Goal: Task Accomplishment & Management: Complete application form

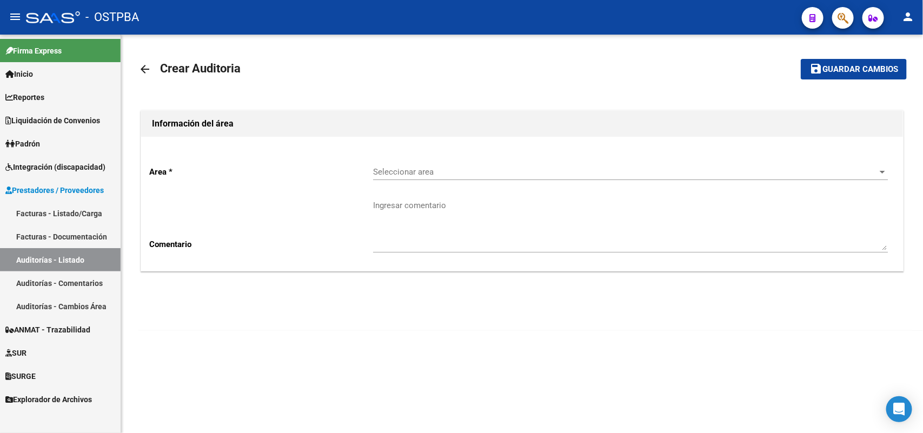
click at [71, 214] on link "Facturas - Listado/Carga" at bounding box center [60, 213] width 121 height 23
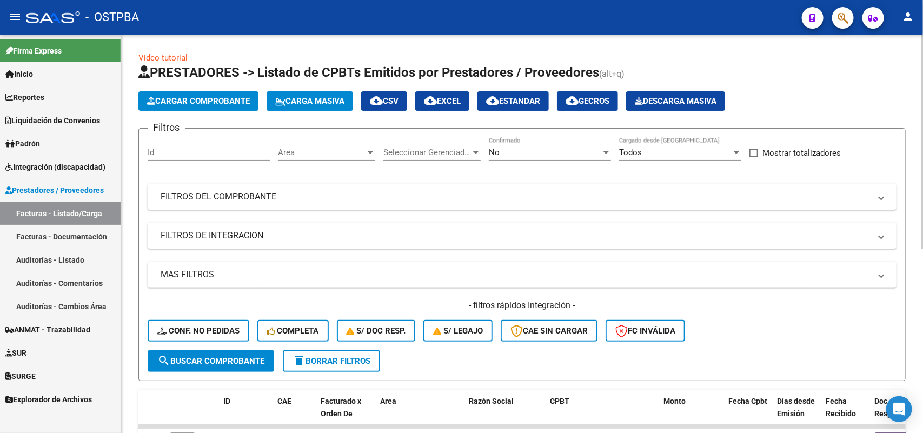
click at [212, 96] on span "Cargar Comprobante" at bounding box center [198, 101] width 103 height 10
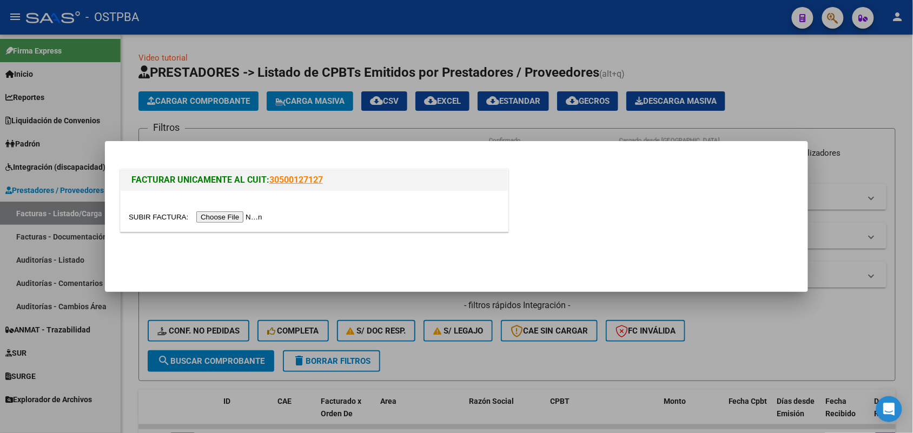
click at [238, 220] on input "file" at bounding box center [197, 216] width 137 height 11
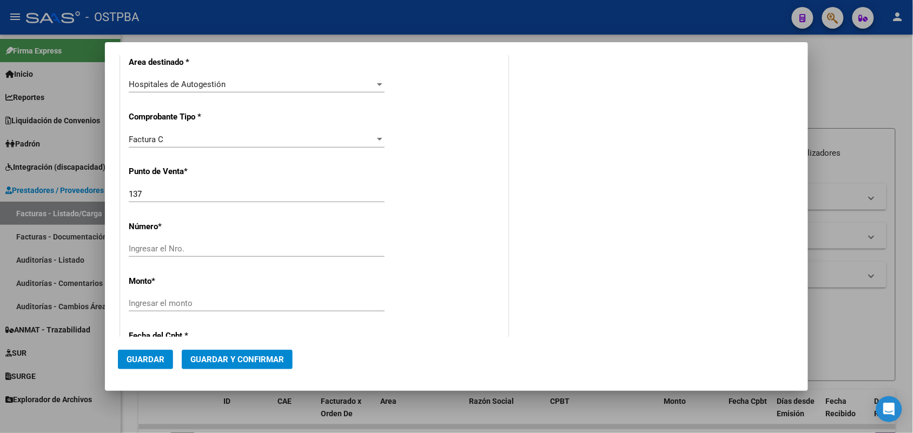
scroll to position [270, 0]
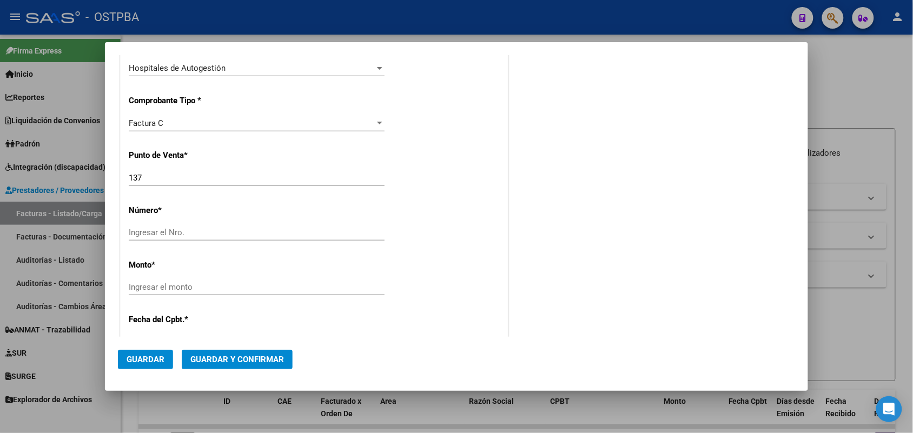
click at [155, 233] on input "Ingresar el Nro." at bounding box center [257, 233] width 256 height 10
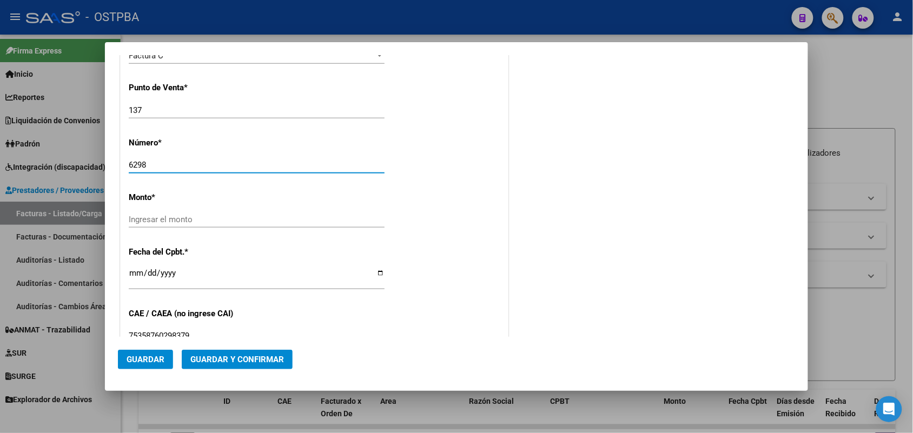
type input "6298"
click at [344, 219] on input "Ingresar el monto" at bounding box center [257, 220] width 256 height 10
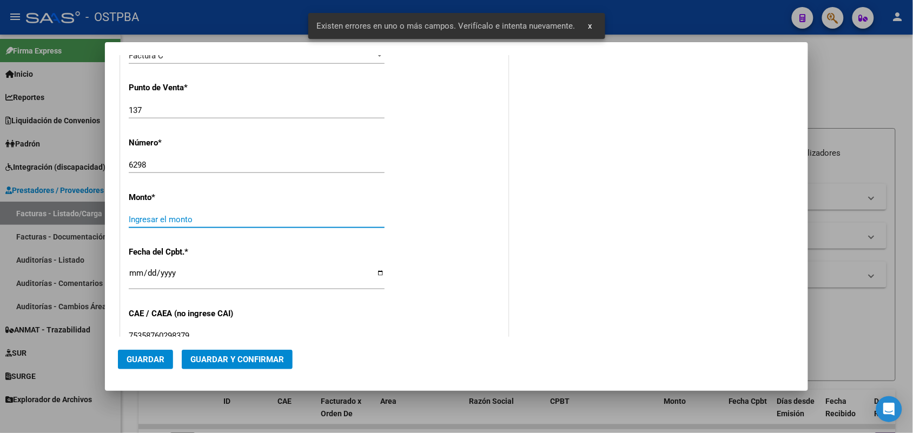
scroll to position [357, 0]
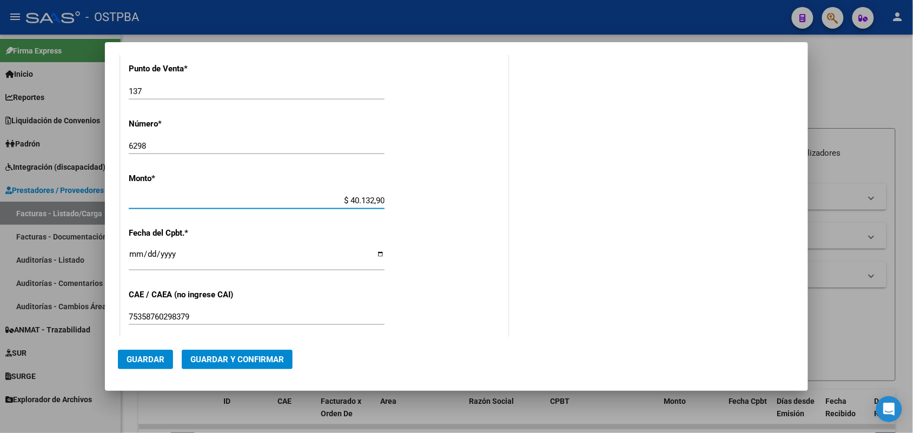
type input "$ 401.329,00"
click at [136, 257] on input "Ingresar la fecha" at bounding box center [257, 258] width 256 height 17
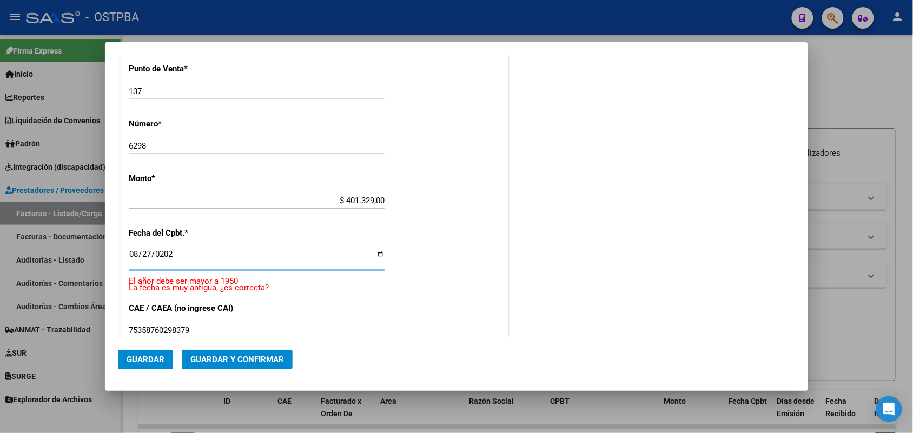
type input "[DATE]"
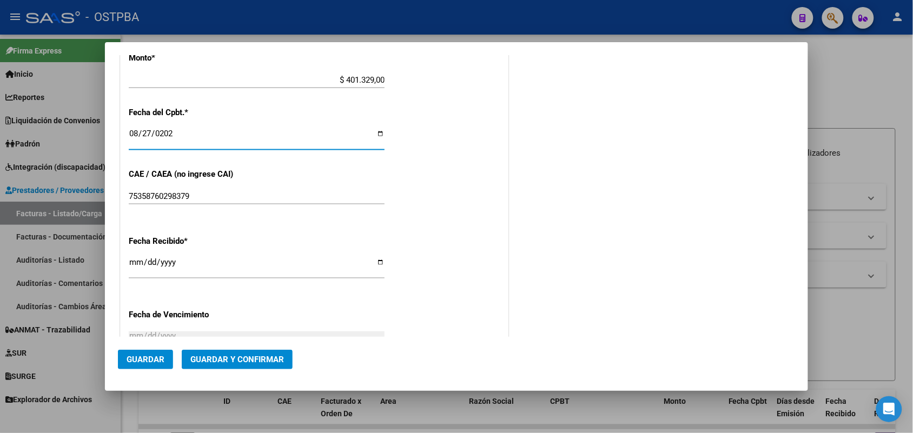
scroll to position [492, 0]
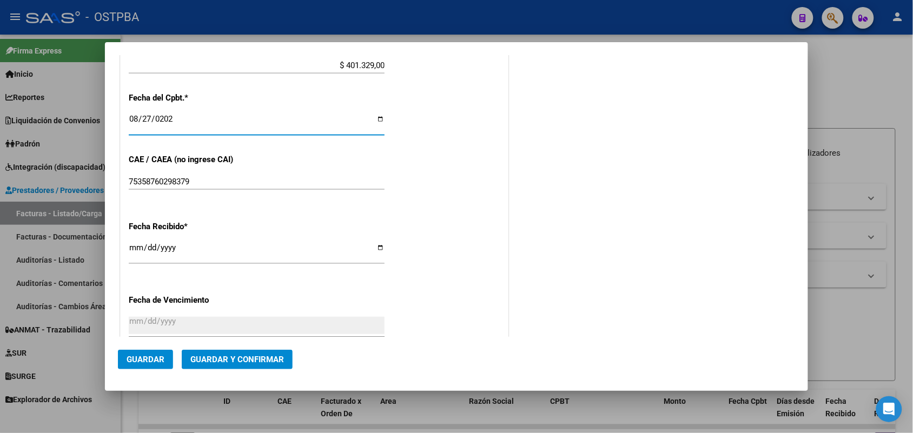
click at [138, 252] on input "[DATE]" at bounding box center [257, 251] width 256 height 17
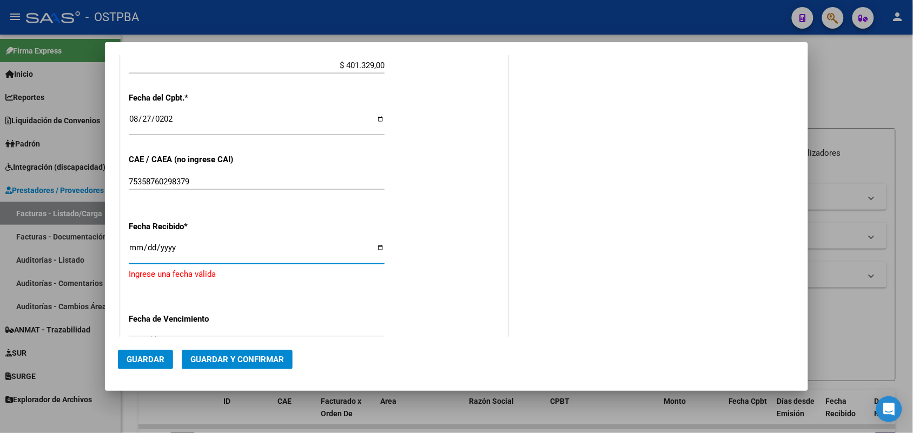
type input "[DATE]"
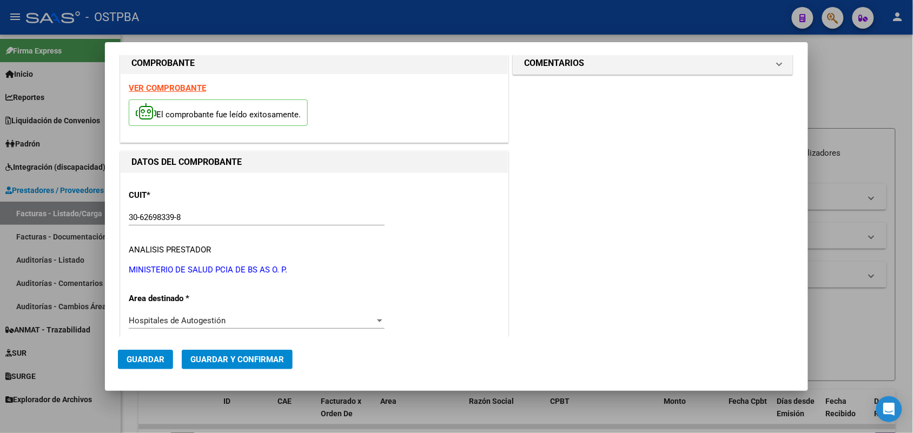
scroll to position [0, 0]
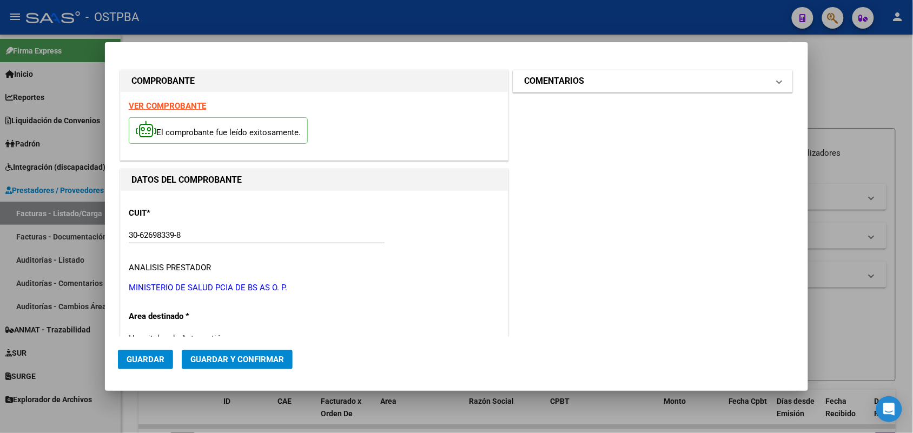
click at [777, 81] on span at bounding box center [779, 81] width 4 height 13
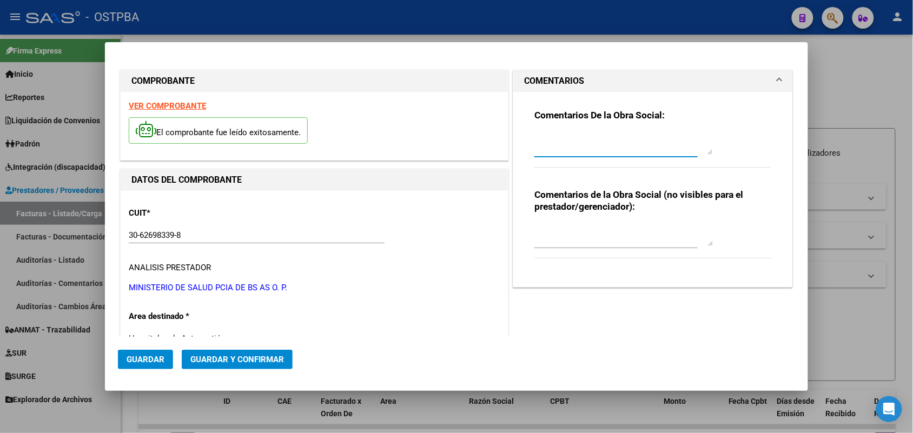
click at [534, 146] on textarea at bounding box center [623, 144] width 178 height 22
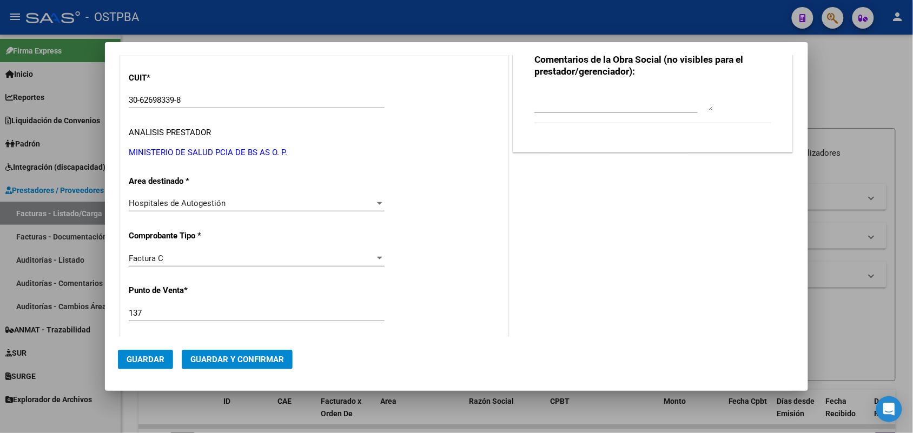
scroll to position [203, 0]
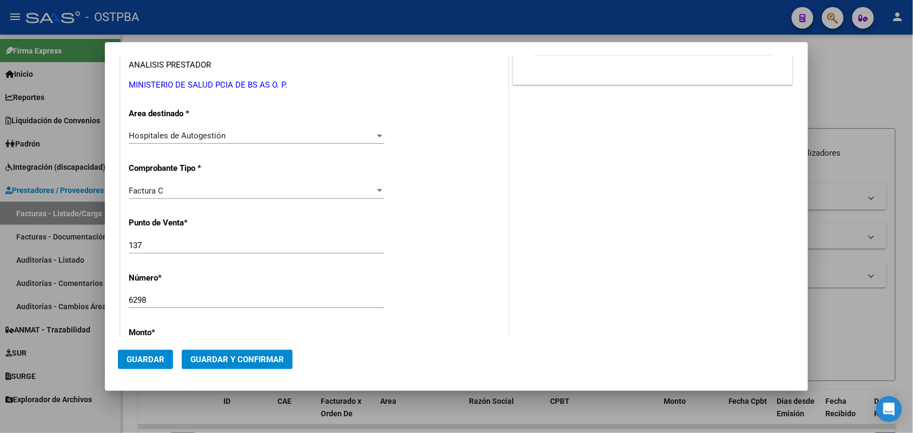
type textarea "HR 126753"
click at [147, 360] on span "Guardar" at bounding box center [146, 360] width 38 height 10
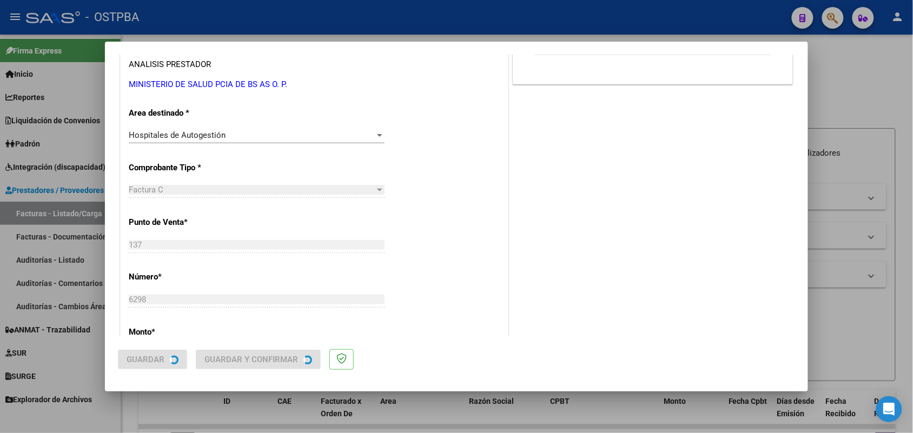
scroll to position [0, 0]
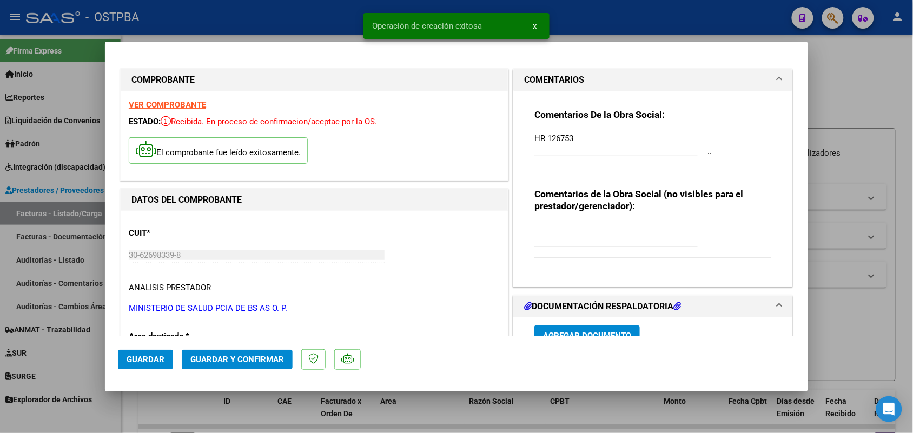
type input "[DATE]"
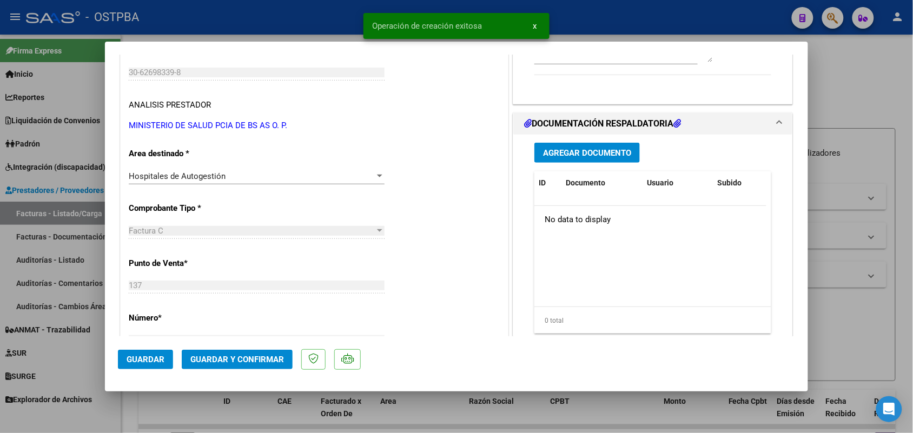
scroll to position [203, 0]
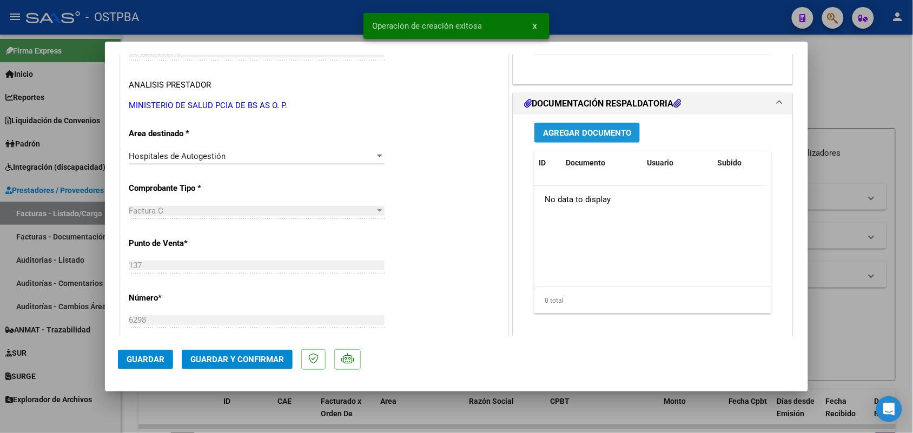
click at [574, 135] on span "Agregar Documento" at bounding box center [587, 133] width 88 height 10
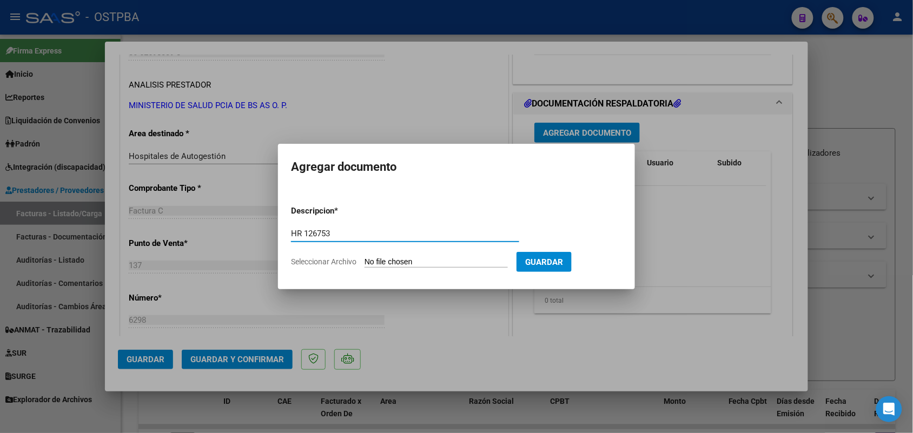
type input "HR 126753"
click at [382, 265] on input "Seleccionar Archivo" at bounding box center [435, 262] width 143 height 10
type input "C:\fakepath\HR 126753.pdf"
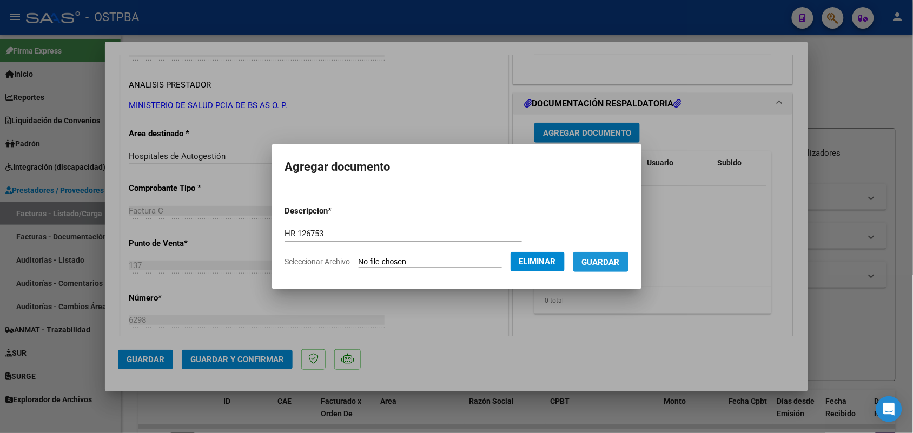
click at [618, 258] on span "Guardar" at bounding box center [601, 262] width 38 height 10
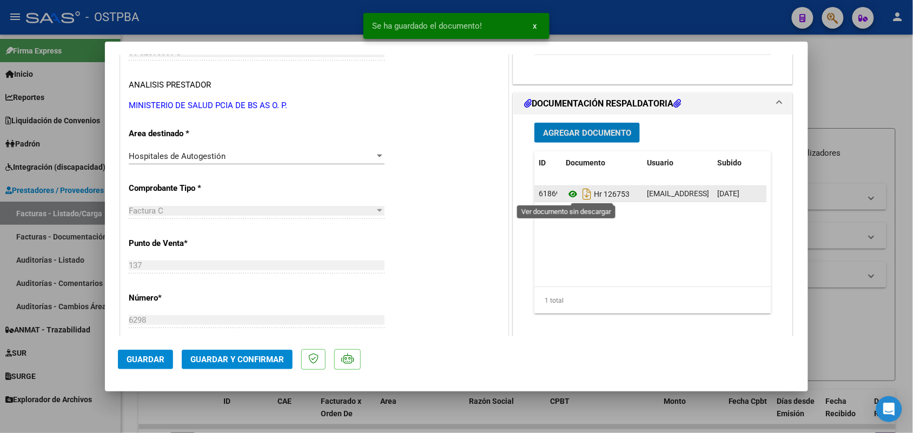
click at [568, 194] on icon at bounding box center [572, 194] width 14 height 13
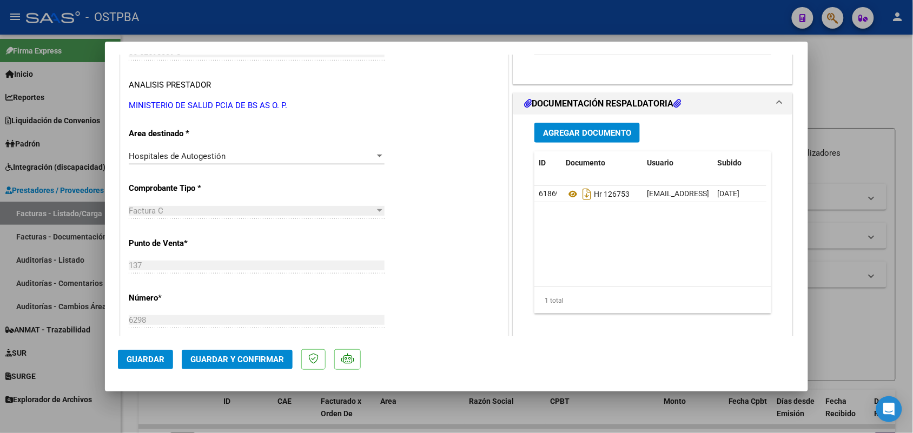
click at [580, 133] on span "Agregar Documento" at bounding box center [587, 133] width 88 height 10
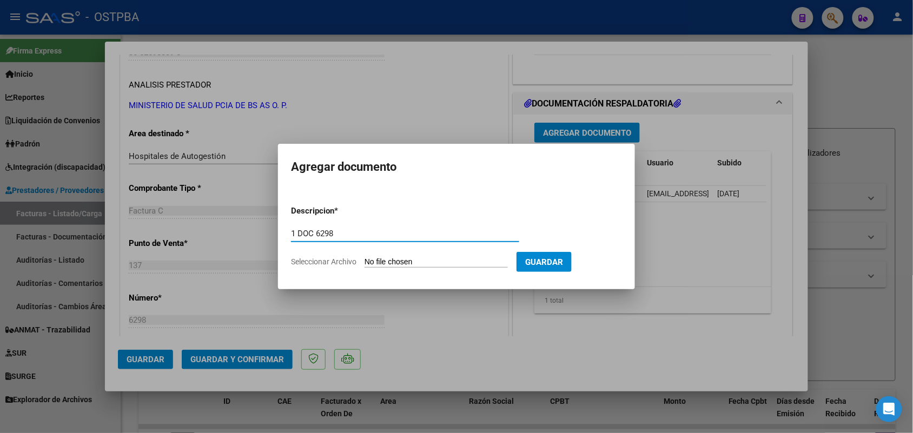
type input "1 DOC 6298"
click at [375, 263] on input "Seleccionar Archivo" at bounding box center [435, 262] width 143 height 10
type input "C:\fakepath\1 DOC 6298.pdf"
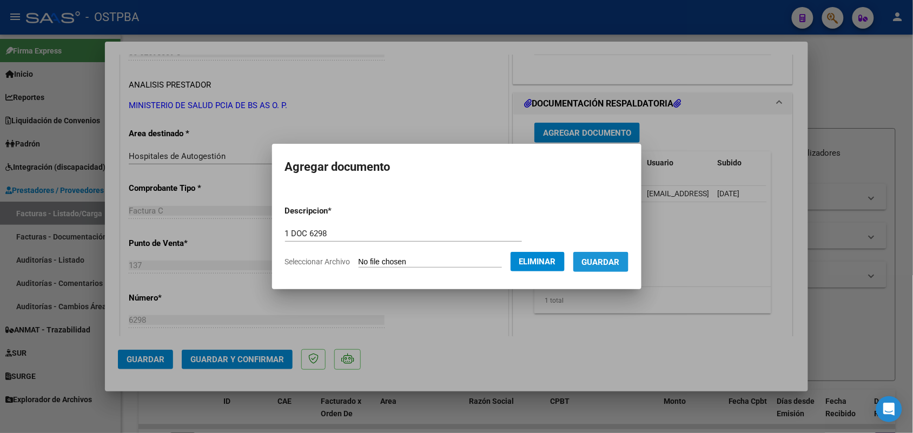
click at [604, 262] on span "Guardar" at bounding box center [601, 262] width 38 height 10
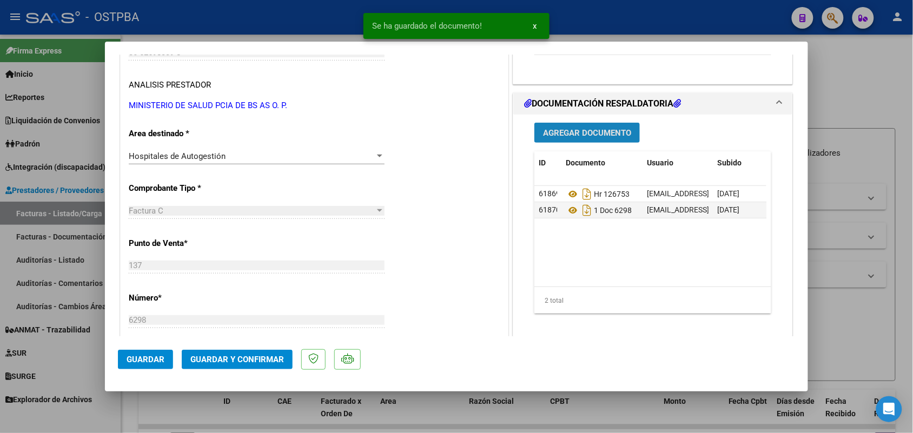
click at [573, 134] on span "Agregar Documento" at bounding box center [587, 133] width 88 height 10
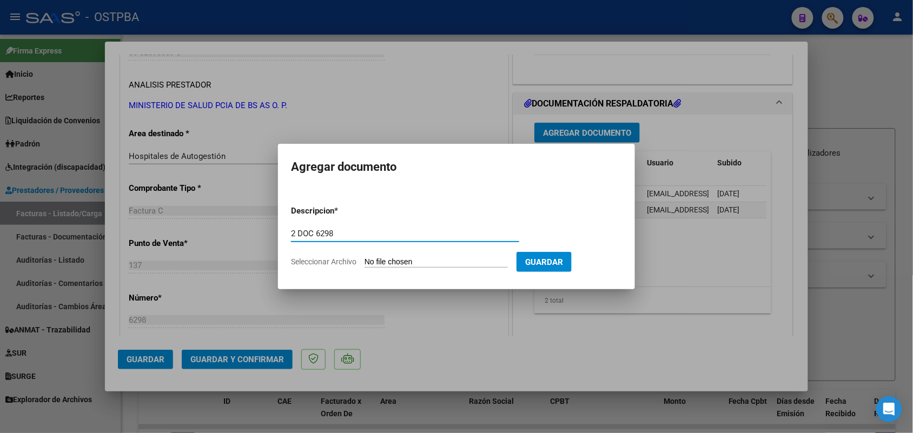
type input "2 DOC 6298"
click at [370, 257] on input "Seleccionar Archivo" at bounding box center [435, 262] width 143 height 10
type input "C:\fakepath\2 DOC 6298.pdf"
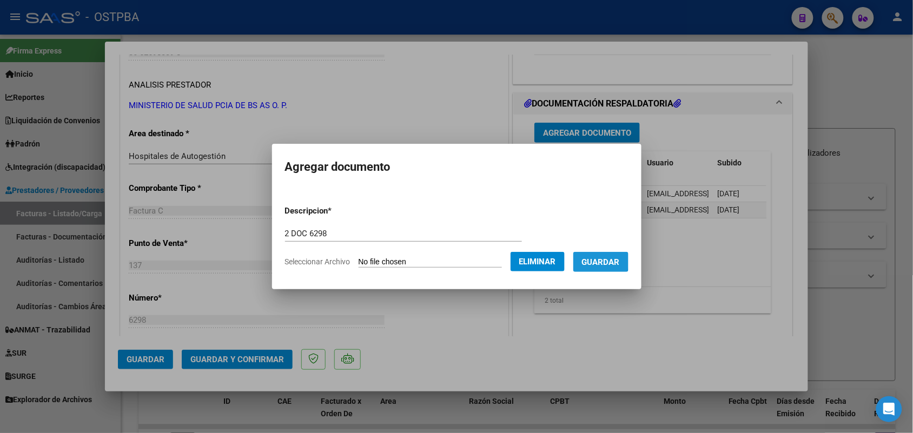
click at [602, 258] on span "Guardar" at bounding box center [601, 262] width 38 height 10
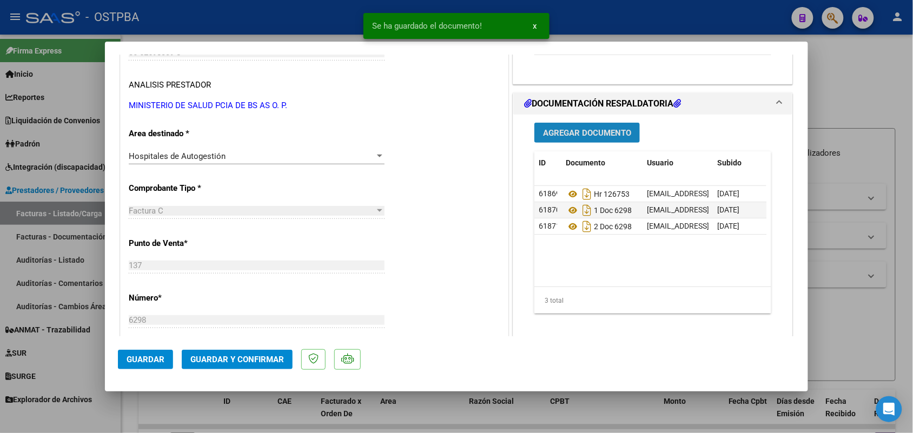
click at [582, 127] on button "Agregar Documento" at bounding box center [586, 133] width 105 height 20
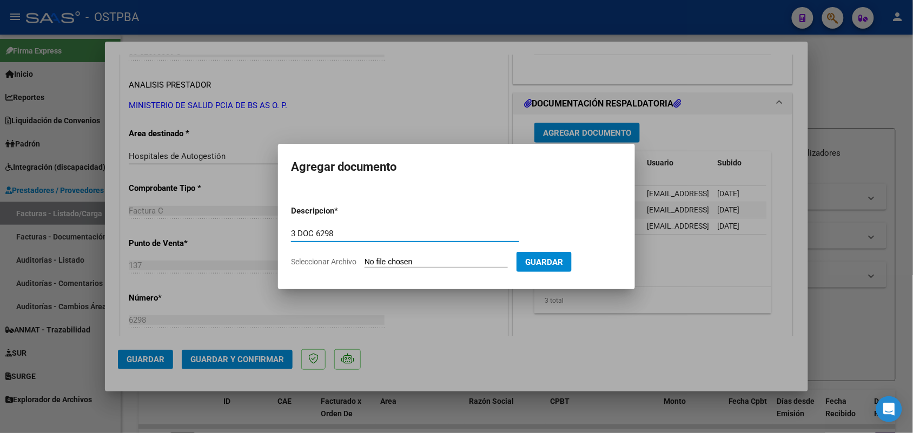
type input "3 DOC 6298"
click at [365, 261] on input "Seleccionar Archivo" at bounding box center [435, 262] width 143 height 10
type input "C:\fakepath\3 DOC 6298.pdf"
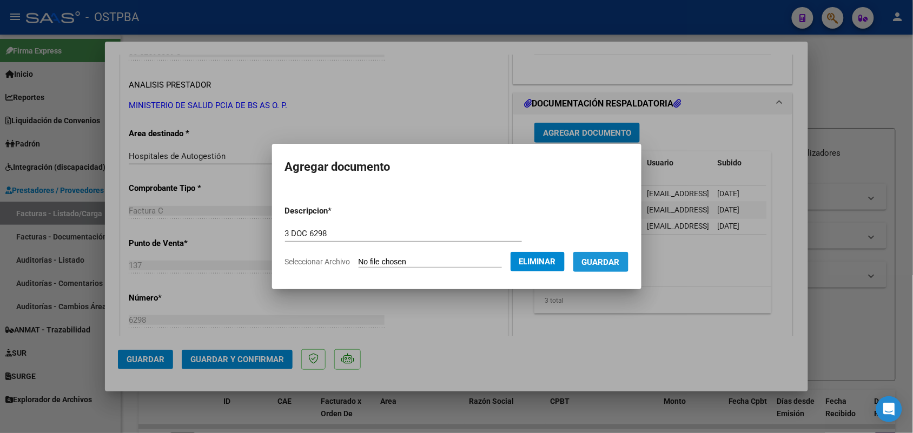
click at [600, 258] on span "Guardar" at bounding box center [601, 262] width 38 height 10
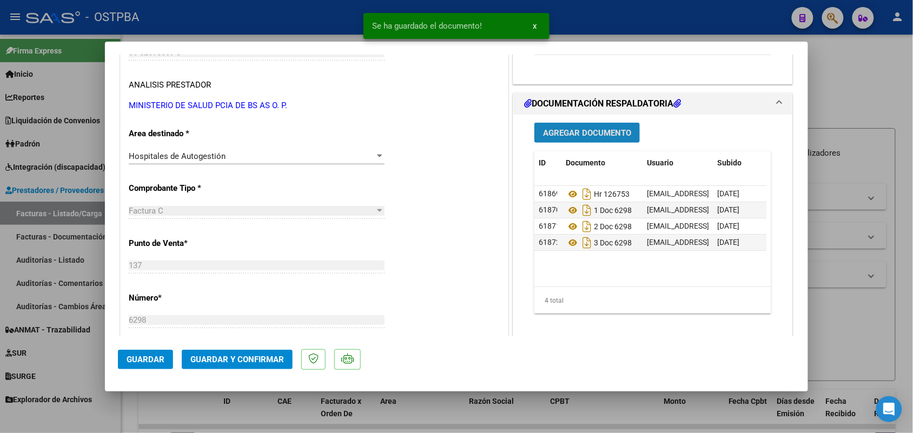
click at [560, 127] on button "Agregar Documento" at bounding box center [586, 133] width 105 height 20
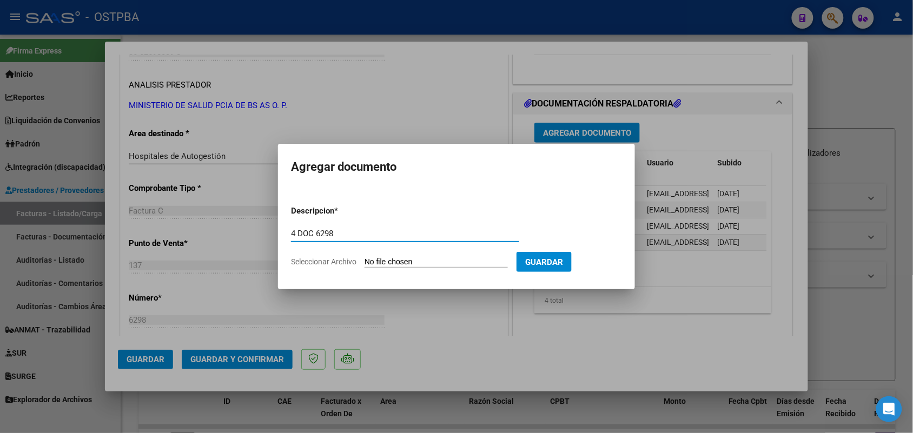
type input "4 DOC 6298"
click at [370, 261] on input "Seleccionar Archivo" at bounding box center [435, 262] width 143 height 10
type input "C:\fakepath\4 DOC 6298.pdf"
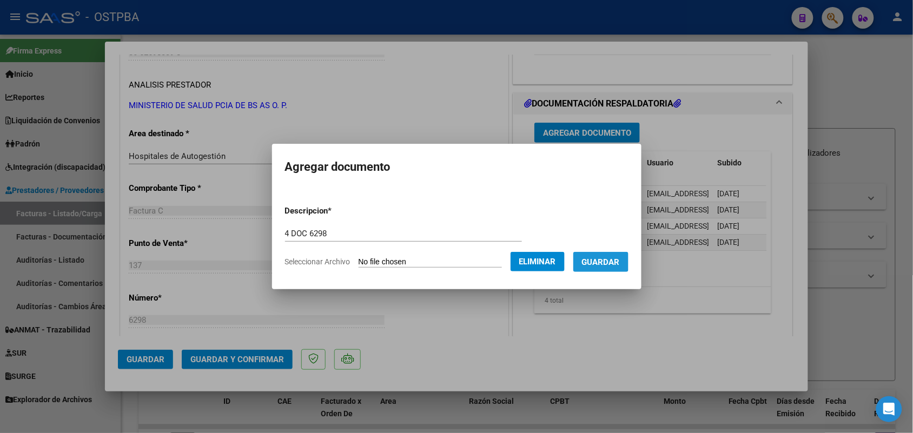
click at [603, 260] on span "Guardar" at bounding box center [601, 262] width 38 height 10
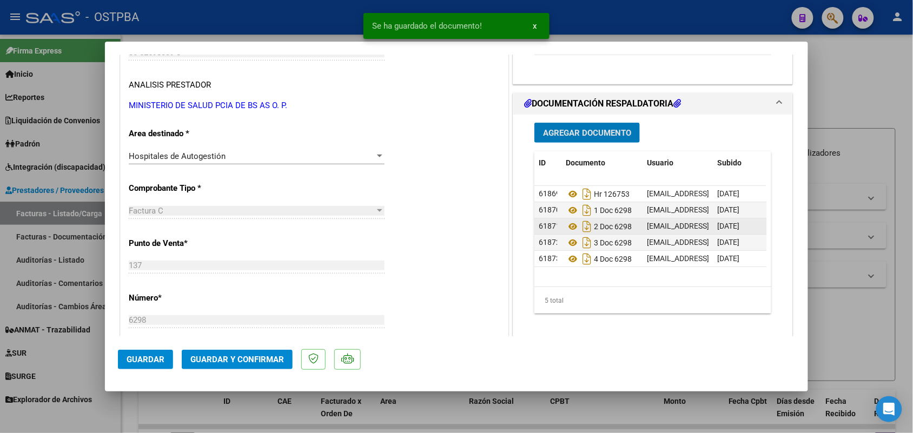
scroll to position [338, 0]
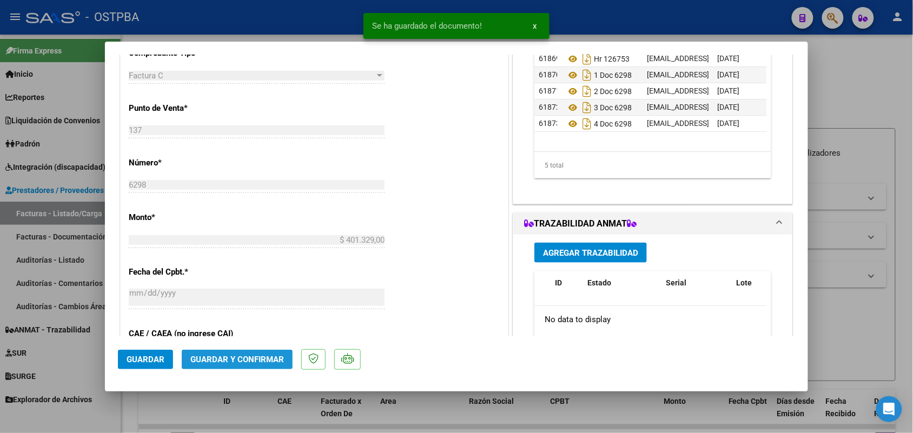
click at [224, 356] on span "Guardar y Confirmar" at bounding box center [237, 360] width 94 height 10
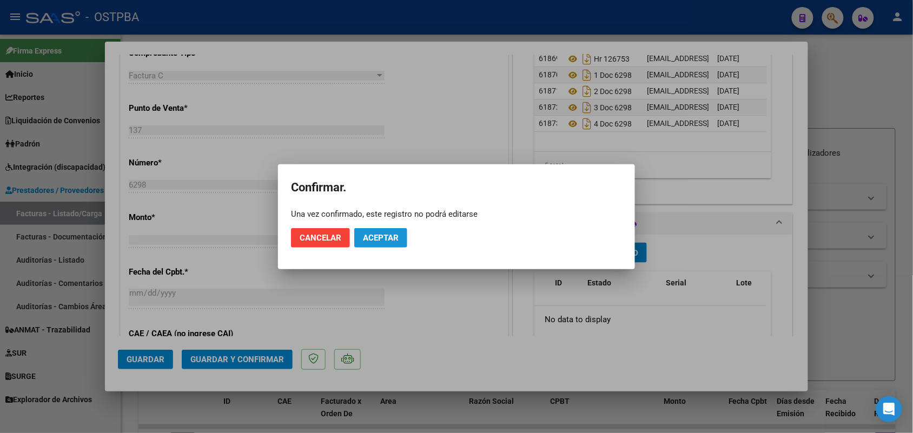
click at [384, 239] on span "Aceptar" at bounding box center [381, 238] width 36 height 10
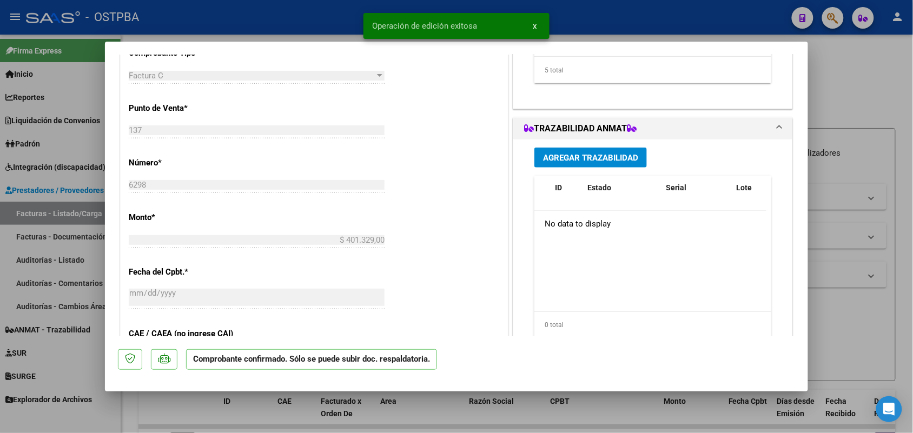
click at [66, 246] on div at bounding box center [456, 216] width 913 height 433
type input "$ 0,00"
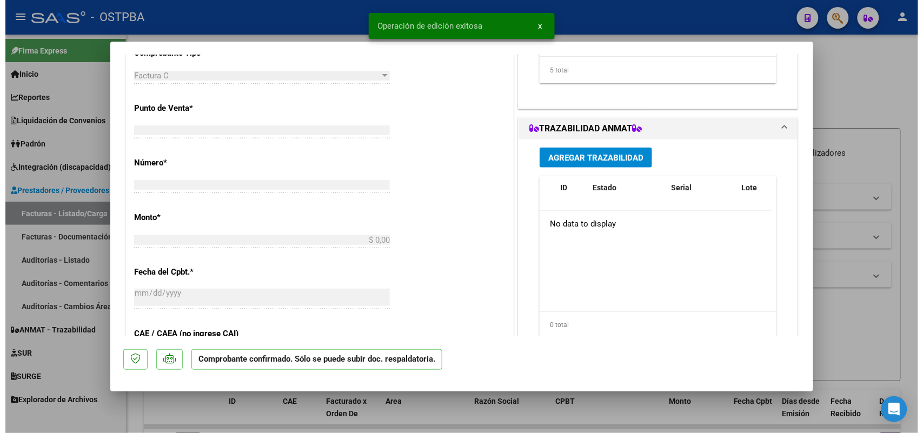
scroll to position [315, 0]
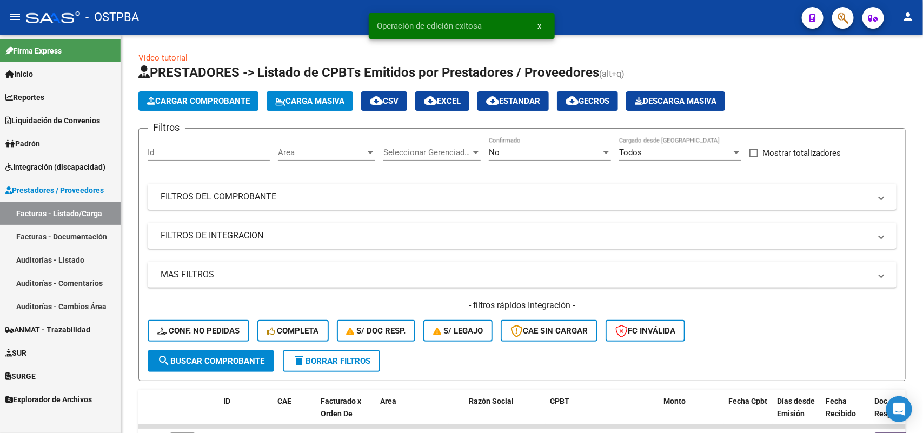
click at [68, 261] on link "Auditorías - Listado" at bounding box center [60, 259] width 121 height 23
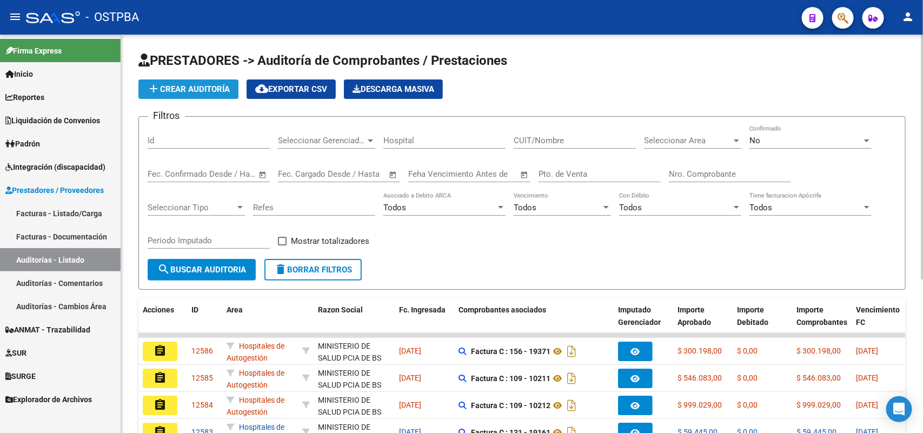
click at [226, 85] on span "add Crear Auditoría" at bounding box center [188, 89] width 83 height 10
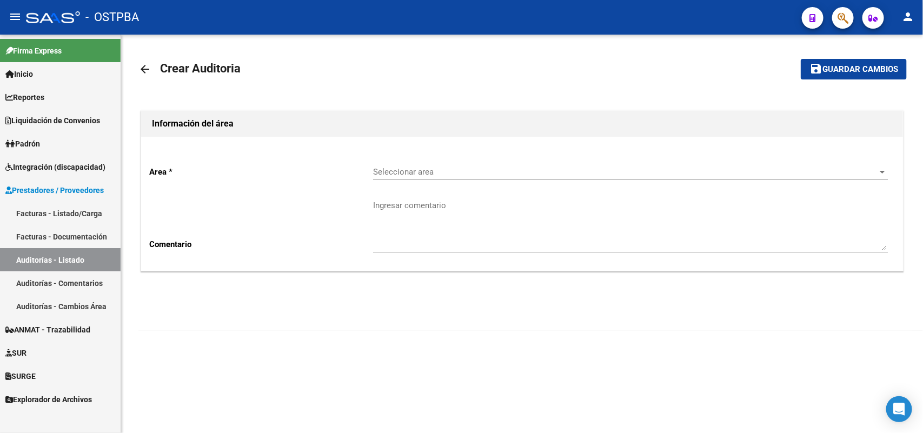
click at [409, 172] on span "Seleccionar area" at bounding box center [625, 172] width 505 height 10
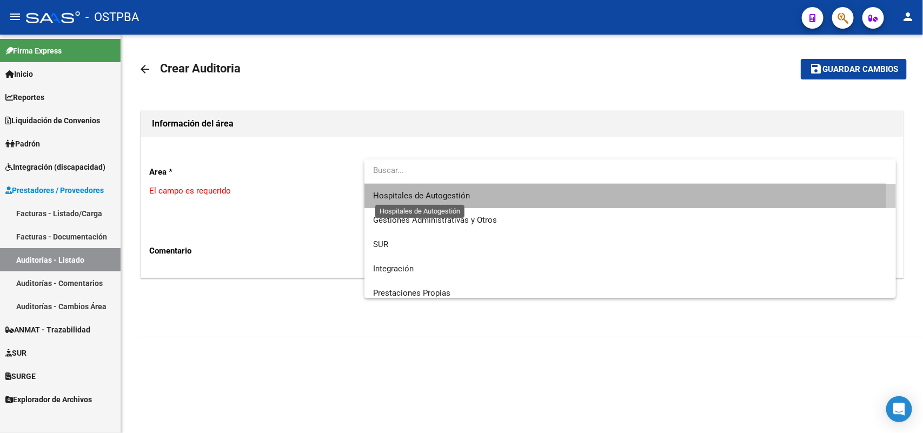
click at [393, 196] on span "Hospitales de Autogestión" at bounding box center [421, 196] width 97 height 10
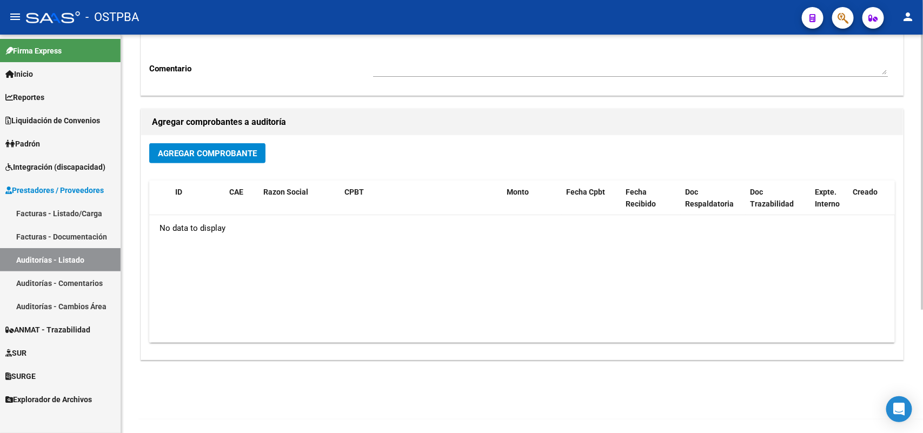
scroll to position [178, 0]
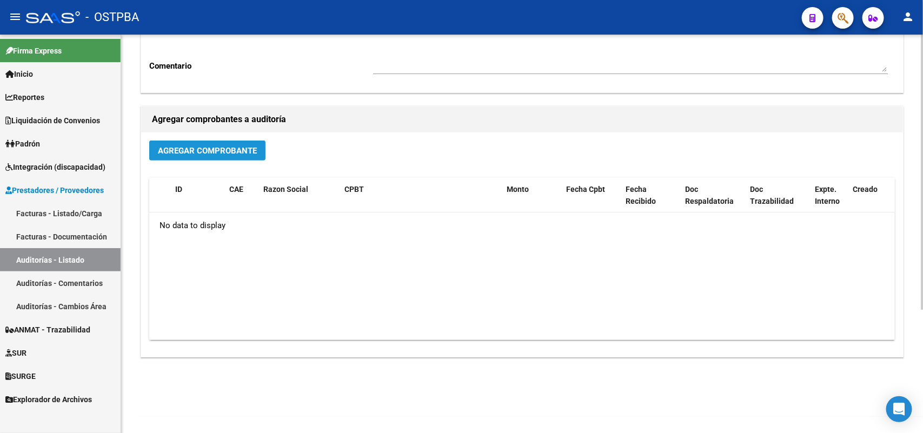
click at [223, 150] on span "Agregar Comprobante" at bounding box center [207, 151] width 99 height 10
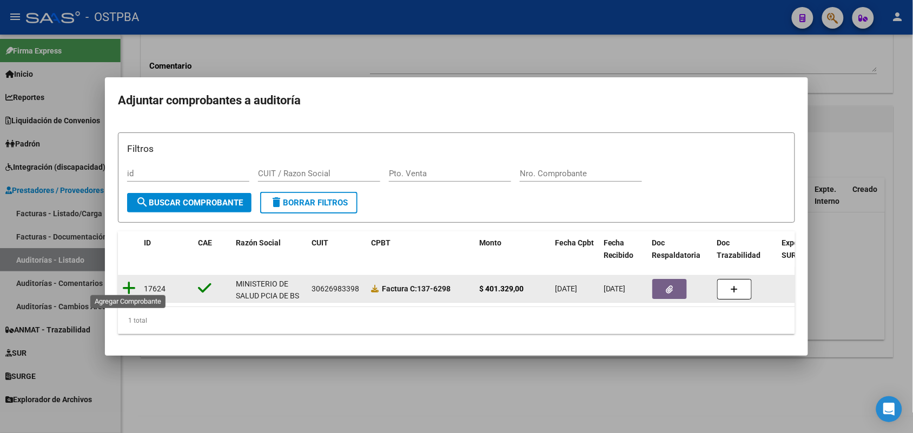
click at [129, 285] on icon at bounding box center [129, 288] width 14 height 15
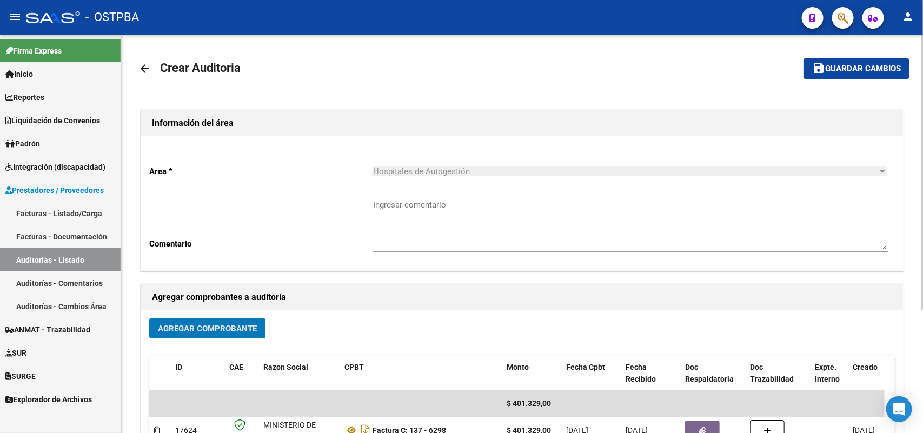
scroll to position [0, 0]
click at [848, 65] on span "Guardar cambios" at bounding box center [863, 70] width 76 height 10
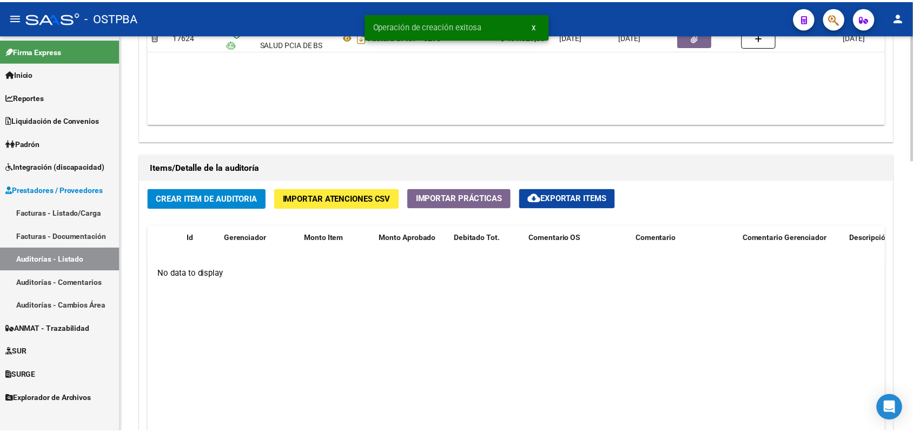
scroll to position [676, 0]
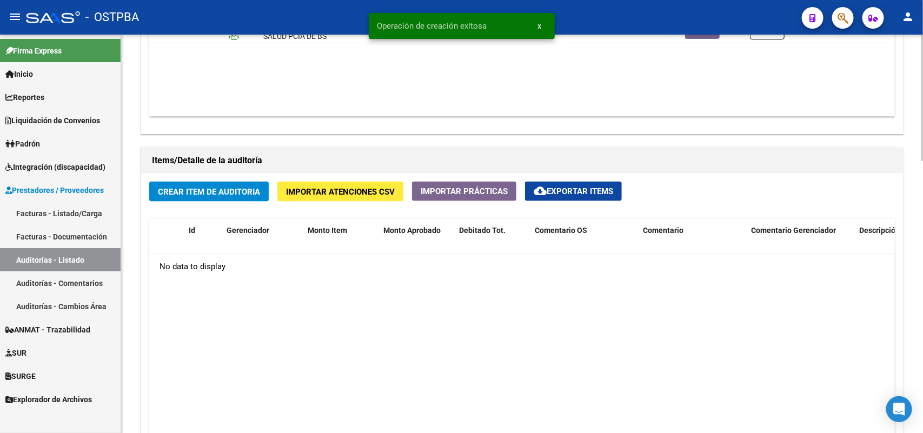
click at [195, 189] on span "Crear Item de Auditoria" at bounding box center [209, 192] width 102 height 10
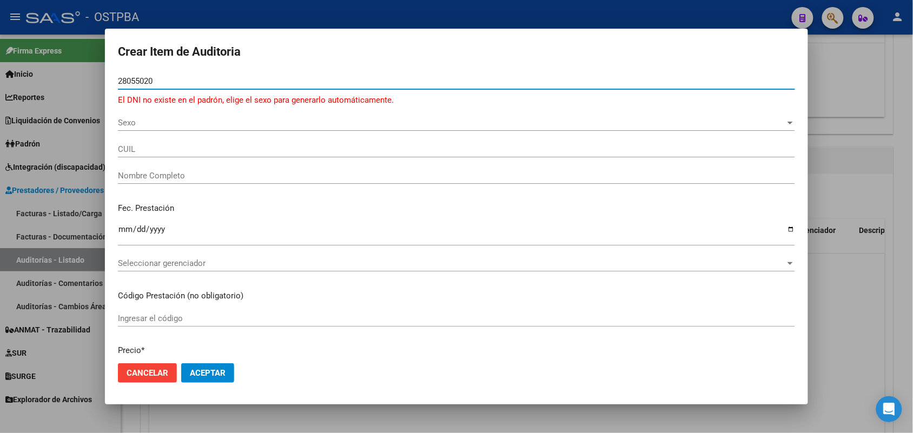
type input "28055020"
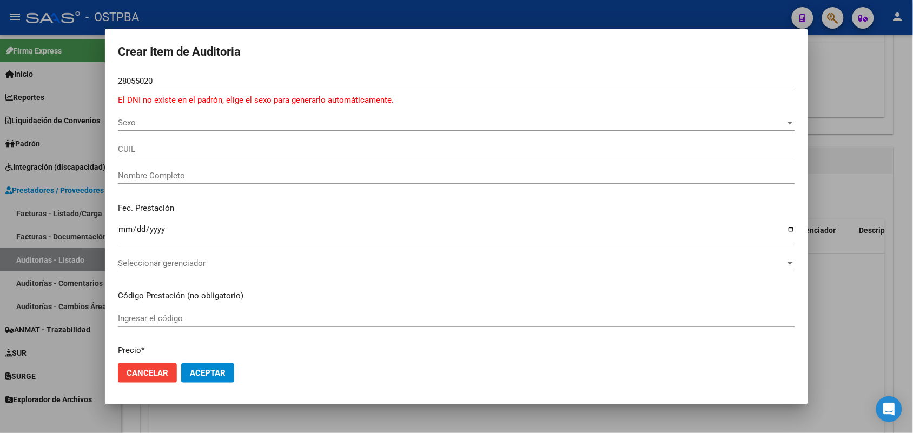
click at [57, 136] on div at bounding box center [456, 216] width 913 height 433
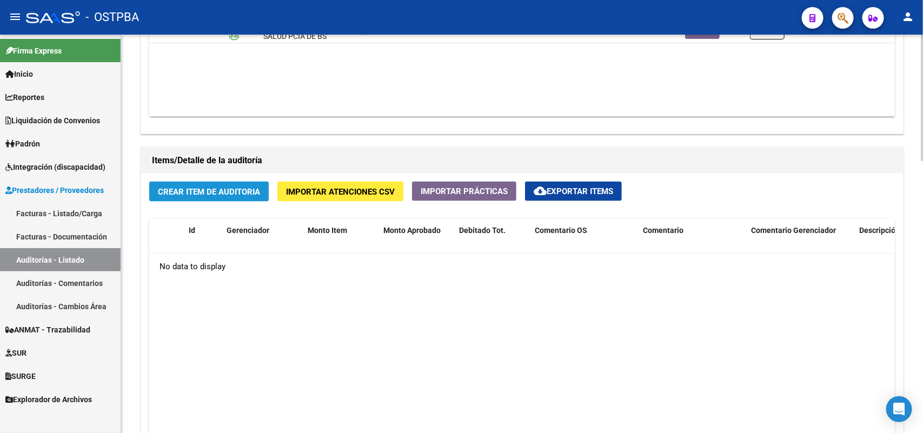
click at [198, 184] on button "Crear Item de Auditoria" at bounding box center [208, 192] width 119 height 20
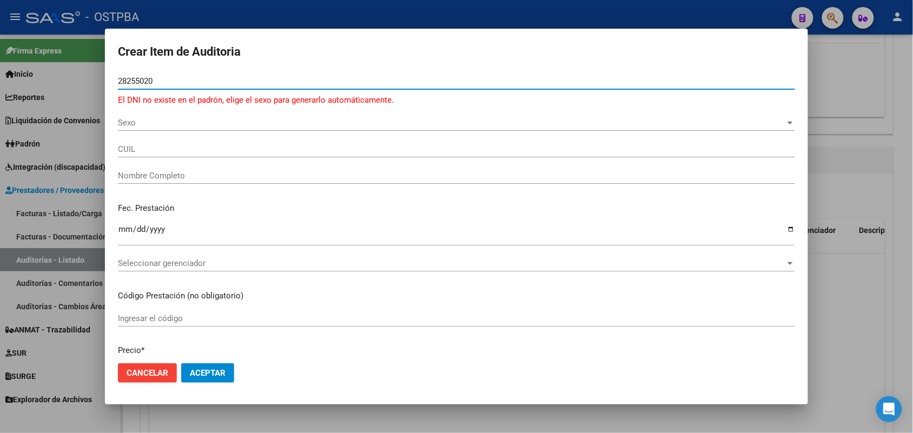
type input "28255020"
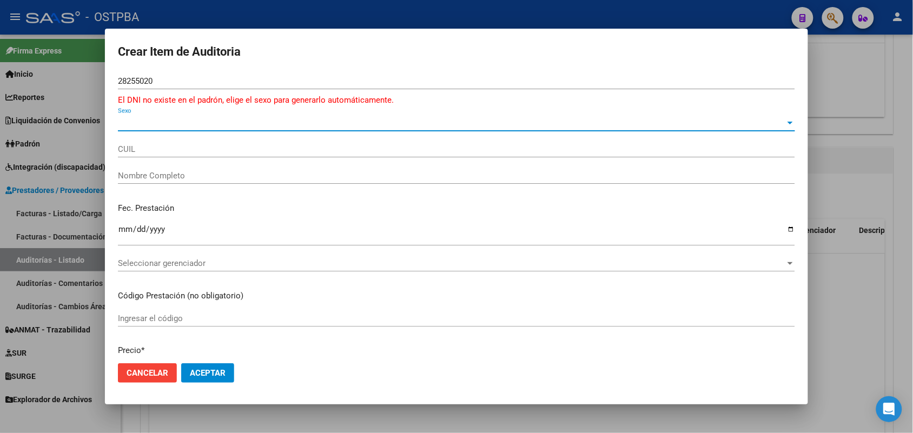
click at [126, 123] on span "Sexo" at bounding box center [451, 123] width 667 height 10
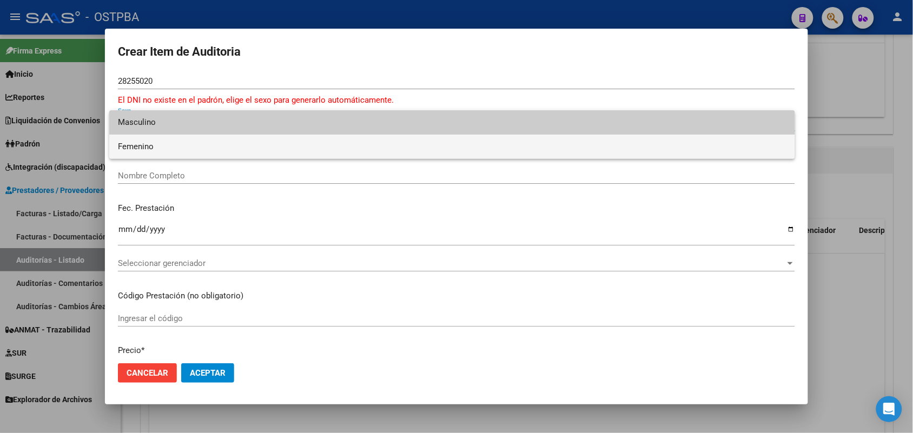
click at [158, 146] on span "Femenino" at bounding box center [452, 147] width 668 height 24
type input "27282550208"
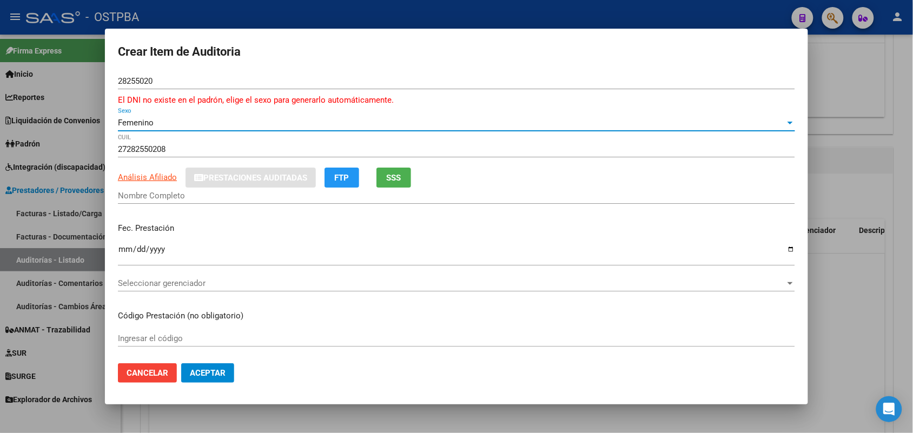
type input "[PERSON_NAME]"
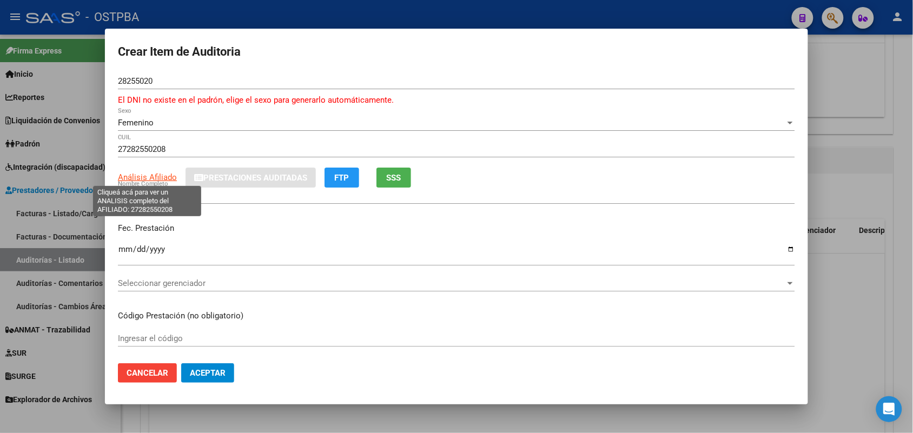
click at [149, 178] on span "Análisis Afiliado" at bounding box center [147, 177] width 59 height 10
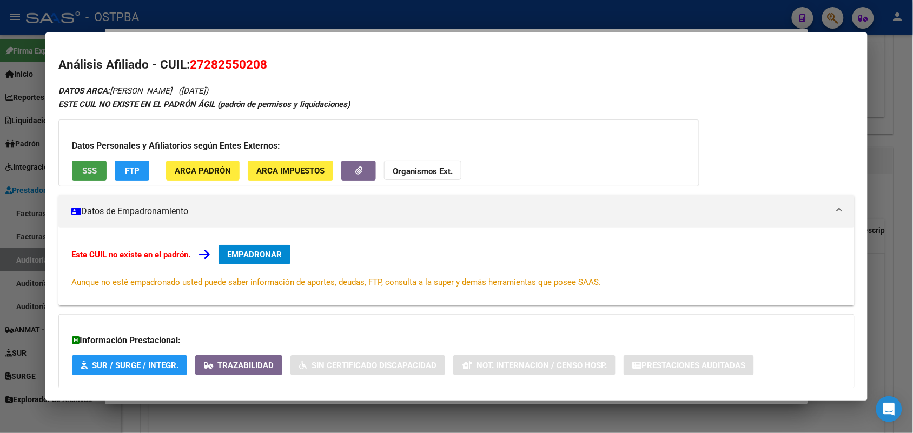
click at [96, 176] on button "SSS" at bounding box center [89, 171] width 35 height 20
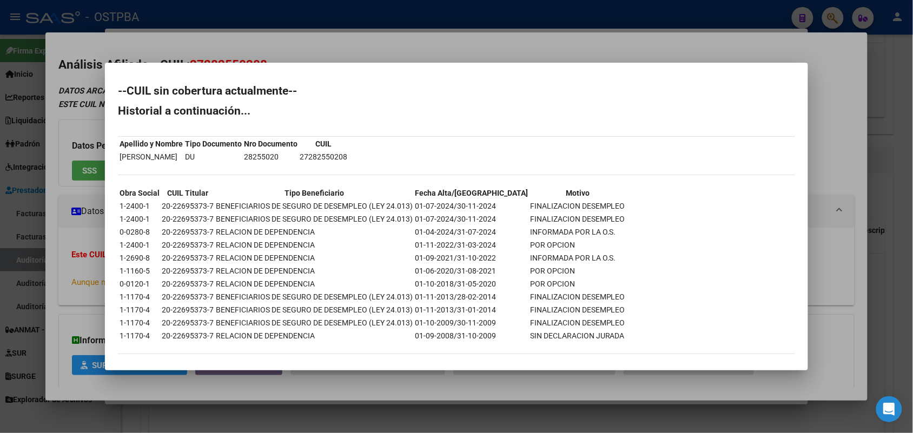
click at [77, 292] on div at bounding box center [456, 216] width 913 height 433
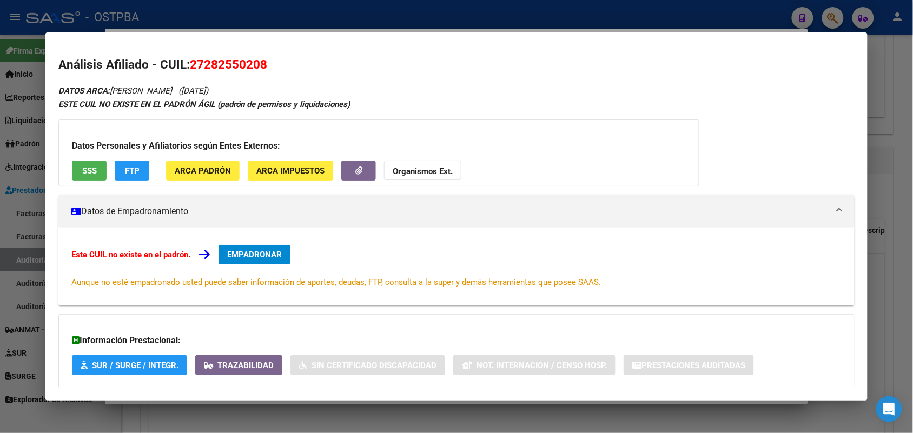
click at [97, 169] on button "SSS" at bounding box center [89, 171] width 35 height 20
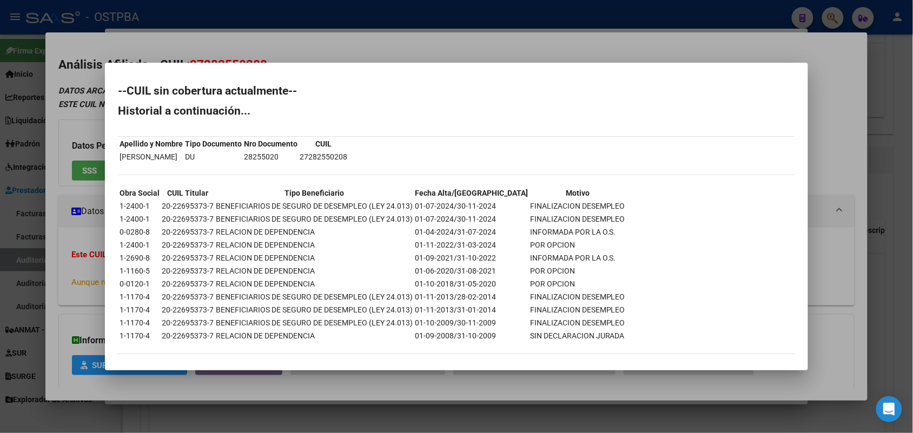
drag, startPoint x: 342, startPoint y: 154, endPoint x: 410, endPoint y: 163, distance: 68.7
click at [410, 163] on div "--CUIL sin cobertura actualmente-- Historial a continuación... Apellido y Nombr…" at bounding box center [456, 225] width 677 height 280
copy tbody "Apellido y Nombre Tipo Documento Nro Documento CUIL [PERSON_NAME] DU 28255020"
click at [81, 190] on div at bounding box center [456, 216] width 913 height 433
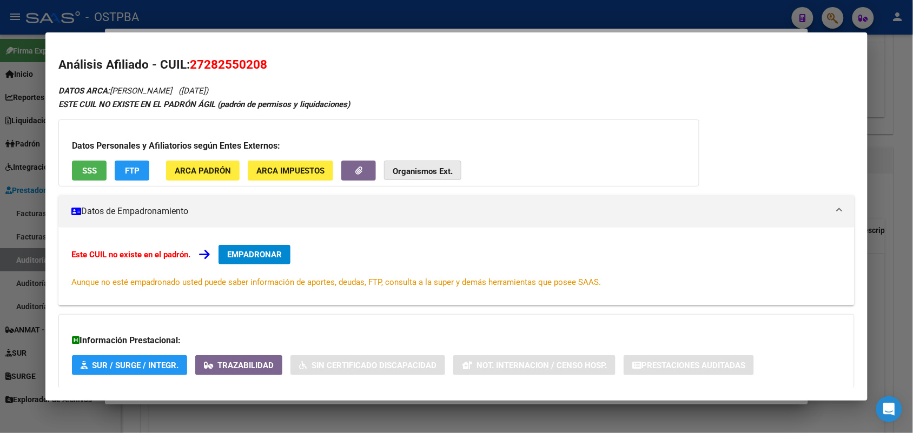
click at [434, 174] on strong "Organismos Ext." at bounding box center [422, 172] width 60 height 10
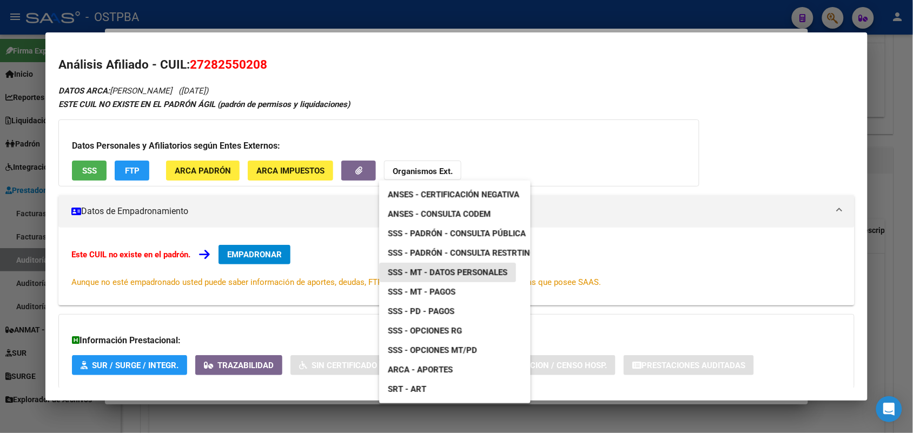
click at [490, 270] on span "SSS - MT - Datos Personales" at bounding box center [447, 273] width 119 height 10
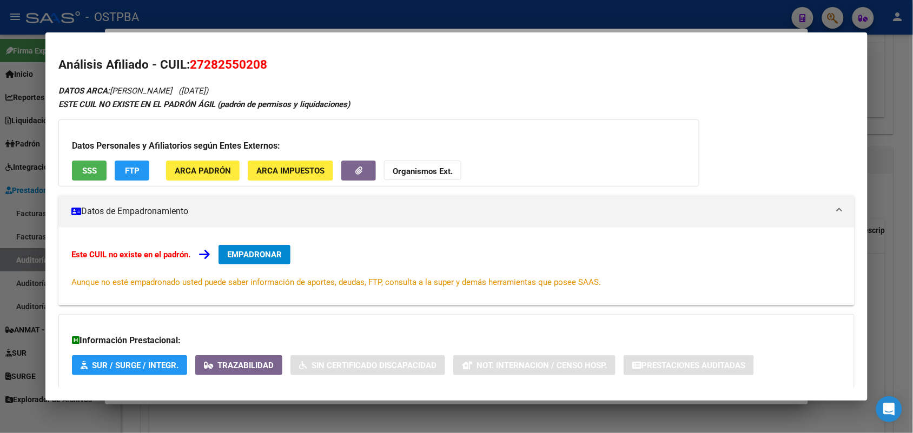
click at [30, 207] on div at bounding box center [456, 216] width 913 height 433
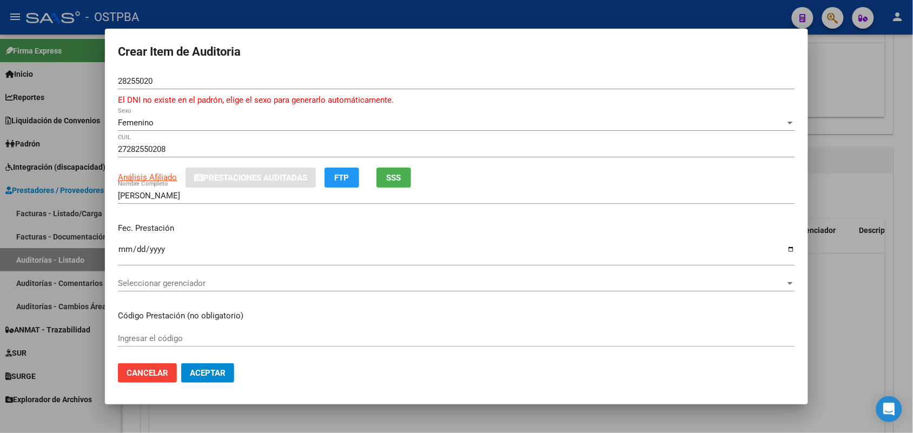
click at [85, 131] on div at bounding box center [456, 216] width 913 height 433
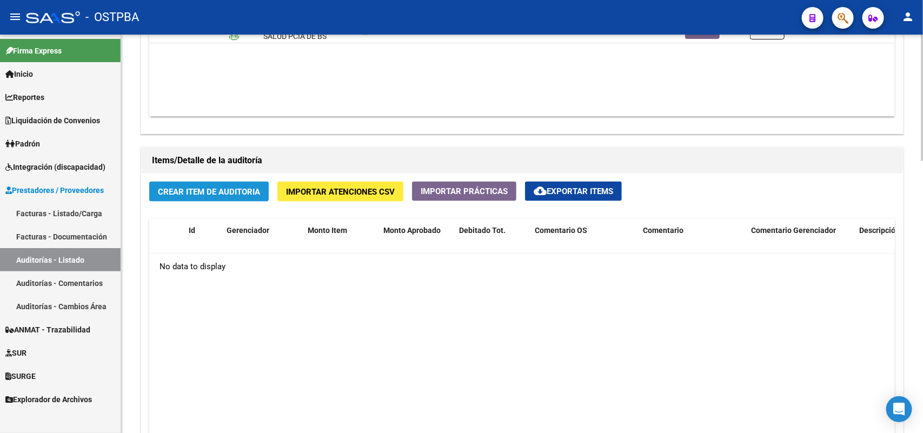
click at [198, 191] on span "Crear Item de Auditoria" at bounding box center [209, 192] width 102 height 10
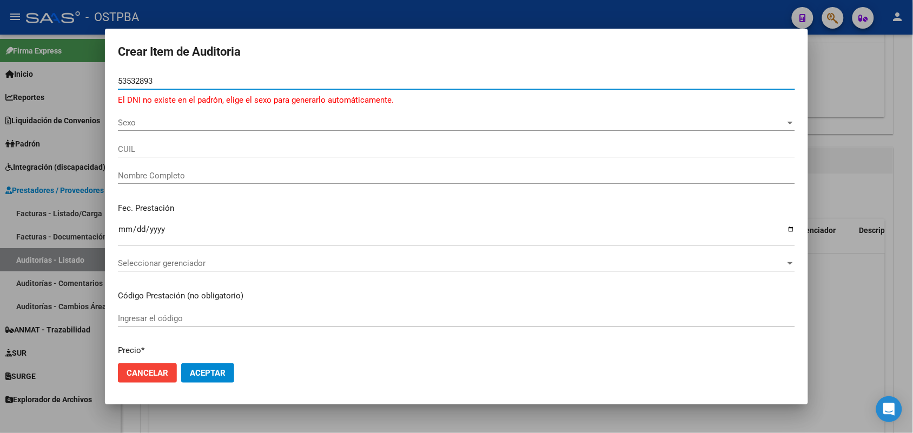
type input "53532893"
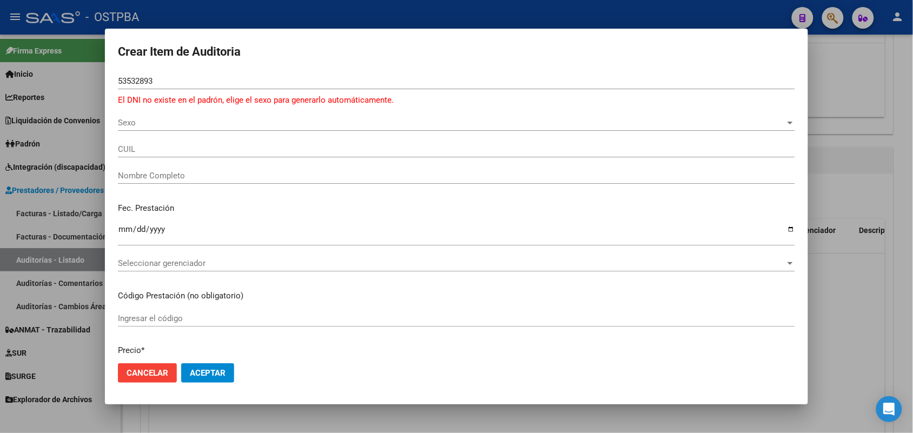
click at [89, 136] on div at bounding box center [456, 216] width 913 height 433
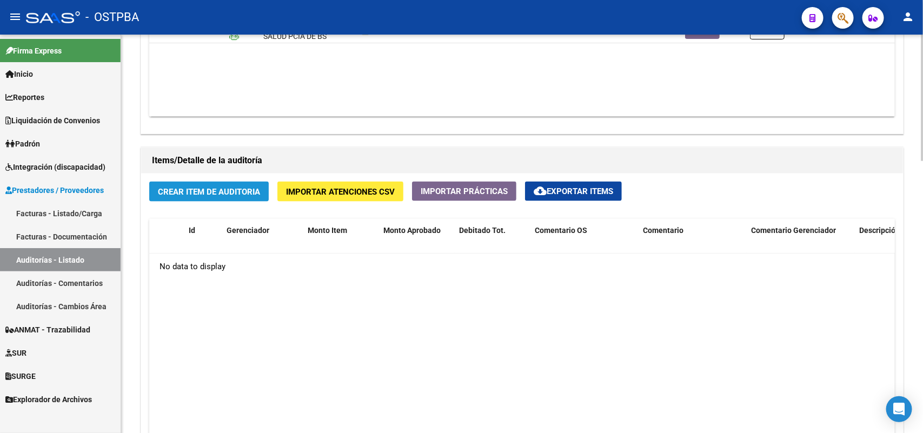
click at [188, 194] on span "Crear Item de Auditoria" at bounding box center [209, 192] width 102 height 10
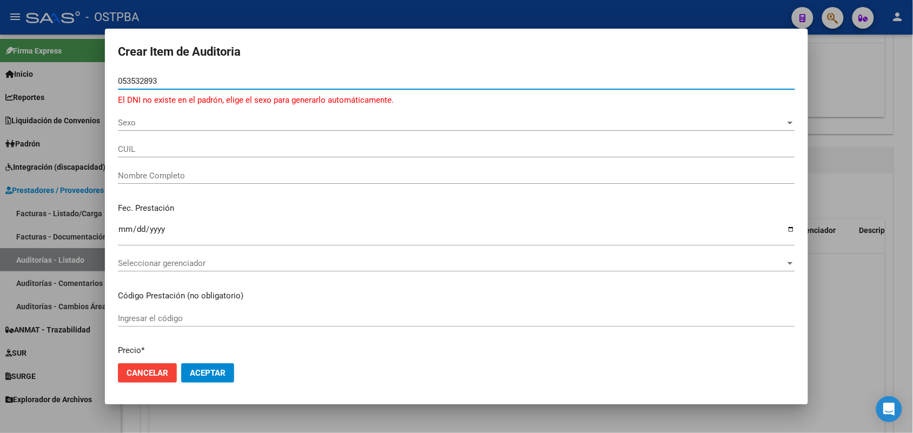
type input "053532893"
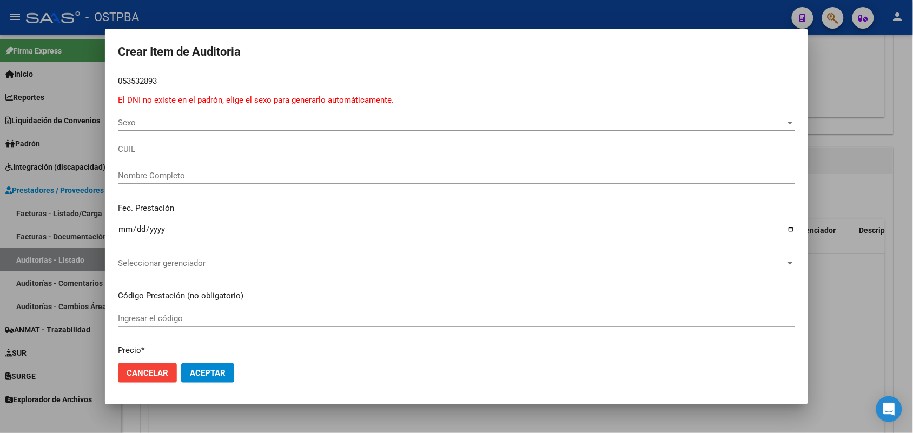
click at [71, 189] on div at bounding box center [456, 216] width 913 height 433
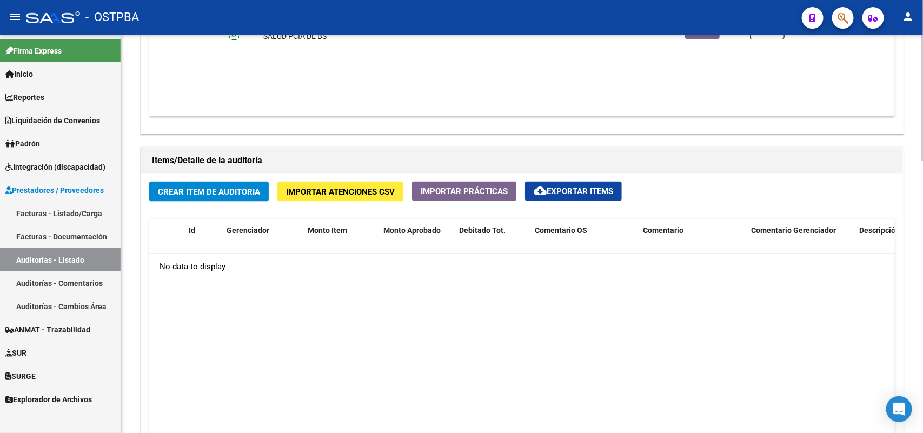
click at [231, 188] on span "Crear Item de Auditoria" at bounding box center [209, 192] width 102 height 10
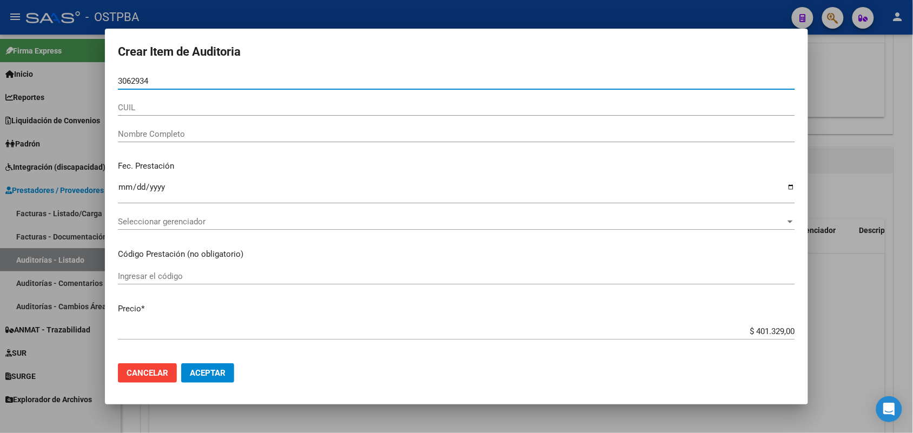
type input "30629345"
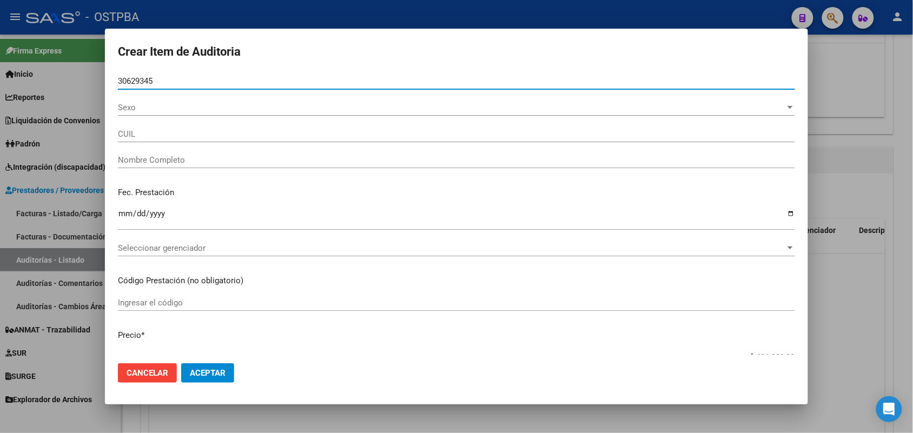
type input "27306293457"
type input "CASCO [PERSON_NAME]"
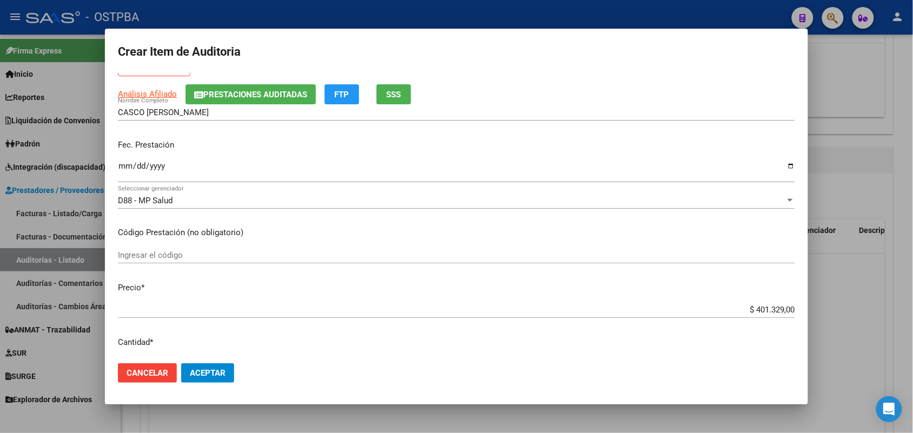
scroll to position [0, 0]
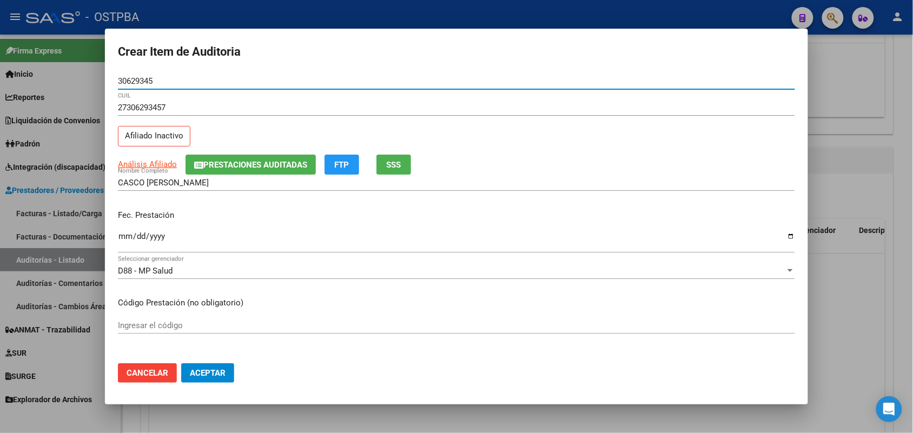
type input "30629345"
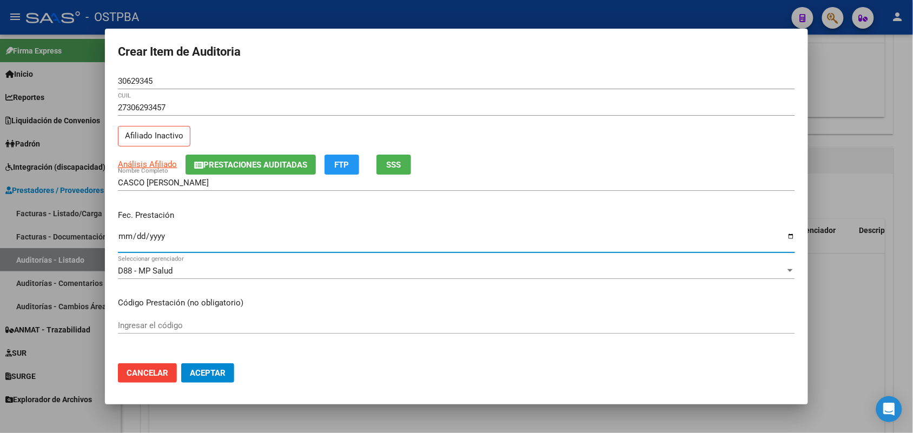
click at [126, 241] on input "Ingresar la fecha" at bounding box center [456, 240] width 677 height 17
type input "[DATE]"
click at [84, 271] on div at bounding box center [456, 216] width 913 height 433
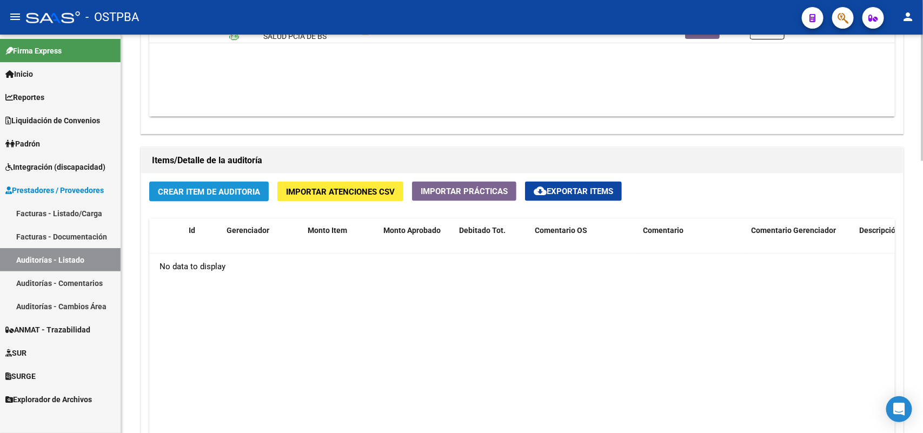
click at [214, 187] on span "Crear Item de Auditoria" at bounding box center [209, 192] width 102 height 10
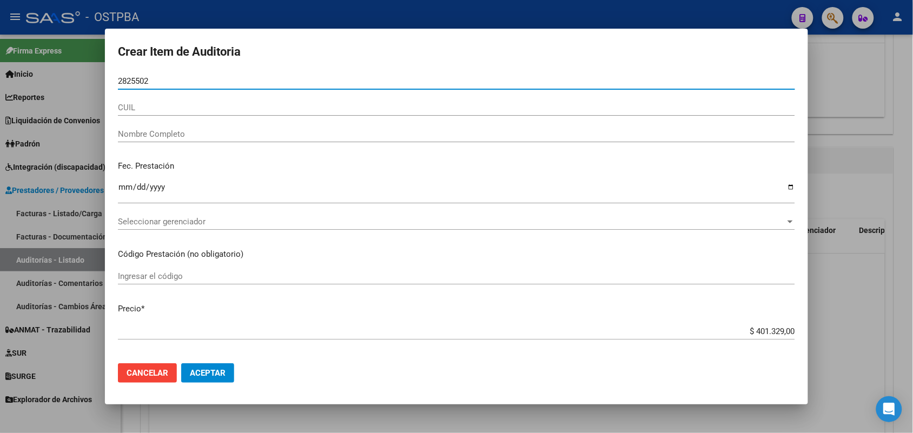
type input "28255020"
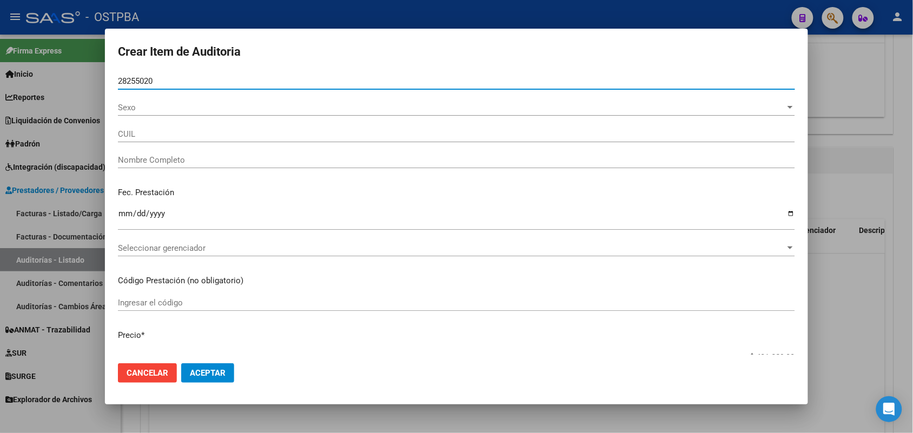
type input "27282550208"
type input "[PERSON_NAME]"
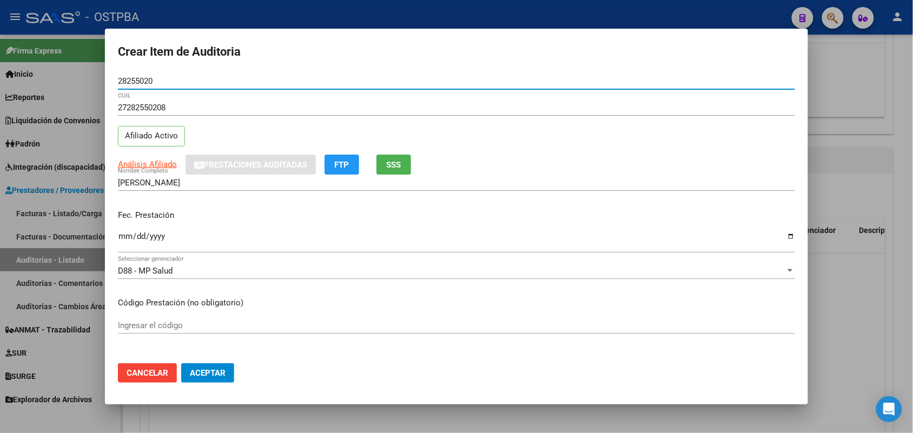
type input "28255020"
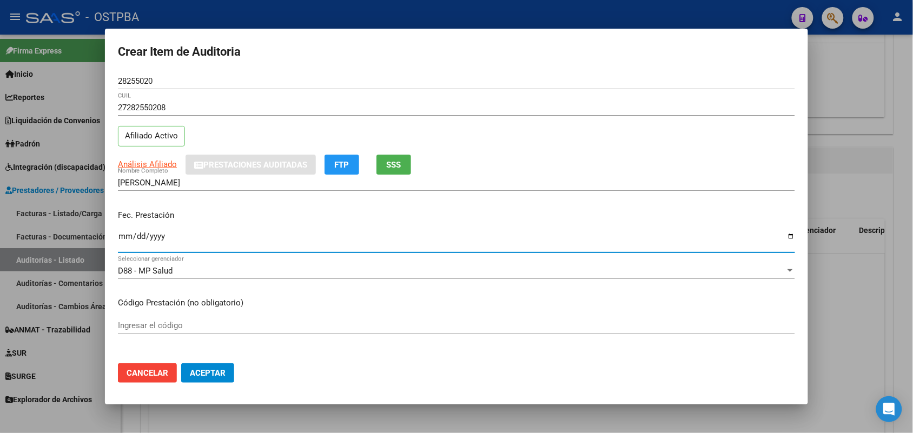
click at [123, 243] on input "Ingresar la fecha" at bounding box center [456, 240] width 677 height 17
type input "[DATE]"
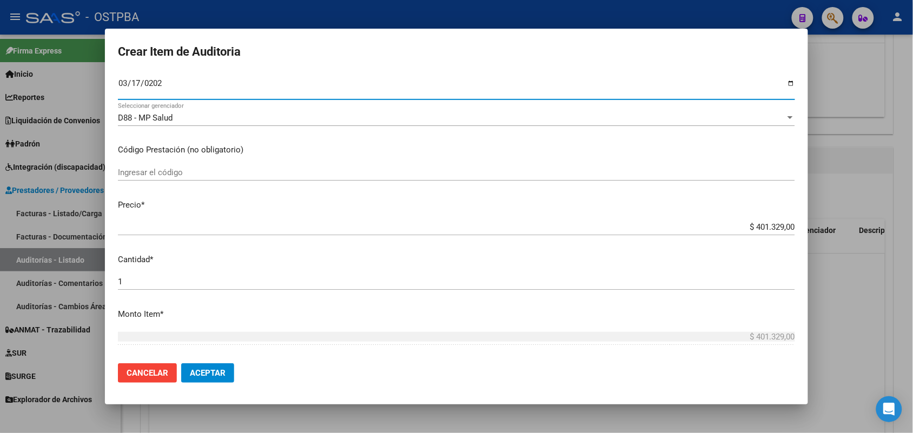
scroll to position [203, 0]
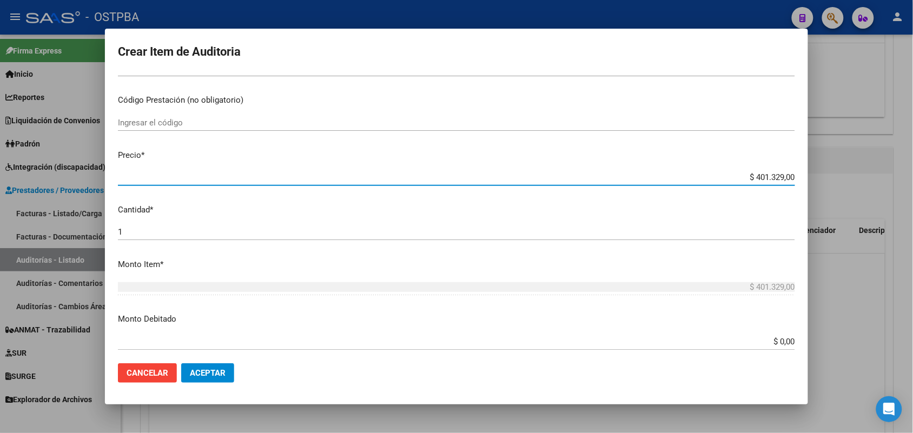
drag, startPoint x: 739, startPoint y: 179, endPoint x: 806, endPoint y: 179, distance: 66.5
click at [806, 179] on mat-dialog-content "28255020 Nro Documento 27282550208 CUIL Afiliado Activo Análisis Afiliado Prest…" at bounding box center [456, 214] width 703 height 282
type input "$ 0,01"
type input "$ 0,12"
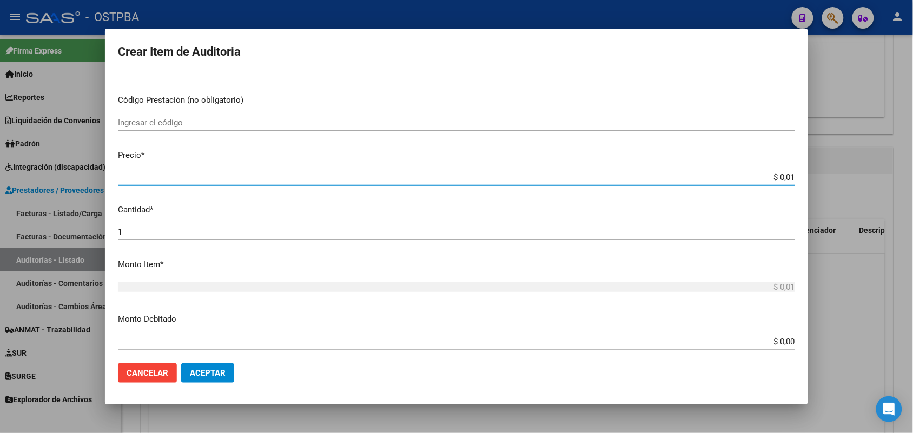
type input "$ 0,12"
type input "$ 1,22"
type input "$ 12,24"
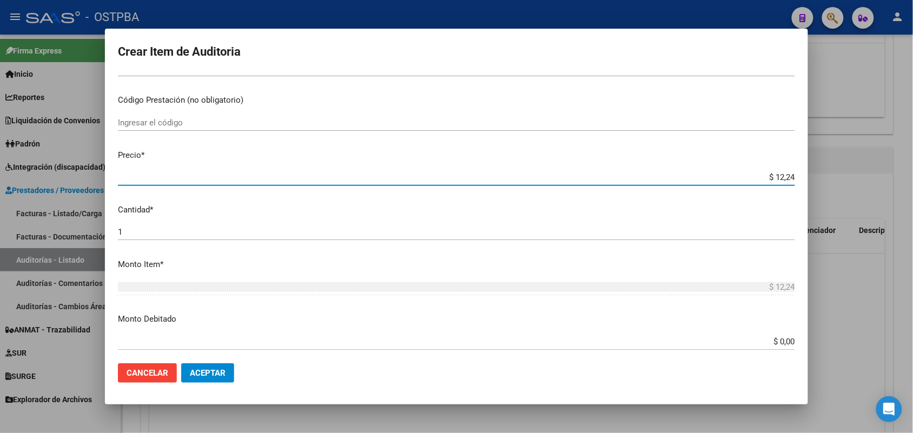
type input "$ 122,48"
type input "$ 1.224,80"
type input "$ 12.248,00"
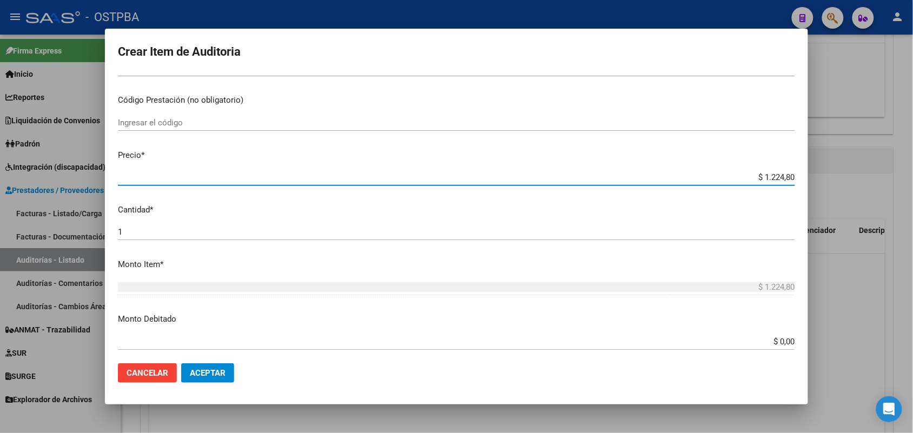
type input "$ 12.248,00"
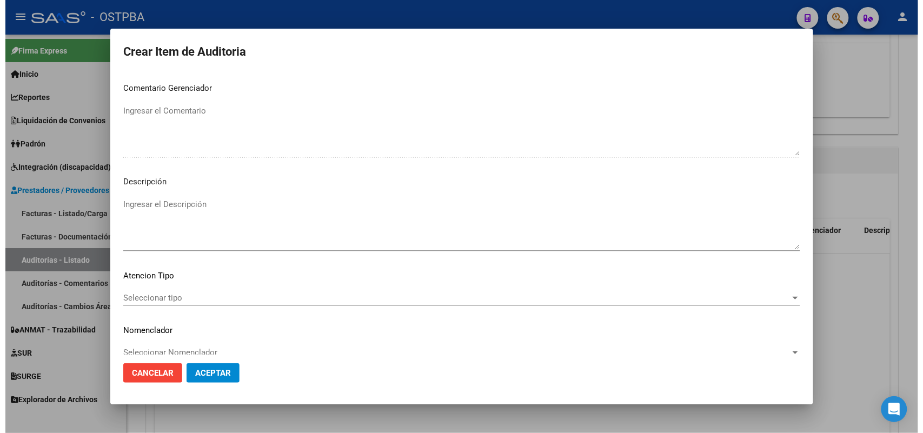
scroll to position [691, 0]
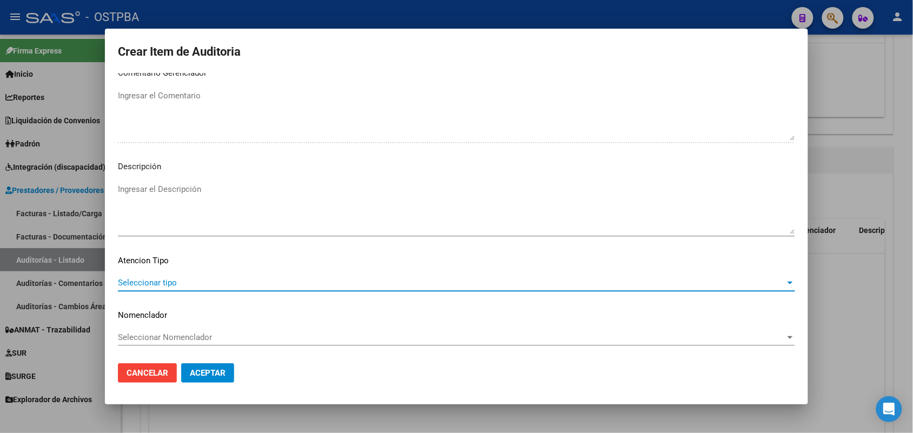
click at [166, 283] on span "Seleccionar tipo" at bounding box center [451, 283] width 667 height 10
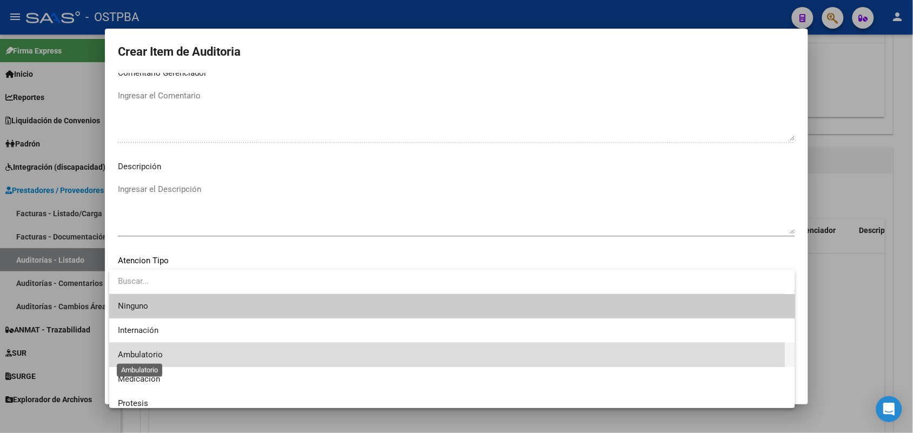
click at [152, 356] on span "Ambulatorio" at bounding box center [140, 355] width 45 height 10
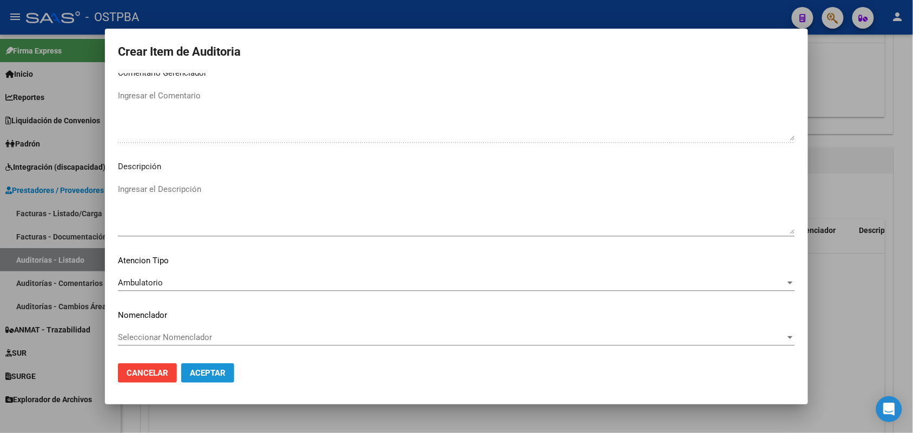
click at [211, 369] on span "Aceptar" at bounding box center [208, 373] width 36 height 10
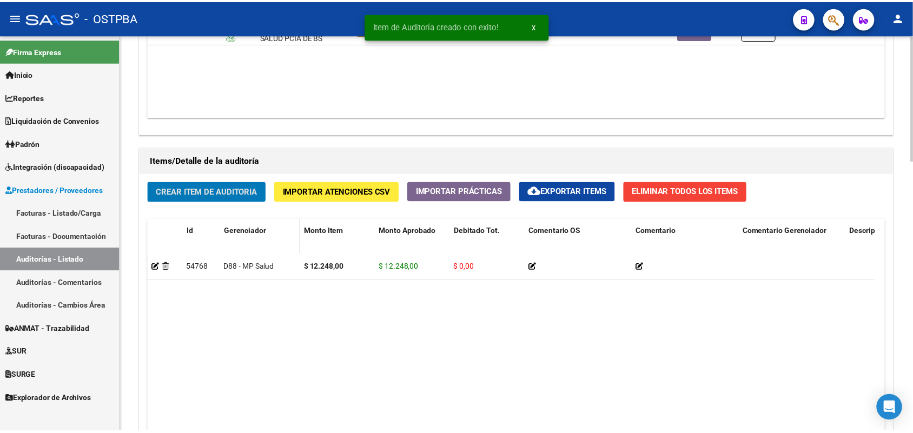
scroll to position [676, 0]
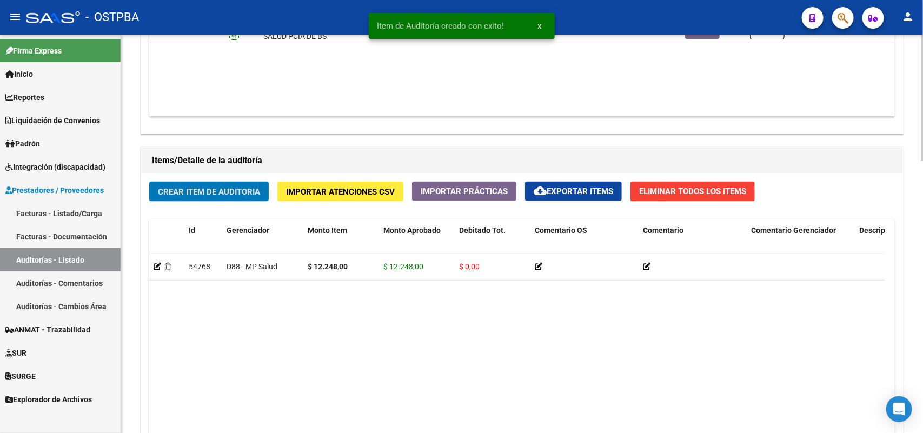
click at [242, 195] on button "Crear Item de Auditoria" at bounding box center [208, 192] width 119 height 20
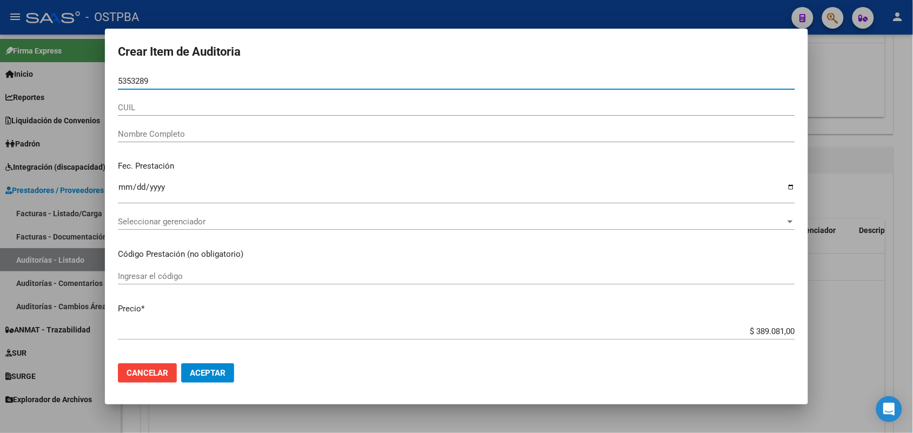
type input "53532893"
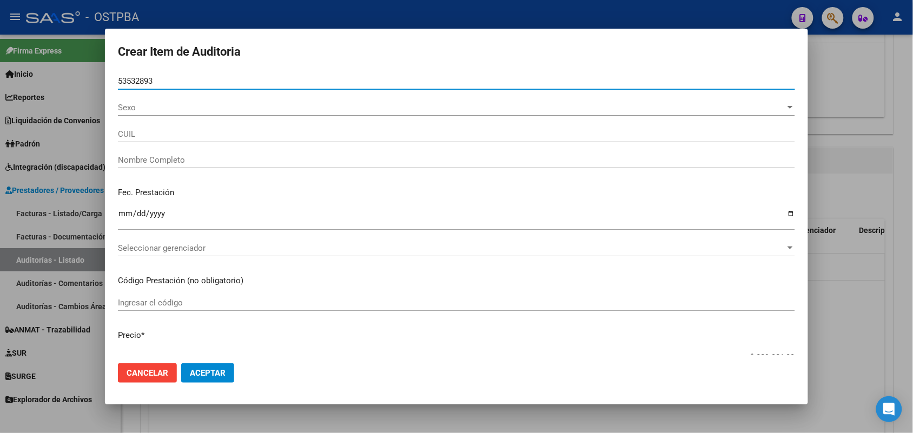
type input "20535328936"
type input "[PERSON_NAME] [PERSON_NAME]"
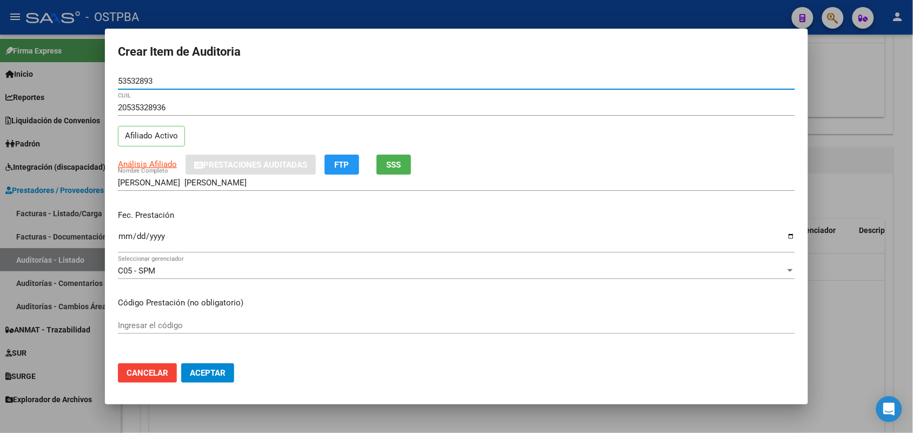
type input "53532893"
click at [123, 241] on input "Ingresar la fecha" at bounding box center [456, 240] width 677 height 17
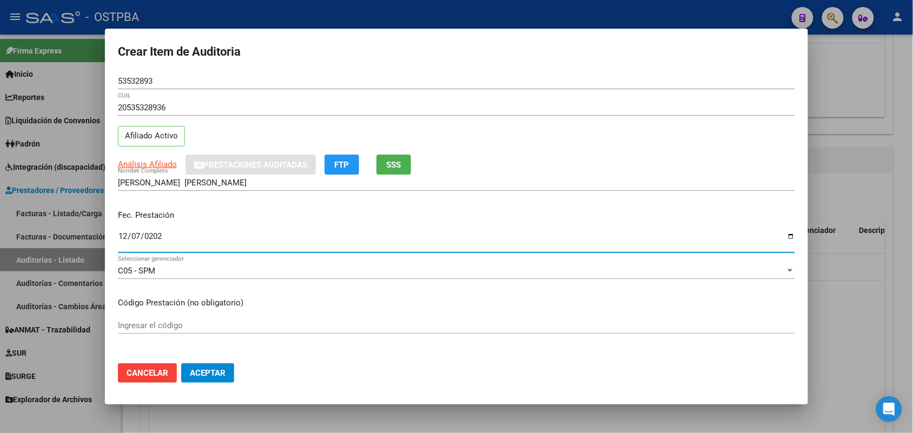
type input "[DATE]"
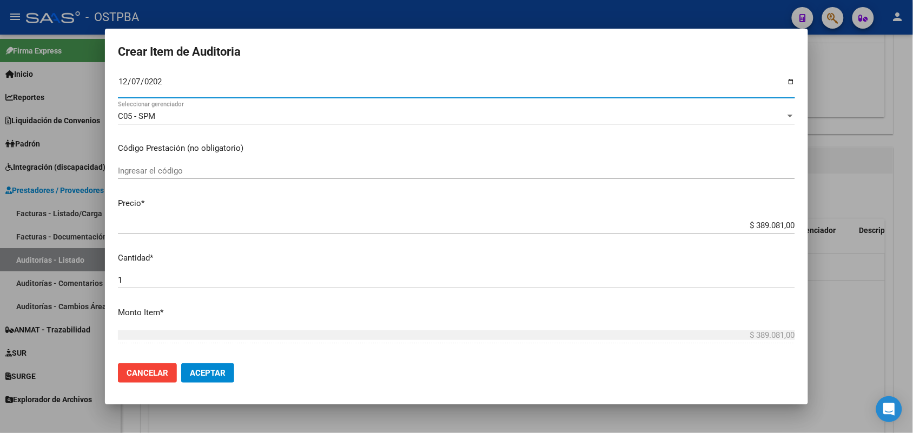
scroll to position [203, 0]
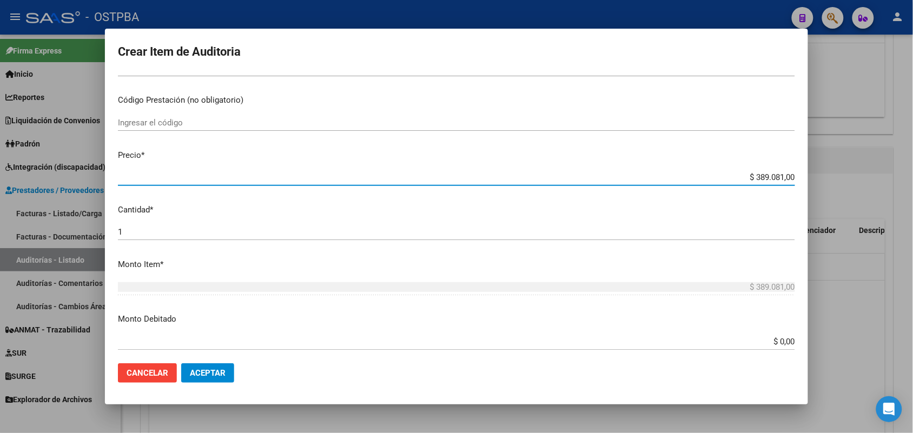
drag, startPoint x: 733, startPoint y: 177, endPoint x: 815, endPoint y: 184, distance: 82.4
click at [815, 184] on div "Crear Item de Auditoria 53532893 Nro Documento 20535328936 CUIL Afiliado Activo…" at bounding box center [456, 216] width 913 height 433
type input "$ 0,05"
type input "$ 0,59"
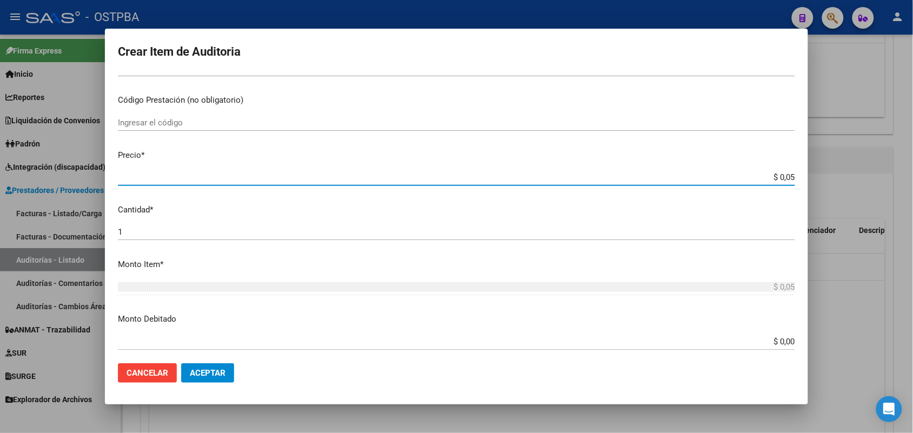
type input "$ 0,59"
type input "$ 5,91"
type input "$ 59,14"
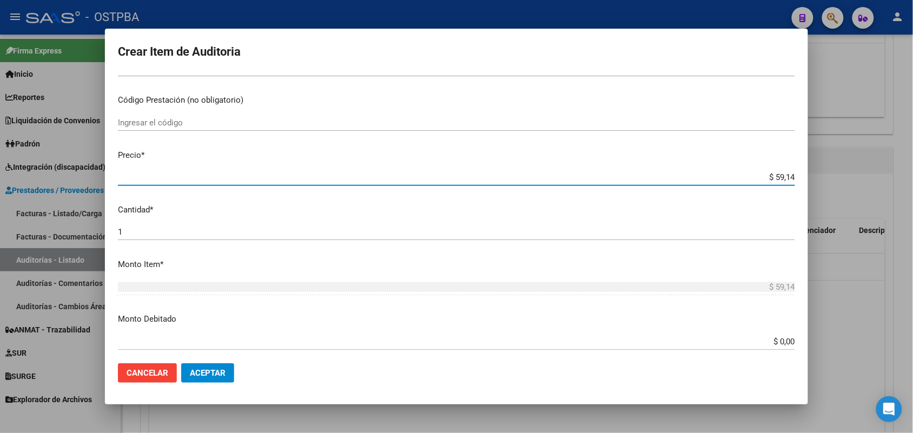
type input "$ 591,40"
type input "$ 5.914,00"
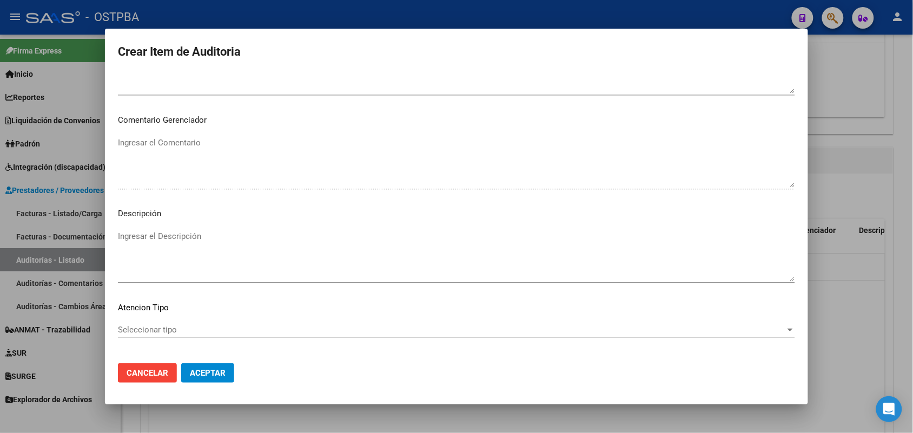
scroll to position [691, 0]
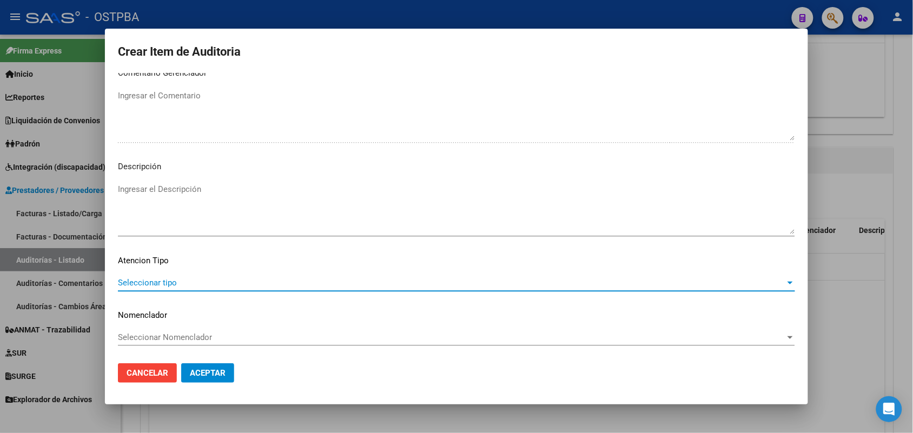
click at [152, 279] on span "Seleccionar tipo" at bounding box center [451, 283] width 667 height 10
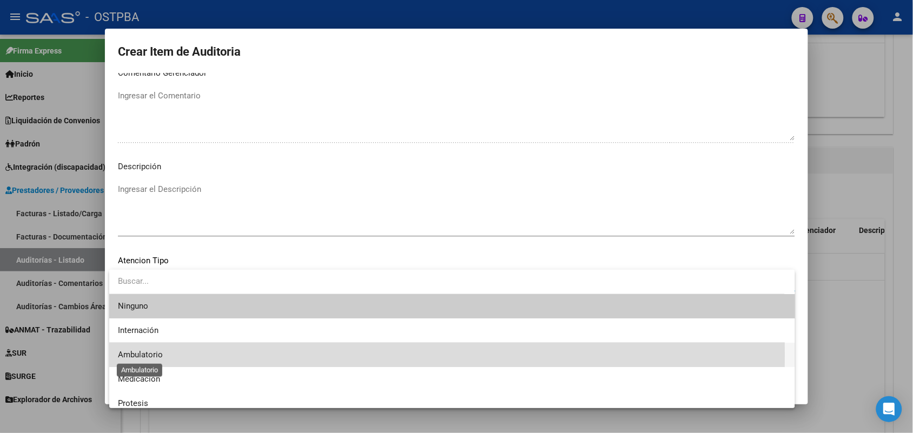
click at [158, 355] on span "Ambulatorio" at bounding box center [140, 355] width 45 height 10
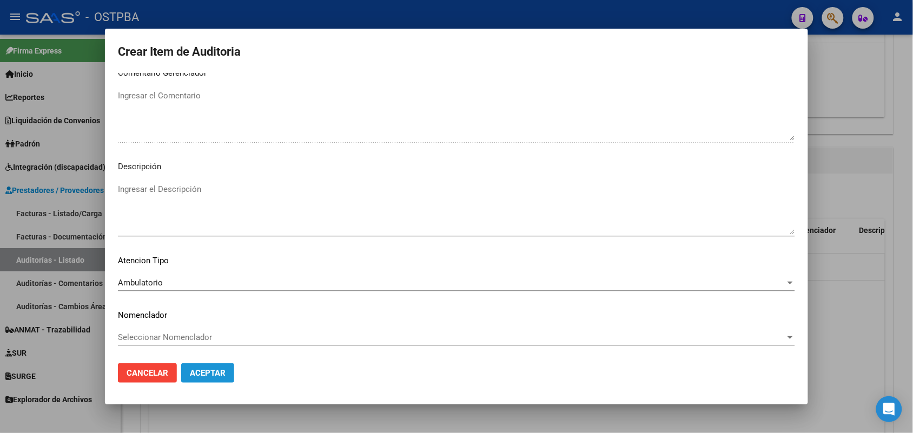
click at [203, 368] on span "Aceptar" at bounding box center [208, 373] width 36 height 10
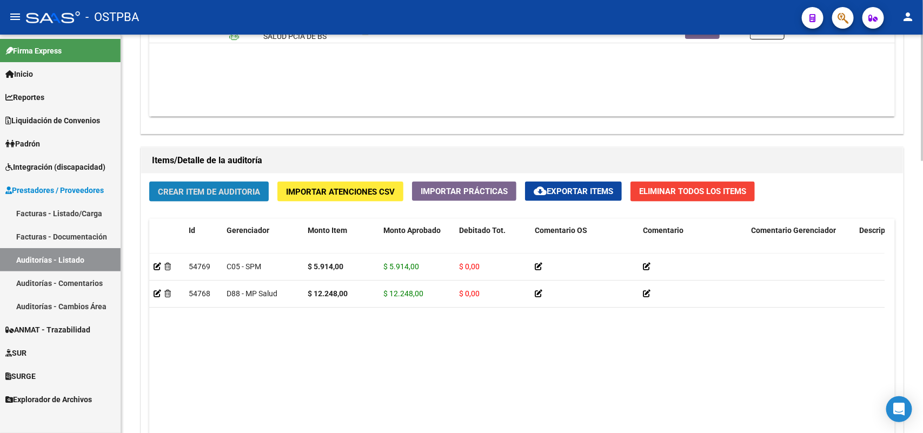
click at [211, 198] on button "Crear Item de Auditoria" at bounding box center [208, 192] width 119 height 20
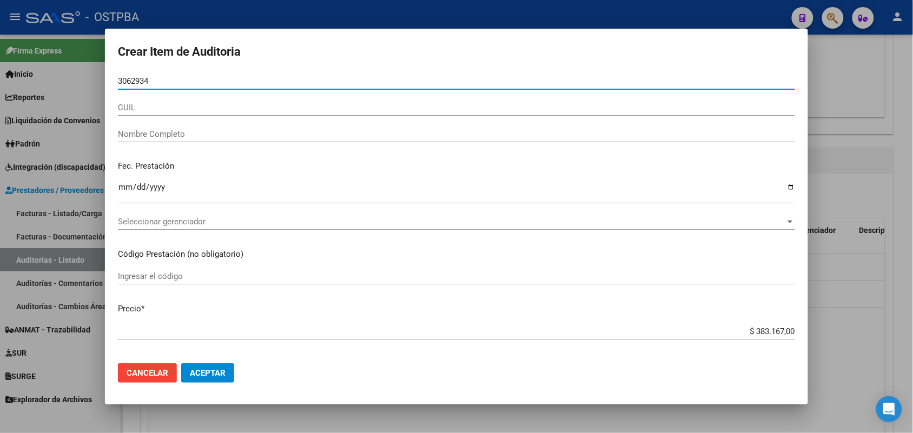
type input "30629345"
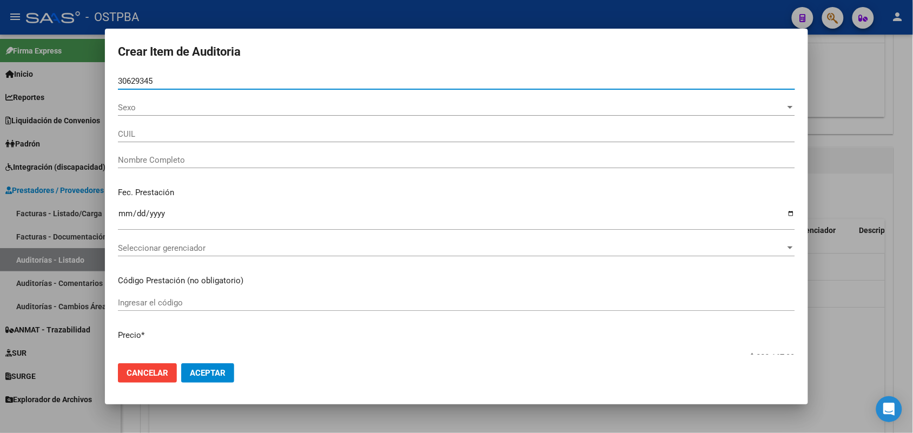
type input "27306293457"
type input "CASCO [PERSON_NAME]"
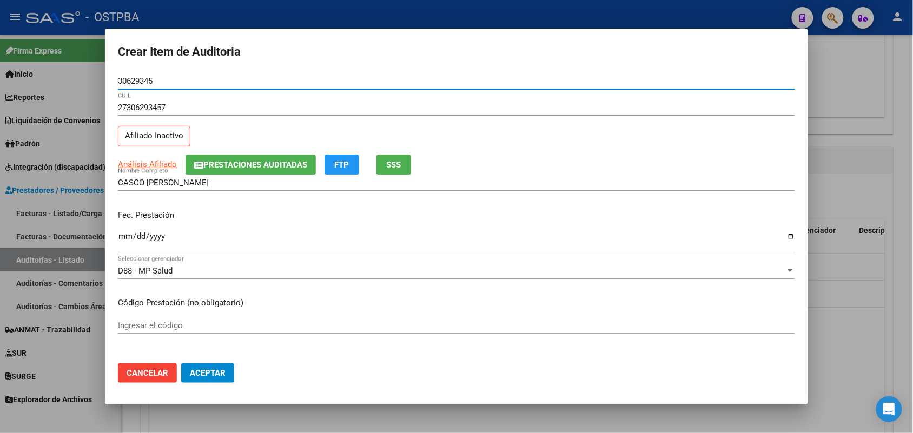
type input "30629345"
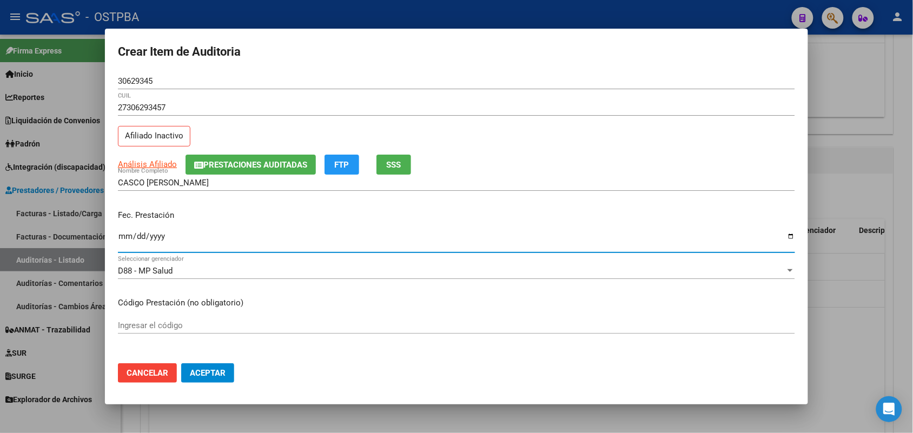
click at [125, 241] on input "Ingresar la fecha" at bounding box center [456, 240] width 677 height 17
type input "[DATE]"
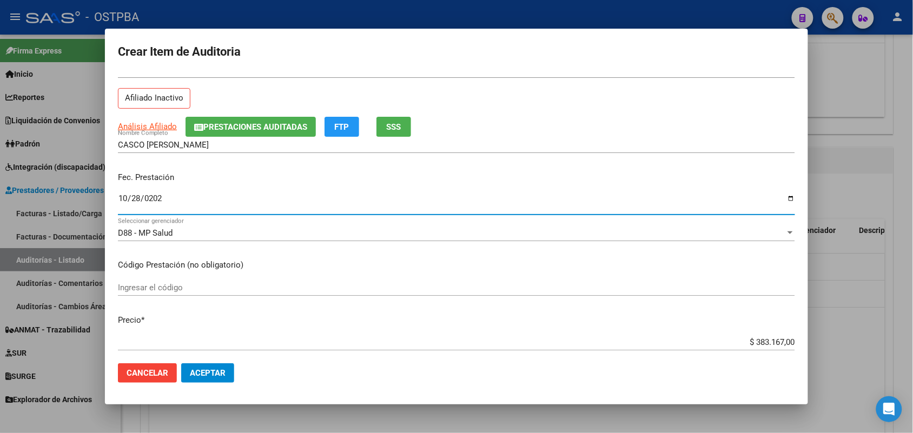
scroll to position [68, 0]
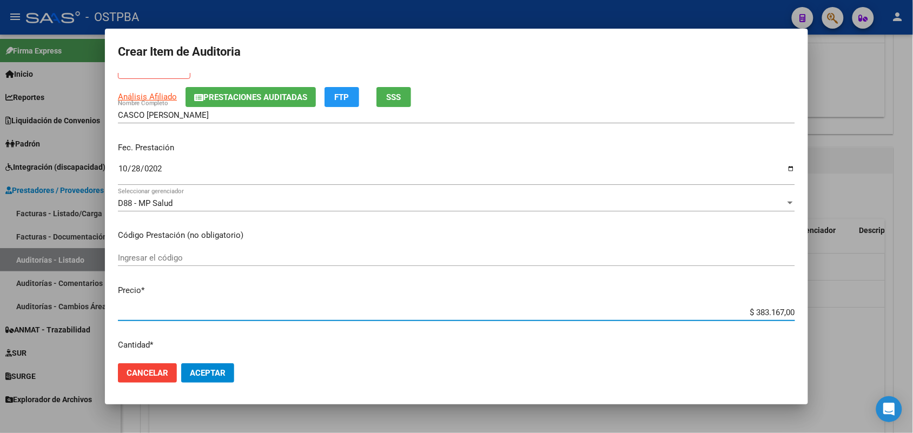
drag, startPoint x: 733, startPoint y: 316, endPoint x: 790, endPoint y: 323, distance: 57.7
click at [790, 323] on mat-dialog-content "30629345 Nro Documento 27306293457 CUIL Afiliado Inactivo Análisis Afiliado Pre…" at bounding box center [456, 214] width 703 height 282
type input "$ 0,05"
type input "$ 0,59"
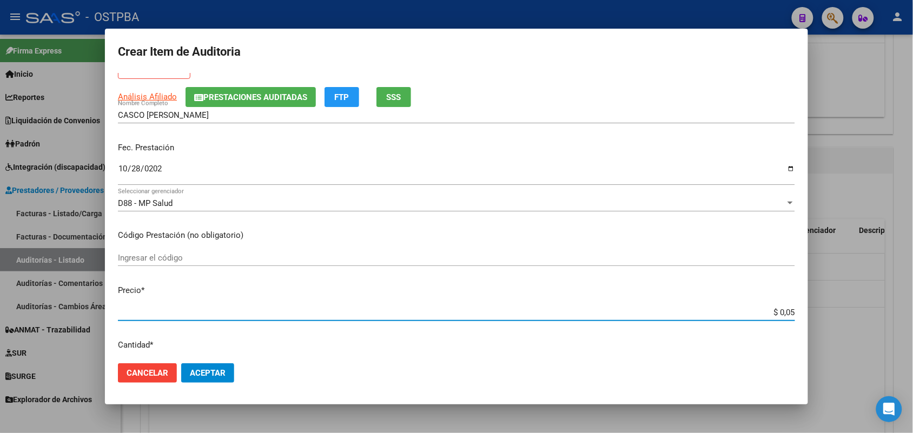
type input "$ 0,59"
type input "$ 5,91"
type input "$ 59,14"
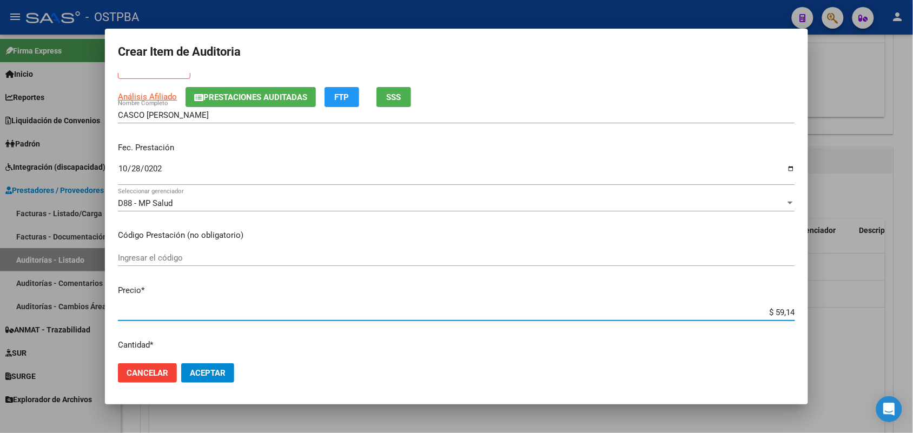
type input "$ 591,40"
type input "$ 5.914,00"
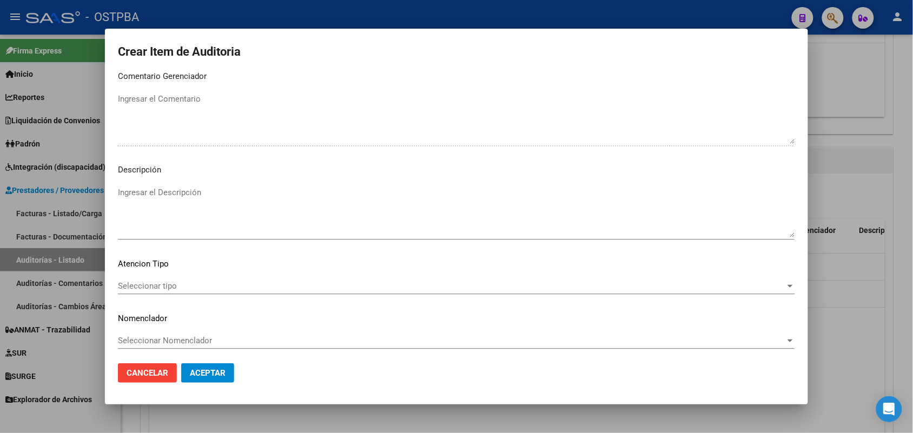
scroll to position [691, 0]
click at [162, 282] on span "Seleccionar tipo" at bounding box center [451, 283] width 667 height 10
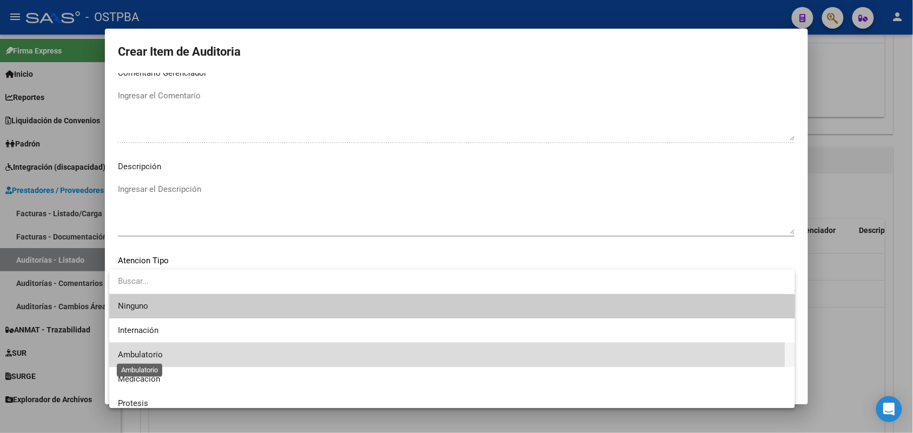
click at [152, 355] on span "Ambulatorio" at bounding box center [140, 355] width 45 height 10
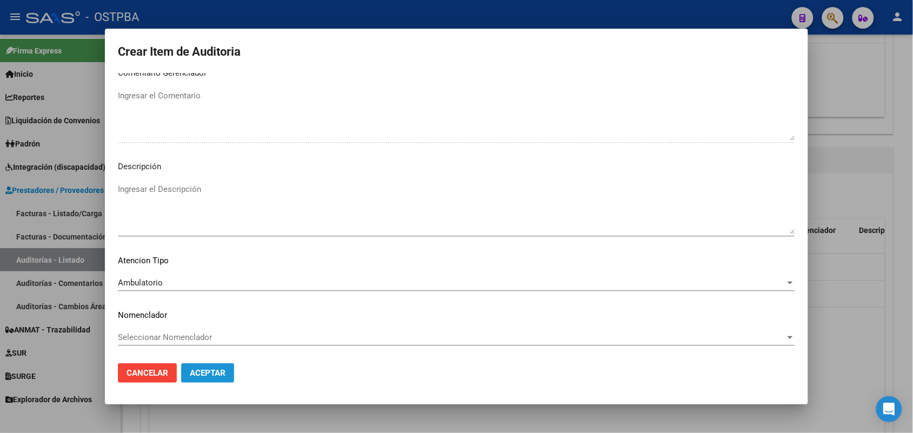
click at [199, 369] on span "Aceptar" at bounding box center [208, 373] width 36 height 10
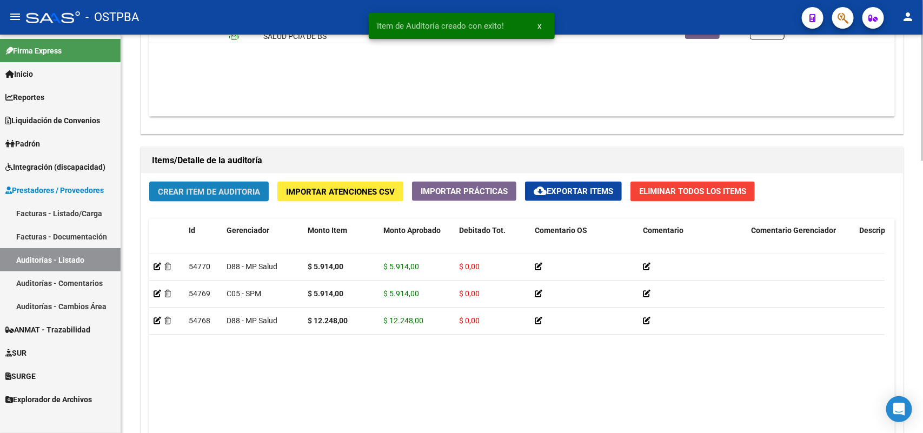
click at [225, 193] on span "Crear Item de Auditoria" at bounding box center [209, 192] width 102 height 10
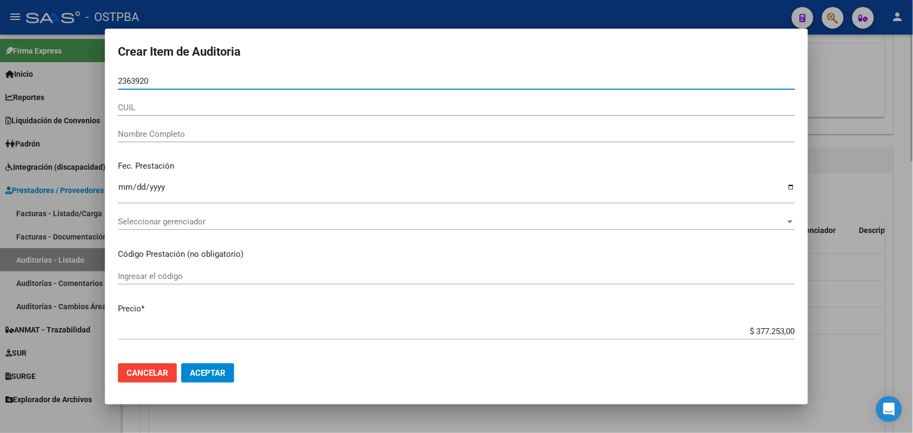
type input "23639204"
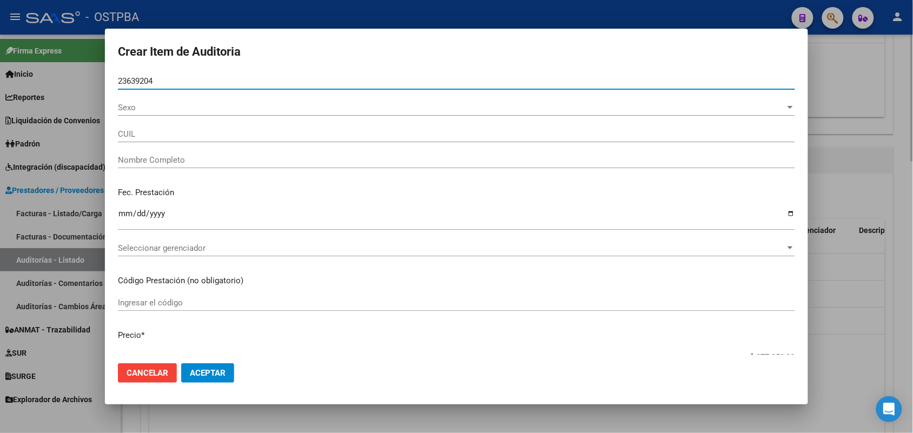
type input "27236392045"
type input "[PERSON_NAME] [PERSON_NAME] -"
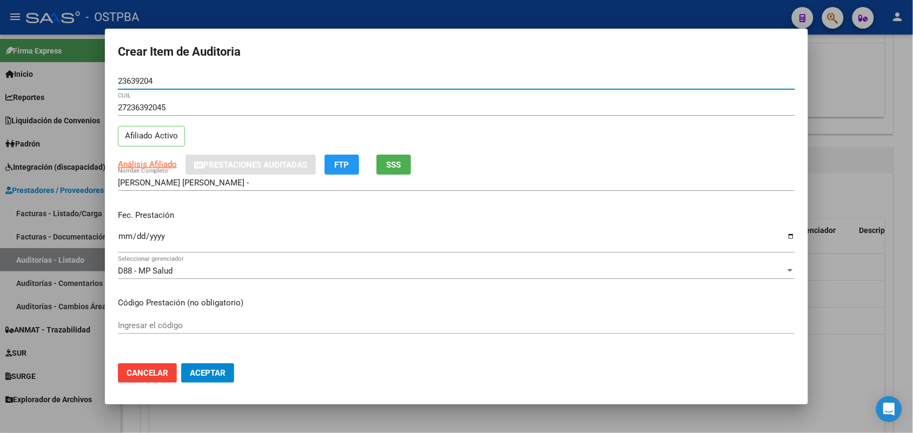
type input "23639204"
click at [125, 236] on input "Ingresar la fecha" at bounding box center [456, 240] width 677 height 17
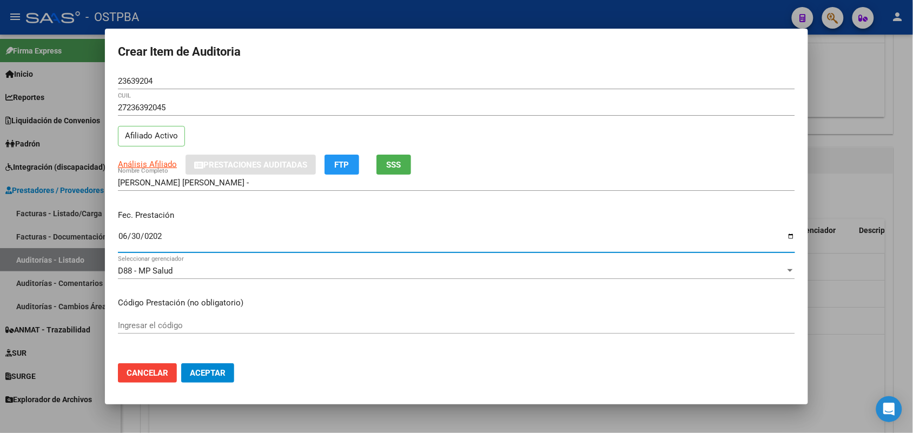
type input "[DATE]"
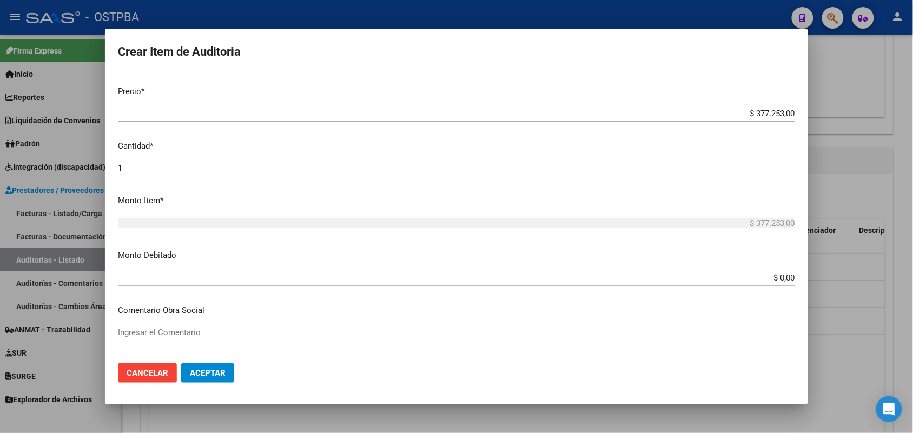
scroll to position [270, 0]
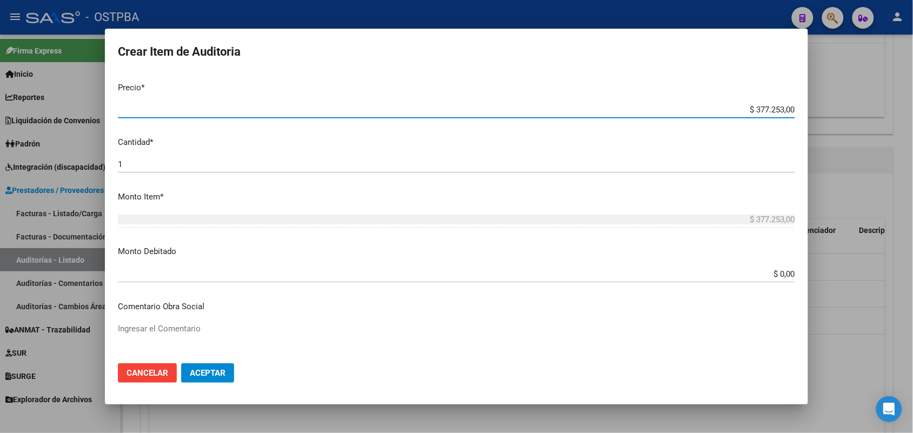
drag, startPoint x: 733, startPoint y: 107, endPoint x: 802, endPoint y: 114, distance: 69.5
click at [802, 114] on mat-dialog-content "23639204 Nro Documento 27236392045 CUIL Afiliado Activo Análisis Afiliado Prest…" at bounding box center [456, 214] width 703 height 282
type input "$ 0,05"
type input "$ 0,53"
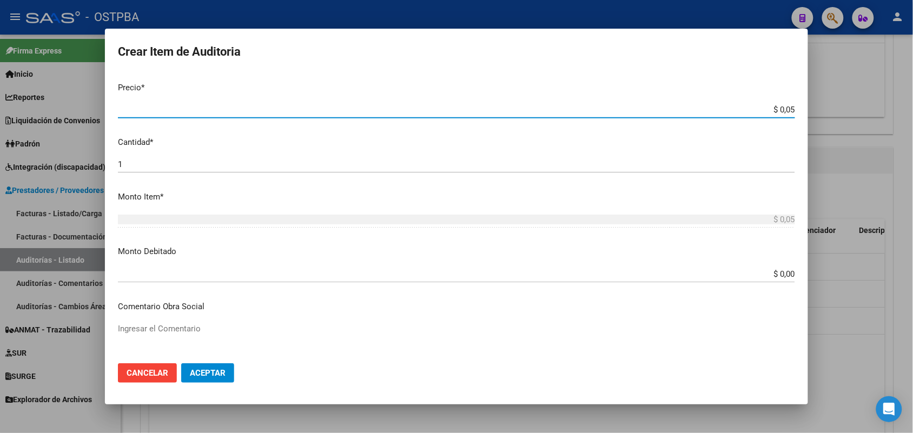
type input "$ 0,53"
type input "$ 5,31"
type input "$ 53,17"
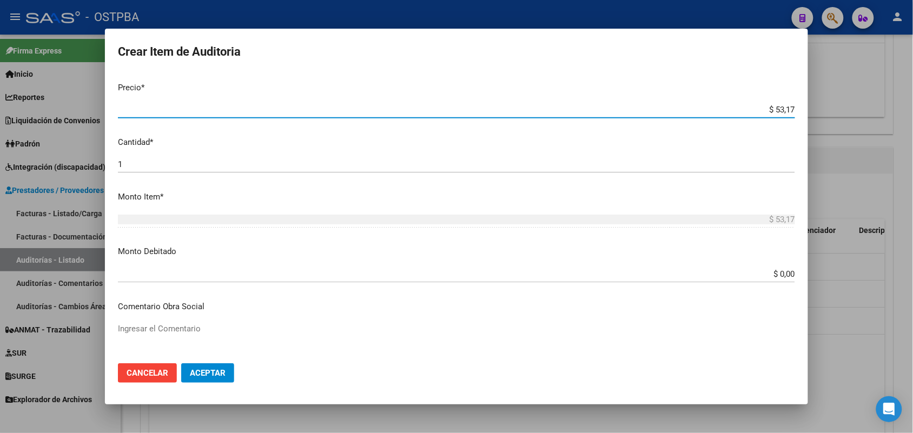
type input "$ 531,75"
type input "$ 5.317,50"
type input "$ 53.175,00"
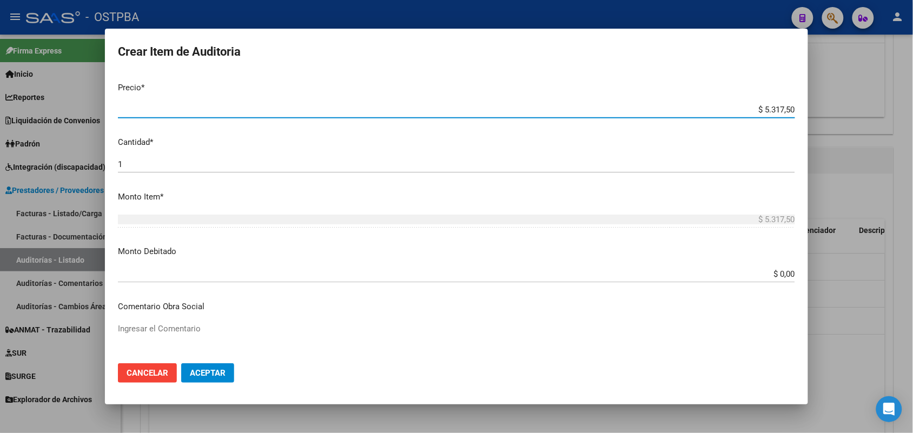
type input "$ 53.175,00"
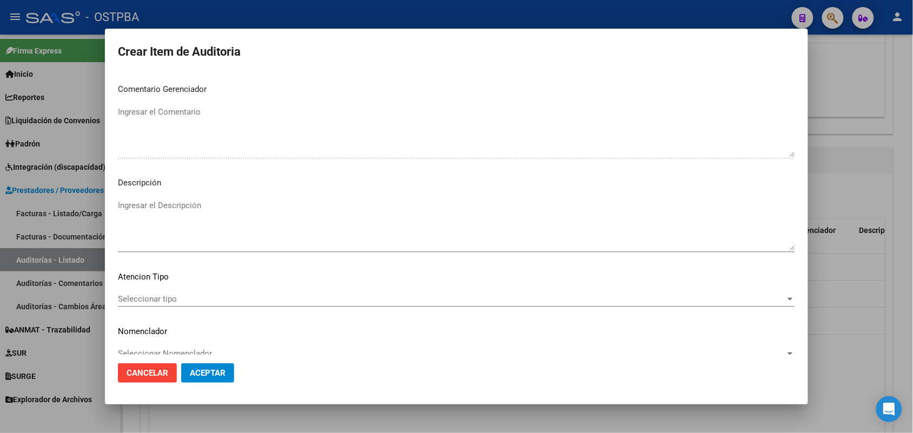
scroll to position [676, 0]
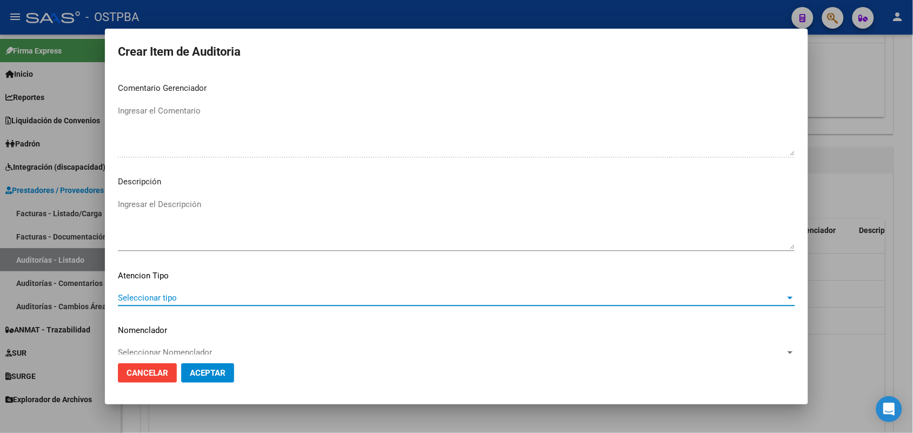
click at [165, 296] on span "Seleccionar tipo" at bounding box center [451, 298] width 667 height 10
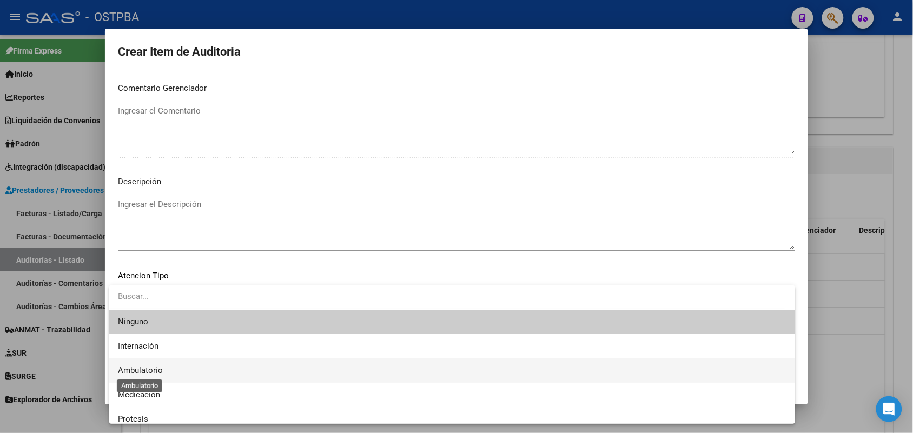
click at [156, 369] on span "Ambulatorio" at bounding box center [140, 370] width 45 height 10
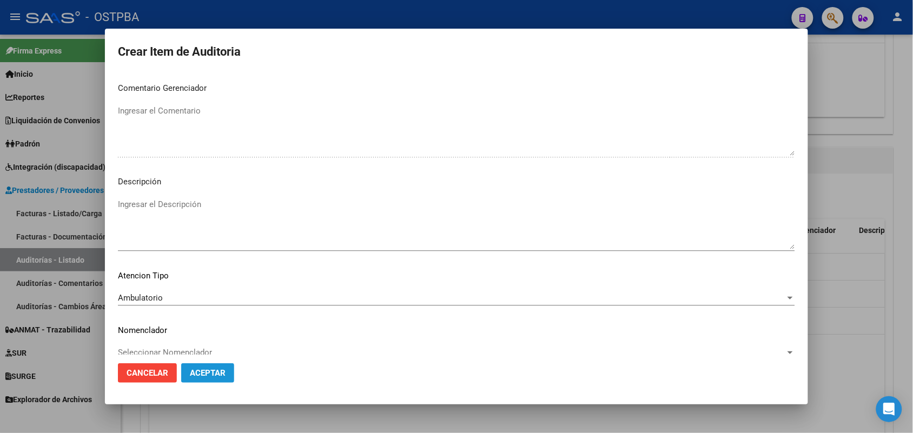
click at [212, 374] on span "Aceptar" at bounding box center [208, 373] width 36 height 10
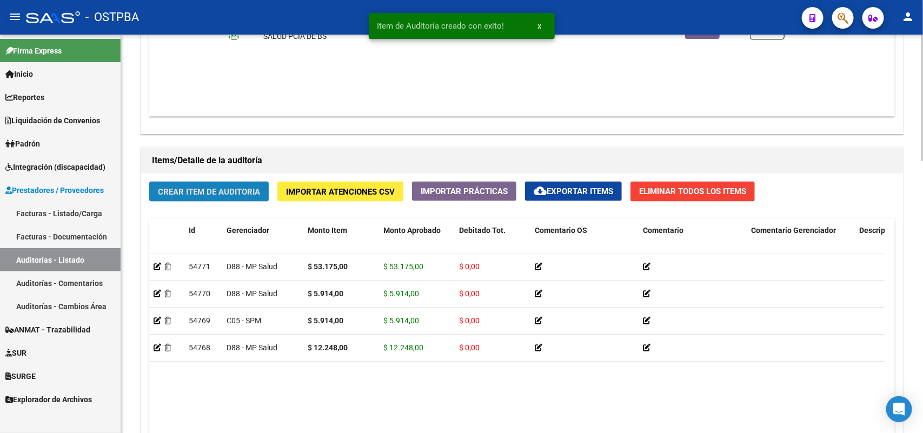
click at [250, 196] on button "Crear Item de Auditoria" at bounding box center [208, 192] width 119 height 20
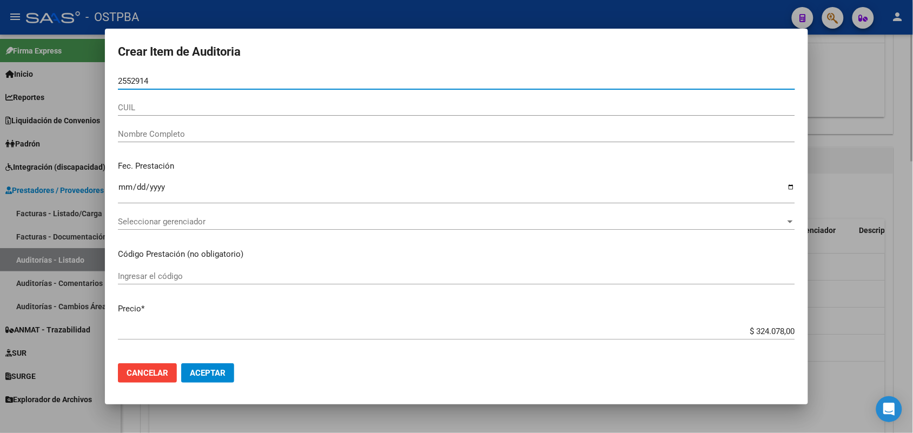
type input "25529149"
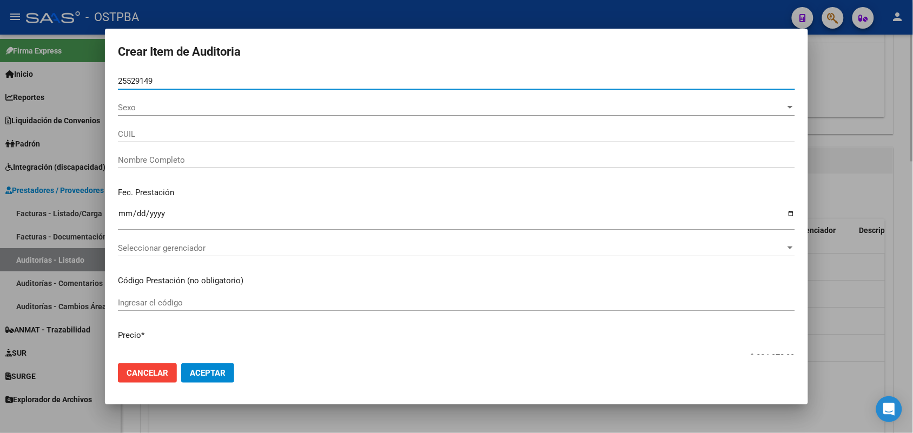
type input "27255291497"
type input "[PERSON_NAME] [PERSON_NAME]"
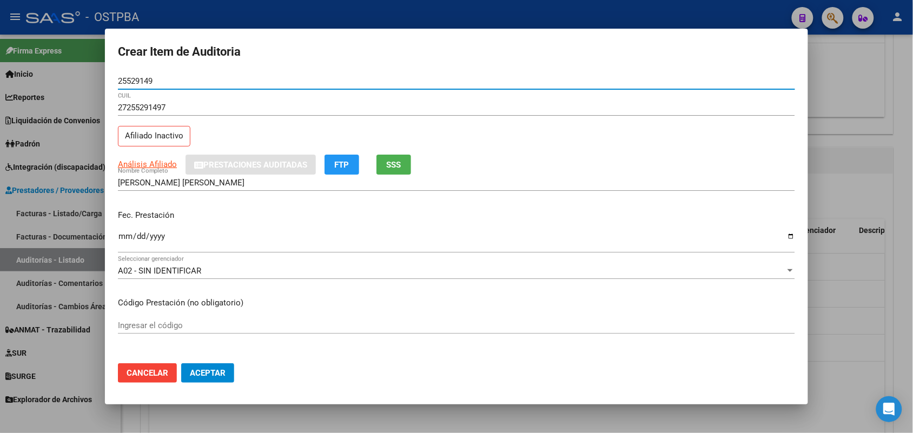
type input "25529149"
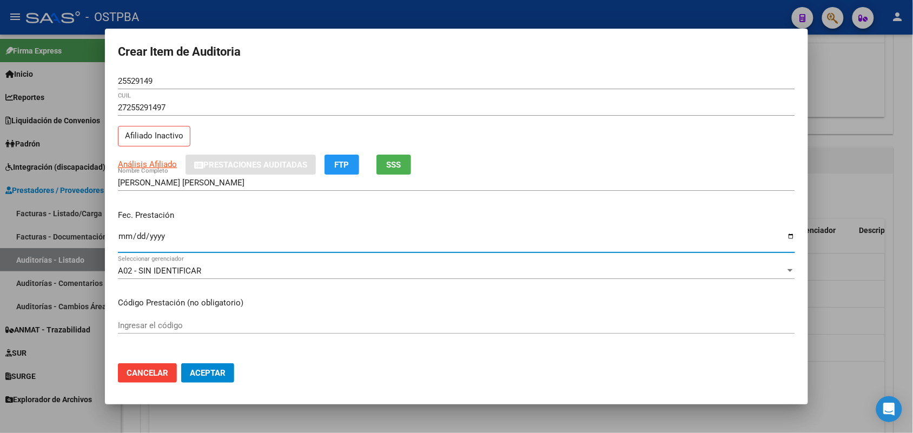
click at [123, 238] on input "Ingresar la fecha" at bounding box center [456, 240] width 677 height 17
type input "[DATE]"
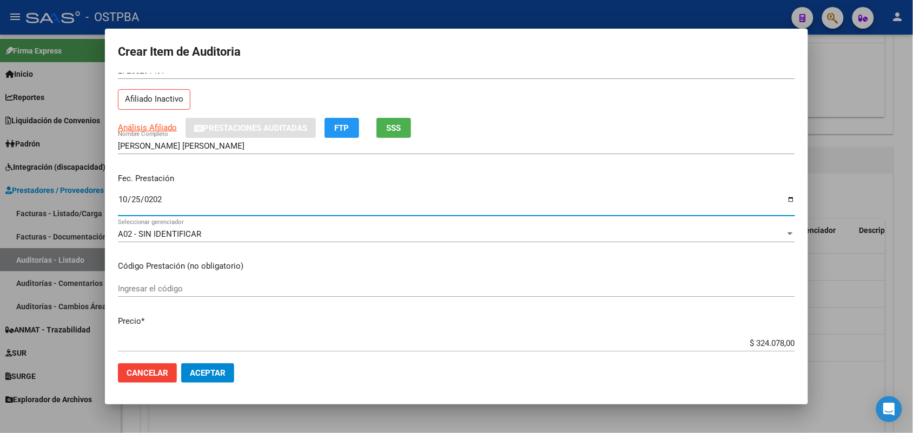
scroll to position [203, 0]
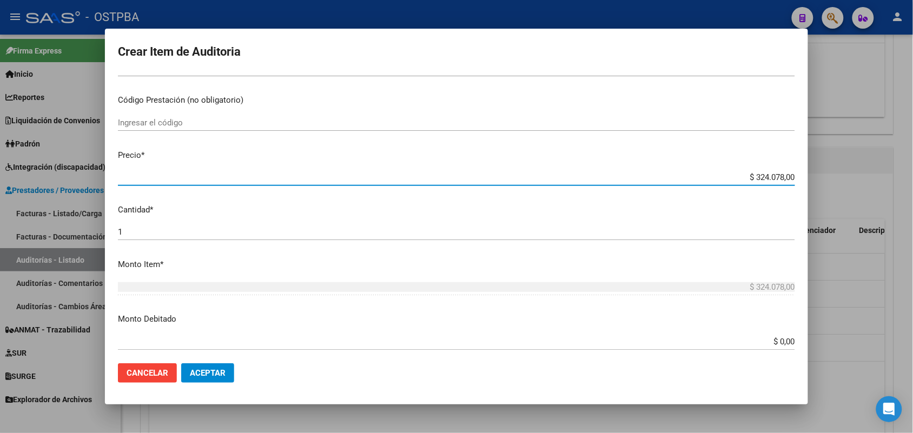
drag, startPoint x: 731, startPoint y: 176, endPoint x: 855, endPoint y: 191, distance: 125.2
click at [855, 191] on div "Crear Item de Auditoria 25529149 Nro Documento 27255291497 CUIL Afiliado Inacti…" at bounding box center [456, 216] width 913 height 433
type input "$ 0,03"
type input "$ 0,35"
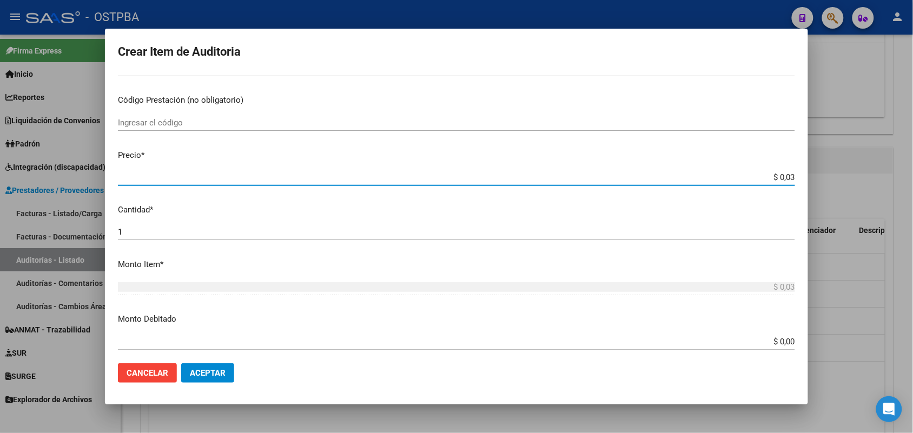
type input "$ 0,35"
type input "$ 3,52"
type input "$ 35,27"
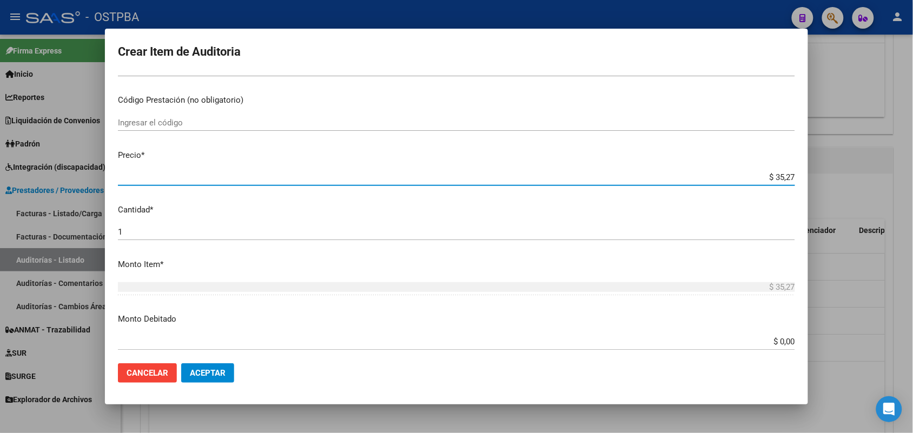
type input "$ 352,79"
type input "$ 3.527,90"
type input "$ 35.279,00"
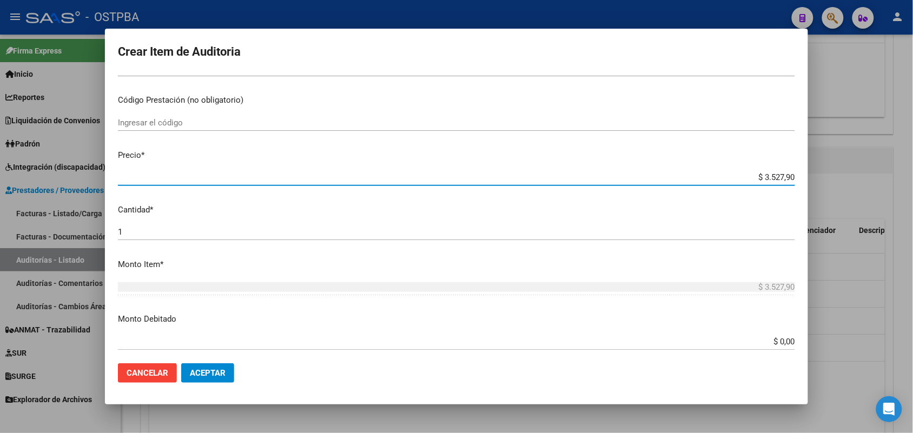
type input "$ 35.279,00"
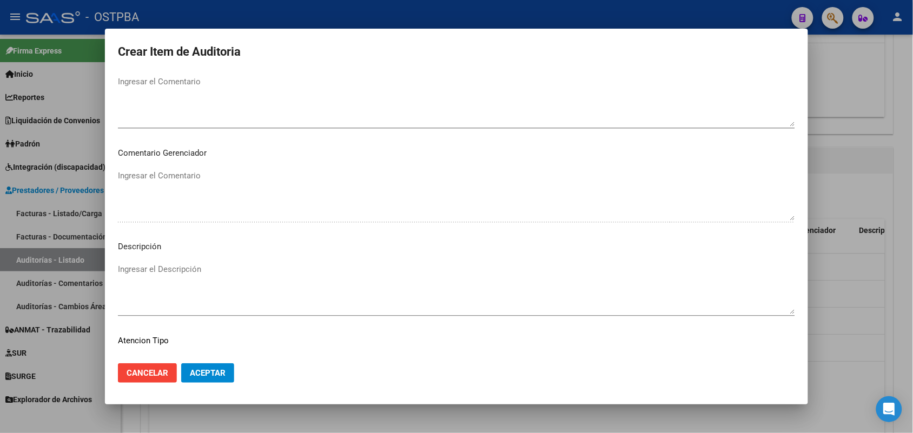
scroll to position [691, 0]
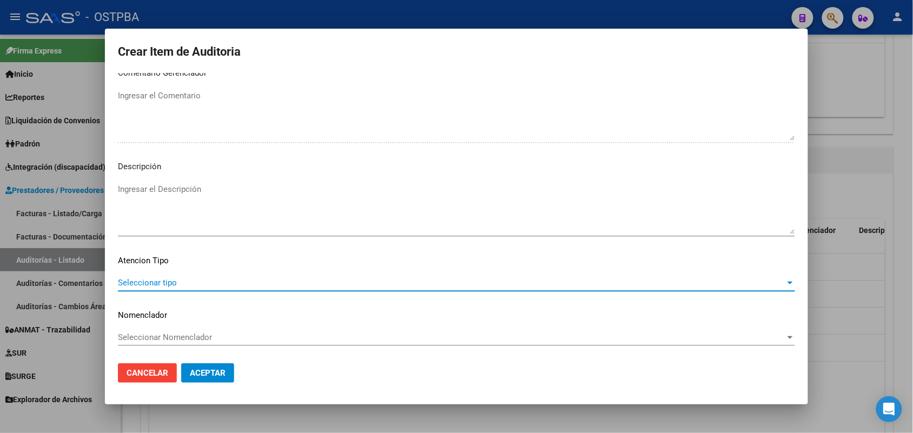
click at [147, 279] on span "Seleccionar tipo" at bounding box center [451, 283] width 667 height 10
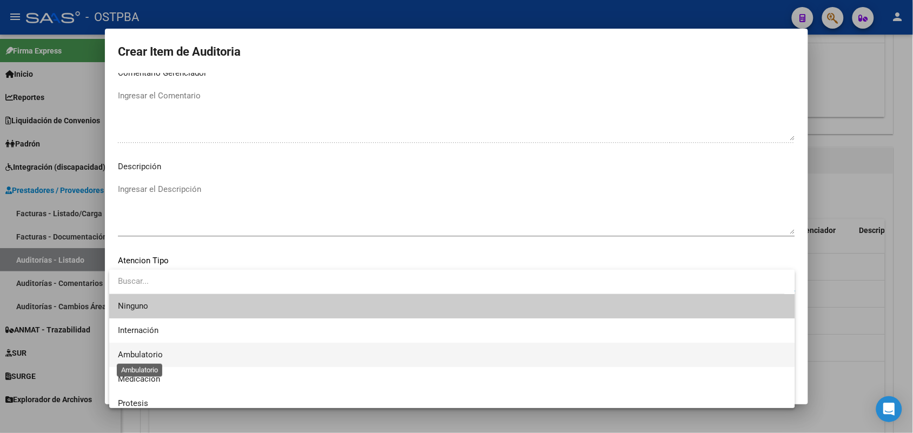
click at [151, 351] on span "Ambulatorio" at bounding box center [140, 355] width 45 height 10
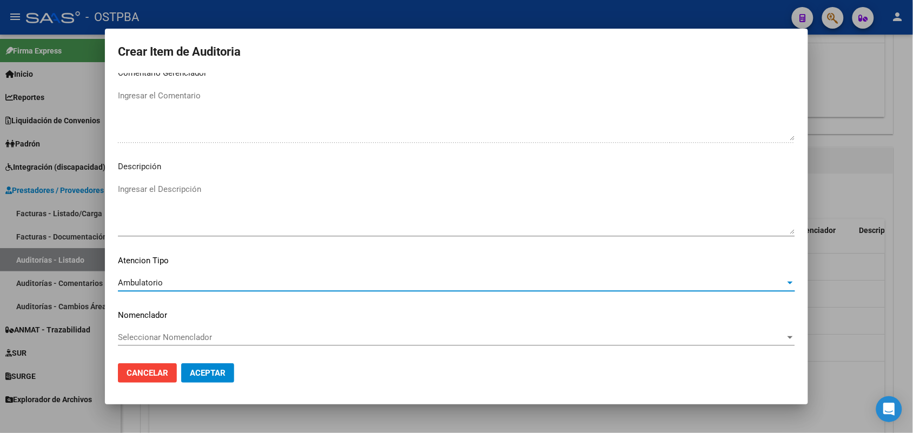
click at [225, 366] on button "Aceptar" at bounding box center [207, 372] width 53 height 19
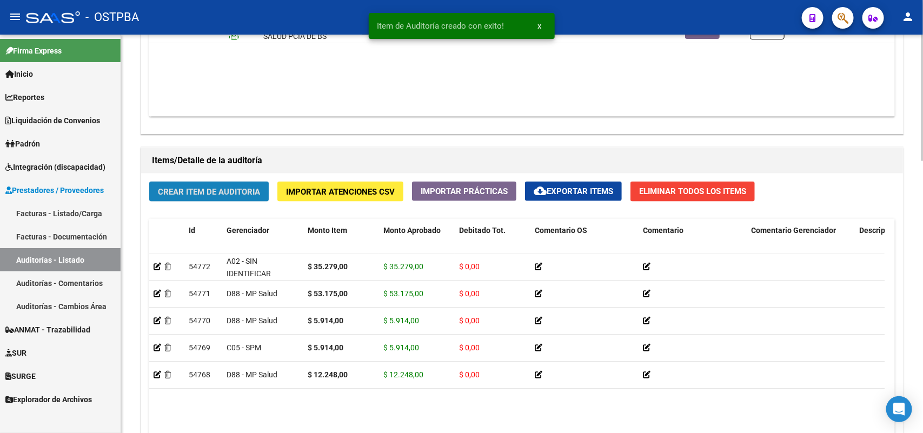
click at [241, 191] on span "Crear Item de Auditoria" at bounding box center [209, 192] width 102 height 10
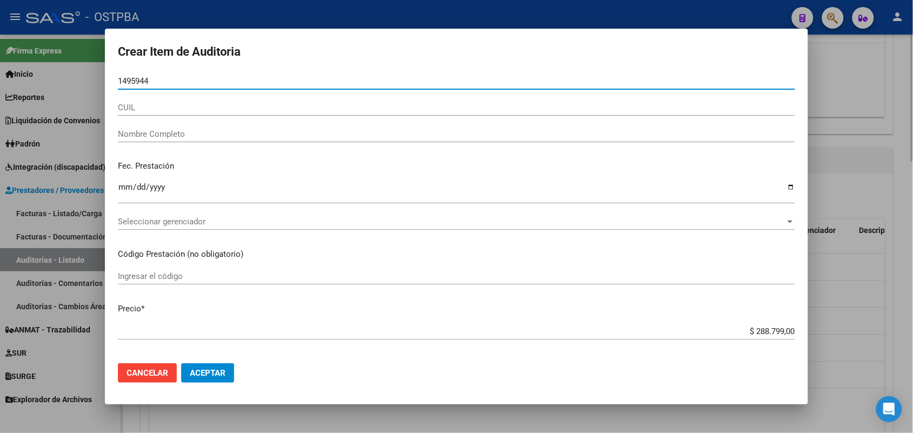
type input "14959444"
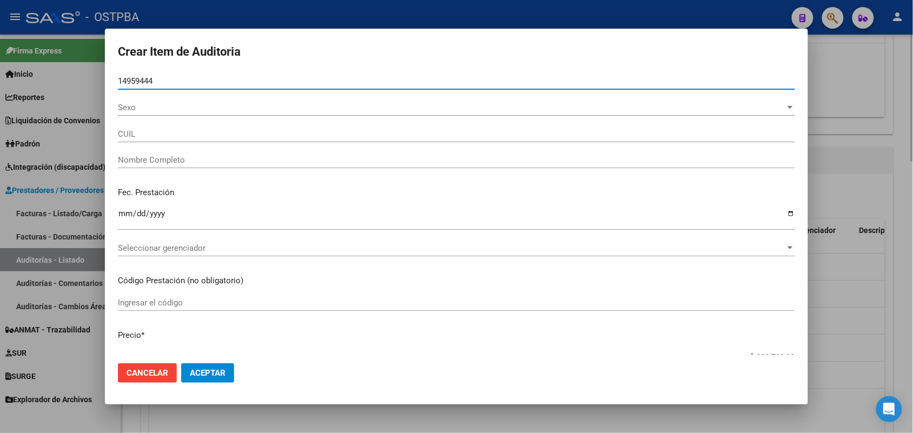
type input "20149594443"
type input "[PERSON_NAME]"
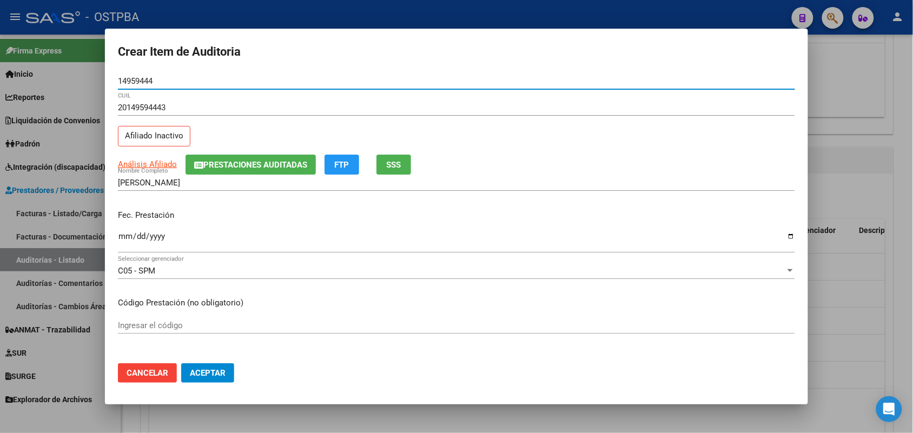
type input "14959444"
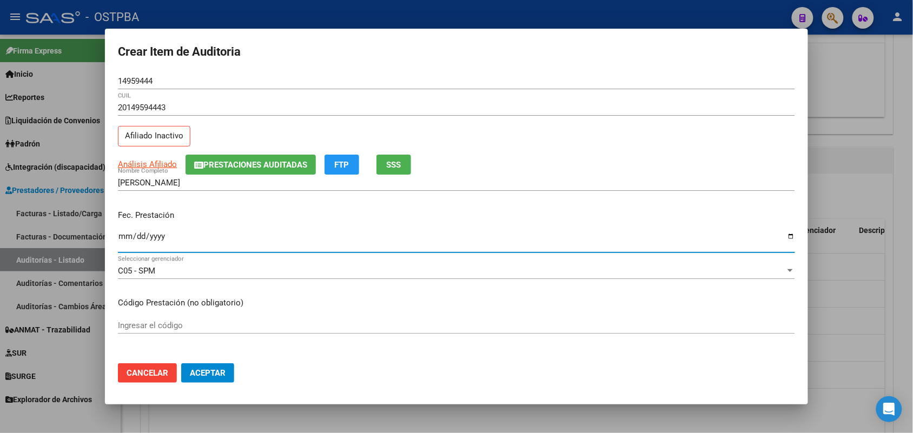
click at [126, 242] on input "Ingresar la fecha" at bounding box center [456, 240] width 677 height 17
type input "[DATE]"
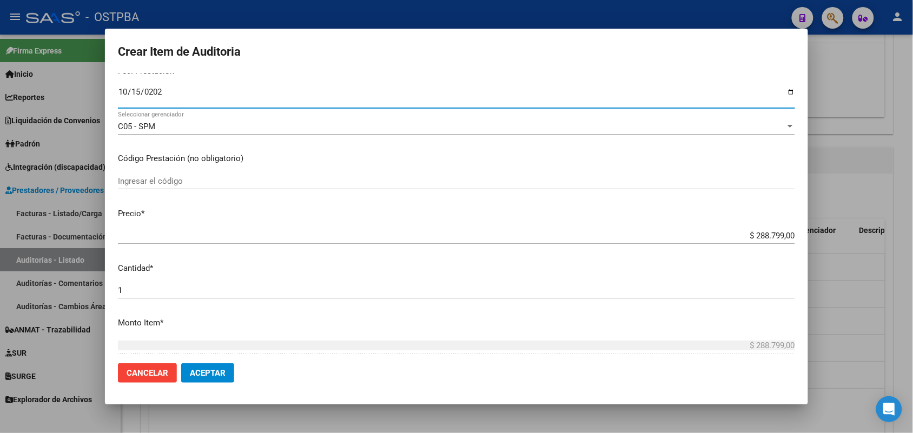
scroll to position [203, 0]
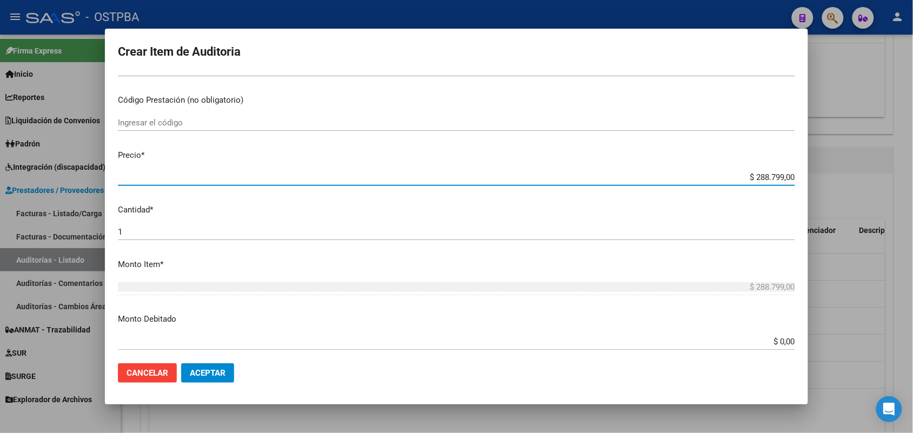
drag, startPoint x: 730, startPoint y: 177, endPoint x: 809, endPoint y: 181, distance: 79.6
click at [809, 181] on div "Crear Item de Auditoria 14959444 Nro Documento 20149594443 CUIL Afiliado Inacti…" at bounding box center [456, 216] width 913 height 433
type input "$ 0,08"
type input "$ 0,86"
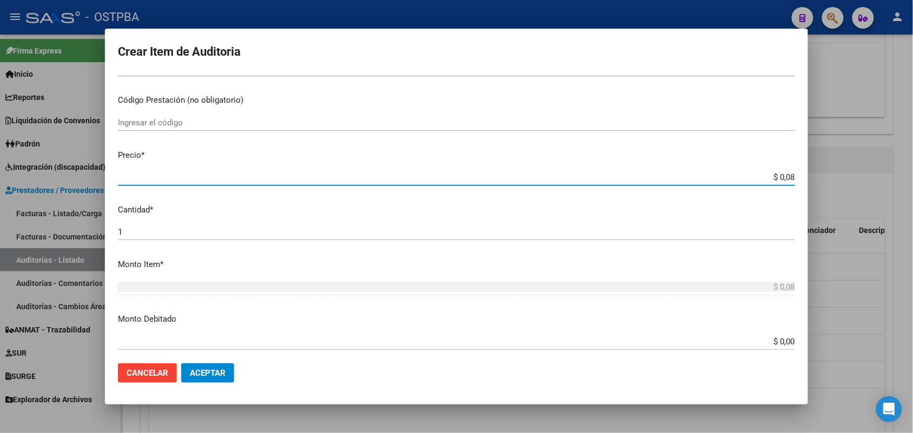
type input "$ 0,86"
type input "$ 8,63"
type input "$ 86,33"
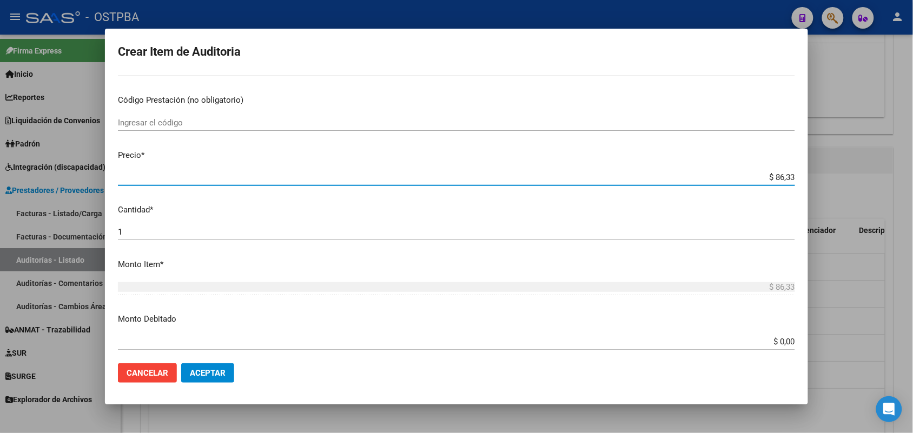
type input "$ 863,30"
type input "$ 8.633,00"
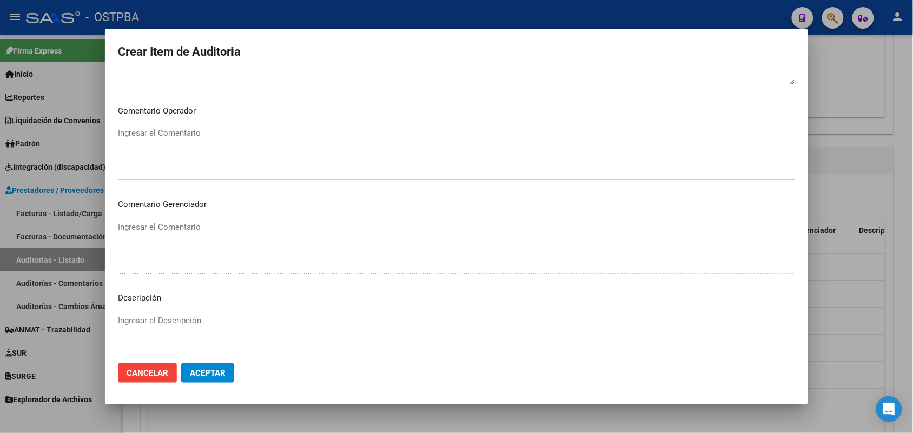
scroll to position [691, 0]
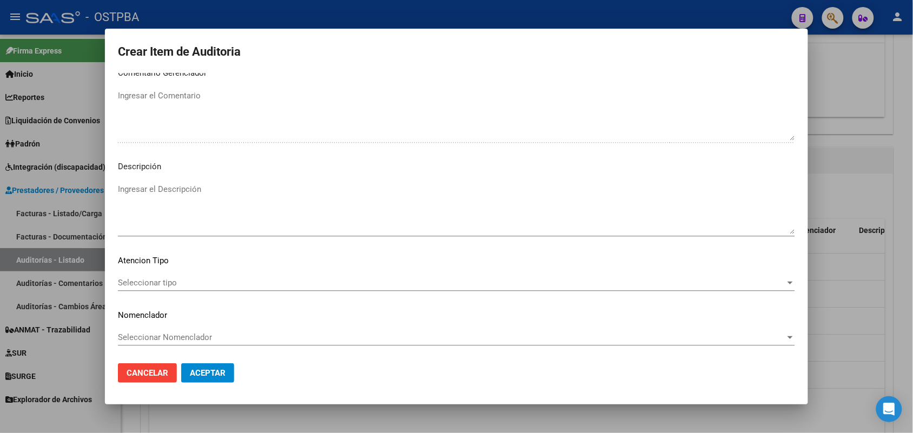
click at [167, 279] on span "Seleccionar tipo" at bounding box center [451, 283] width 667 height 10
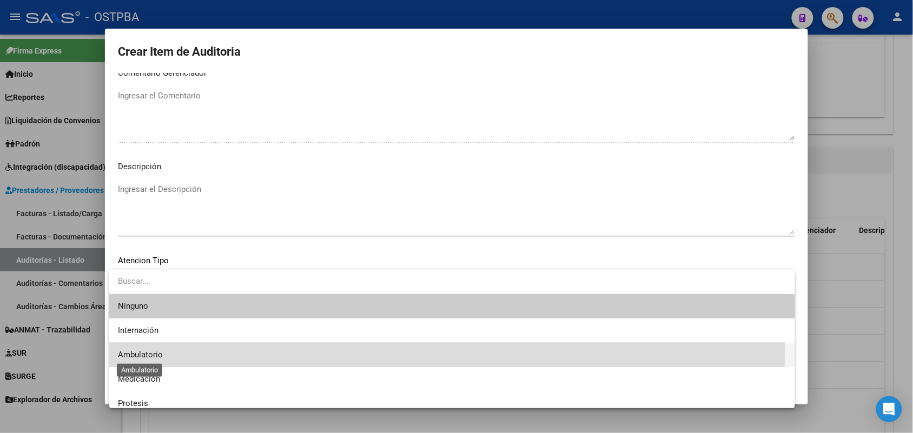
click at [153, 350] on span "Ambulatorio" at bounding box center [140, 355] width 45 height 10
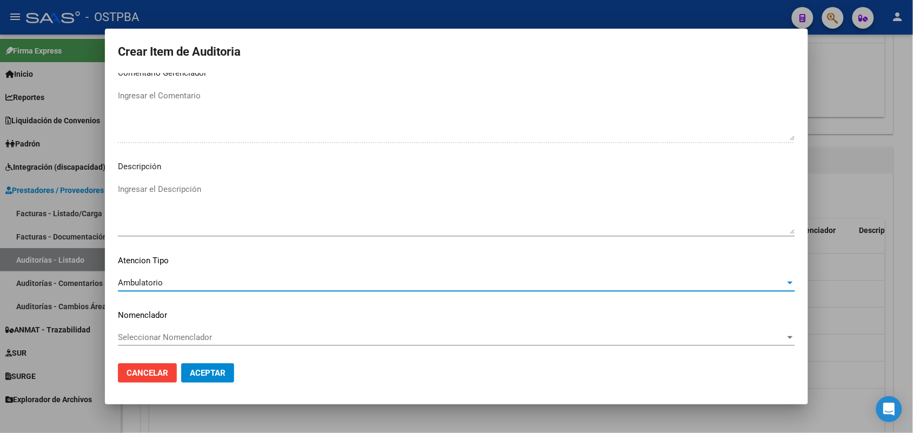
click at [211, 376] on span "Aceptar" at bounding box center [208, 373] width 36 height 10
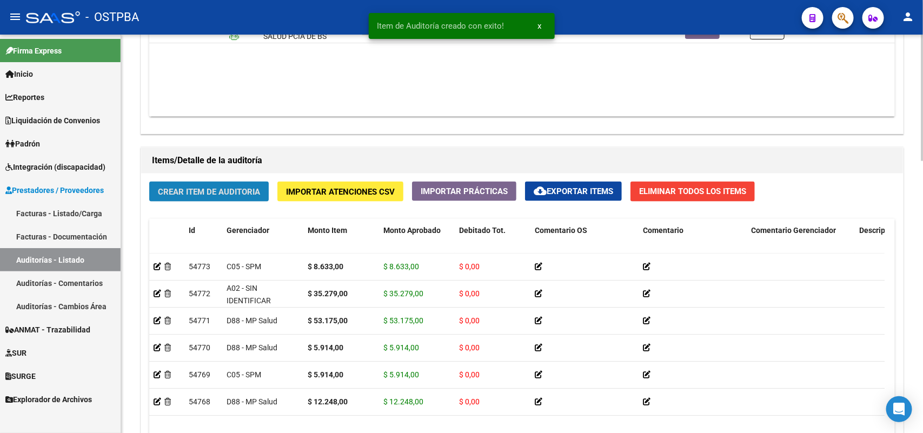
click at [238, 188] on span "Crear Item de Auditoria" at bounding box center [209, 192] width 102 height 10
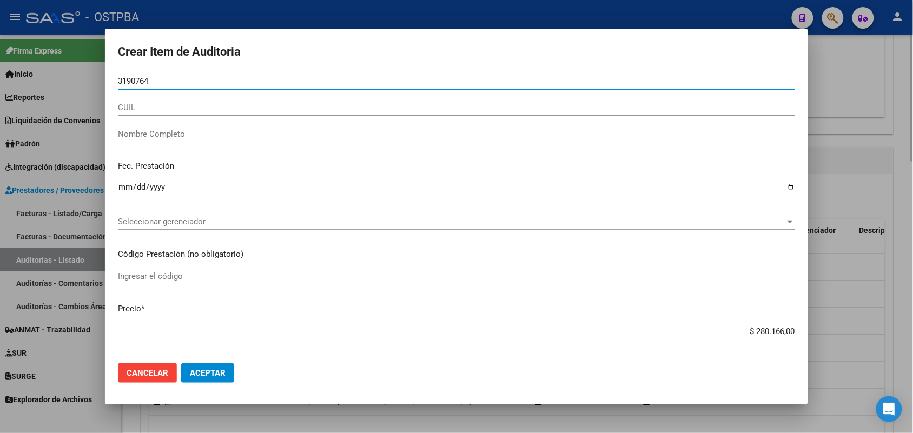
type input "31907648"
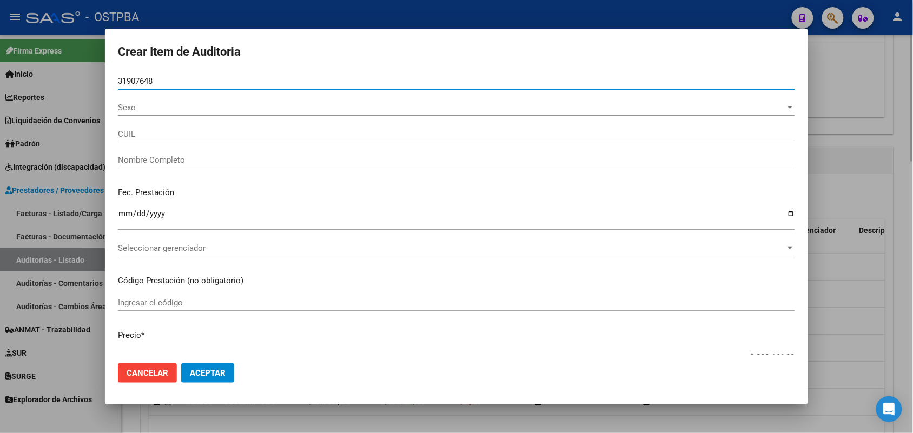
type input "23319076484"
type input "JUNCOS [PERSON_NAME]"
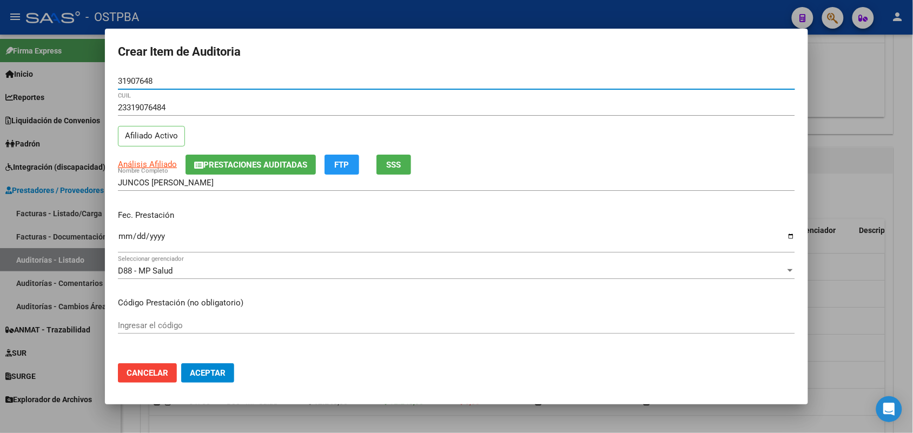
type input "31907648"
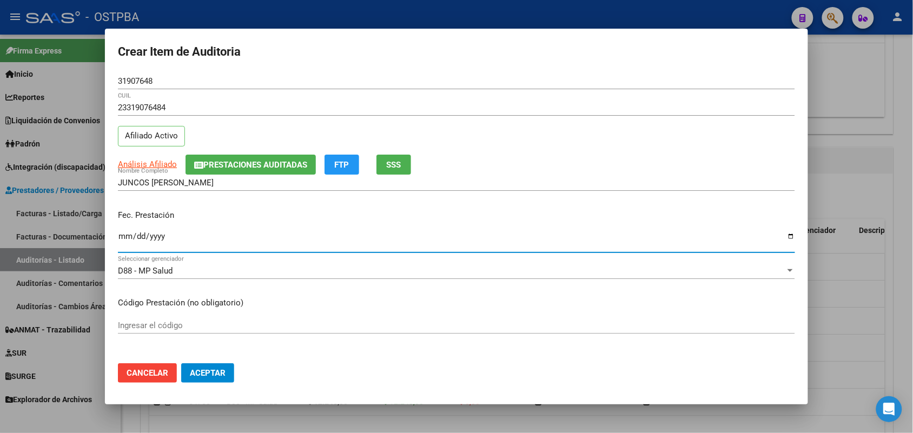
click at [124, 244] on input "Ingresar la fecha" at bounding box center [456, 240] width 677 height 17
type input "[DATE]"
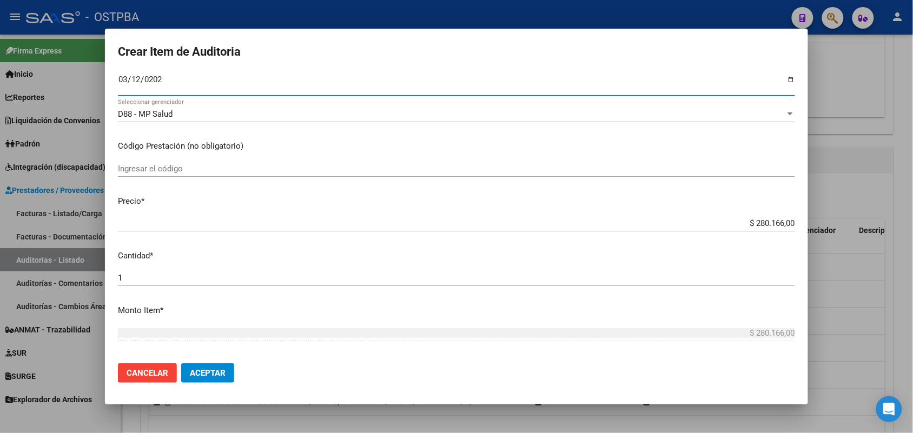
scroll to position [203, 0]
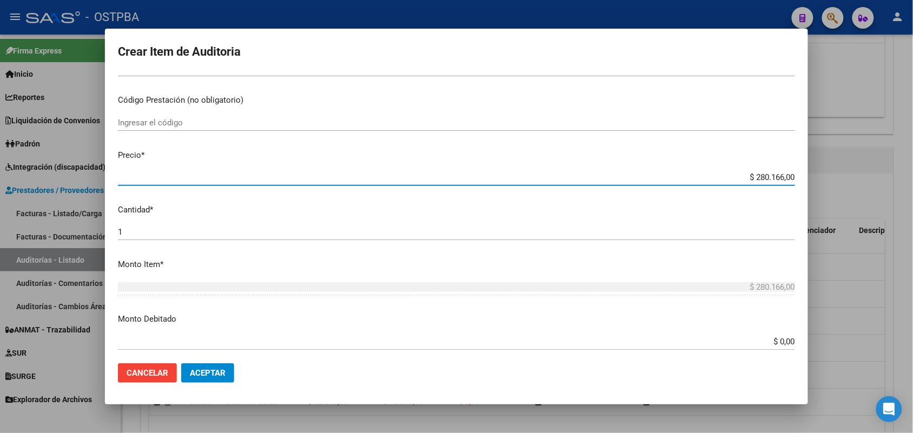
drag, startPoint x: 734, startPoint y: 179, endPoint x: 820, endPoint y: 177, distance: 86.5
click at [820, 177] on div "Crear Item de Auditoria 31907648 Nro Documento 23319076484 CUIL Afiliado Activo…" at bounding box center [456, 216] width 913 height 433
type input "$ 0,02"
type input "$ 0,20"
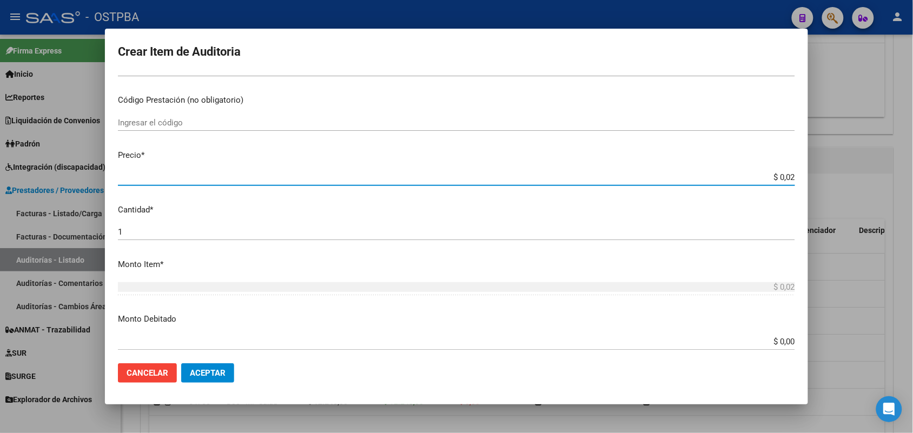
type input "$ 0,20"
type input "$ 2,08"
type input "$ 20,82"
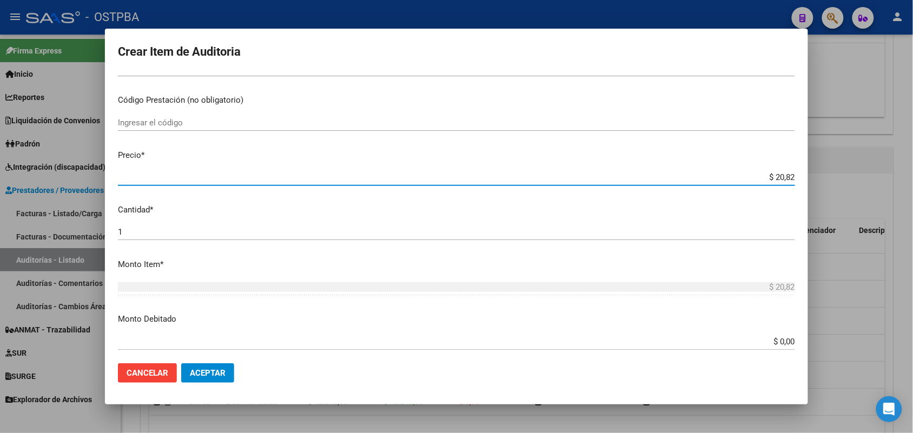
type input "$ 208,20"
type input "$ 2.082,00"
type input "$ 20.820,00"
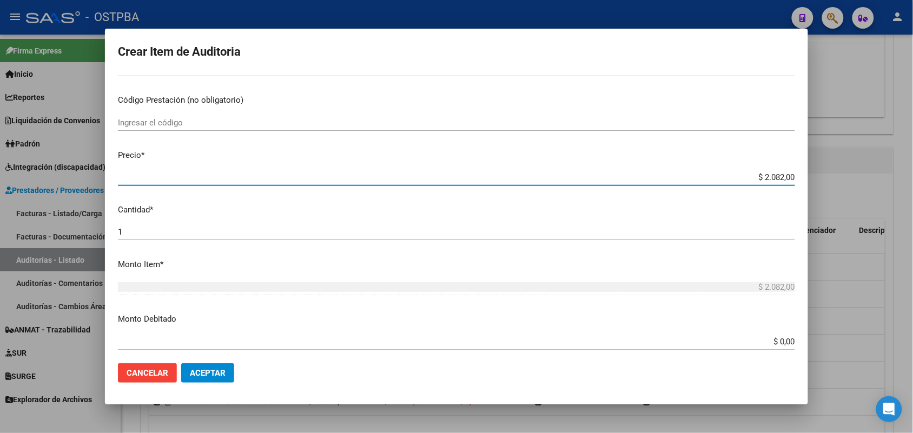
type input "$ 20.820,00"
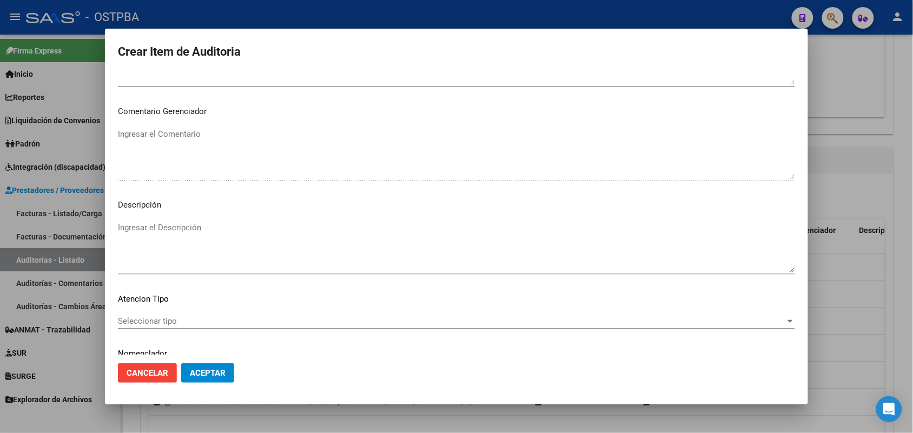
scroll to position [691, 0]
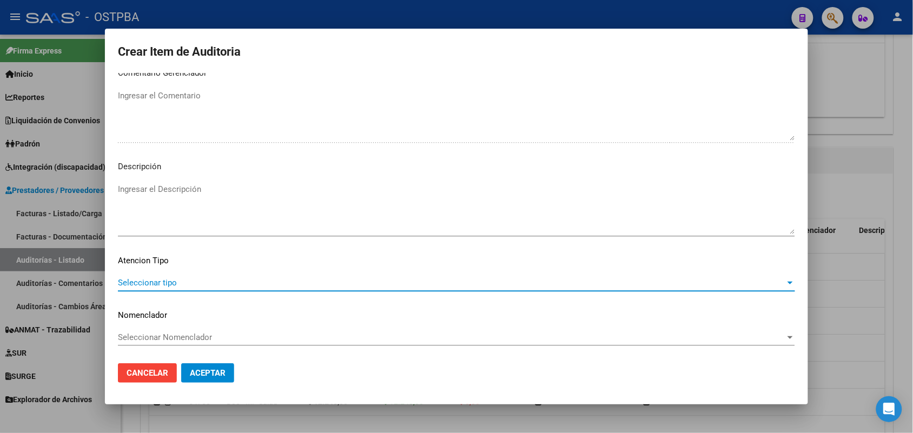
click at [149, 282] on span "Seleccionar tipo" at bounding box center [451, 283] width 667 height 10
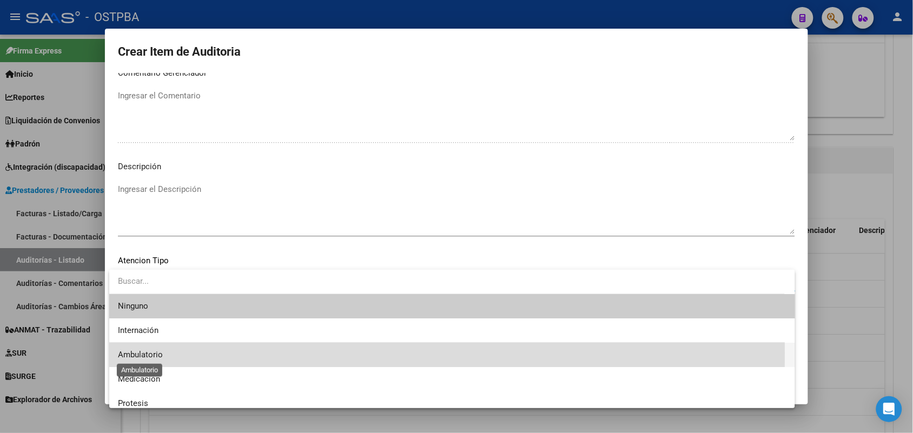
drag, startPoint x: 145, startPoint y: 353, endPoint x: 174, endPoint y: 355, distance: 29.2
click at [149, 354] on span "Ambulatorio" at bounding box center [140, 355] width 45 height 10
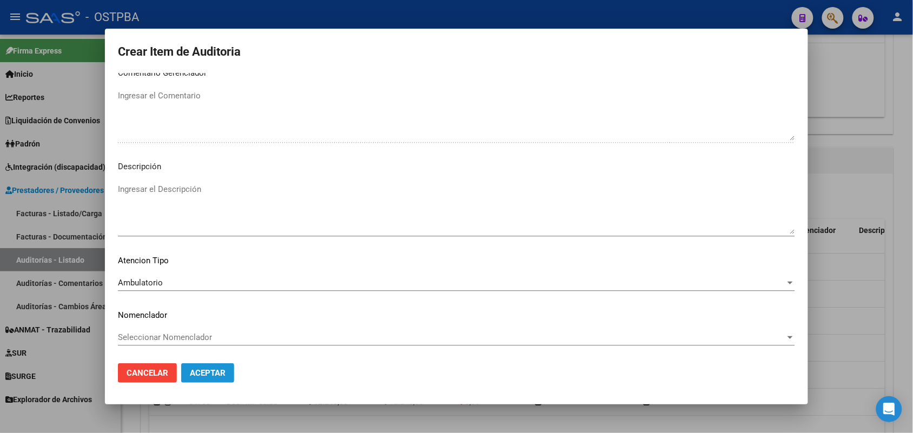
drag, startPoint x: 221, startPoint y: 372, endPoint x: 222, endPoint y: 360, distance: 11.9
click at [221, 371] on span "Aceptar" at bounding box center [208, 373] width 36 height 10
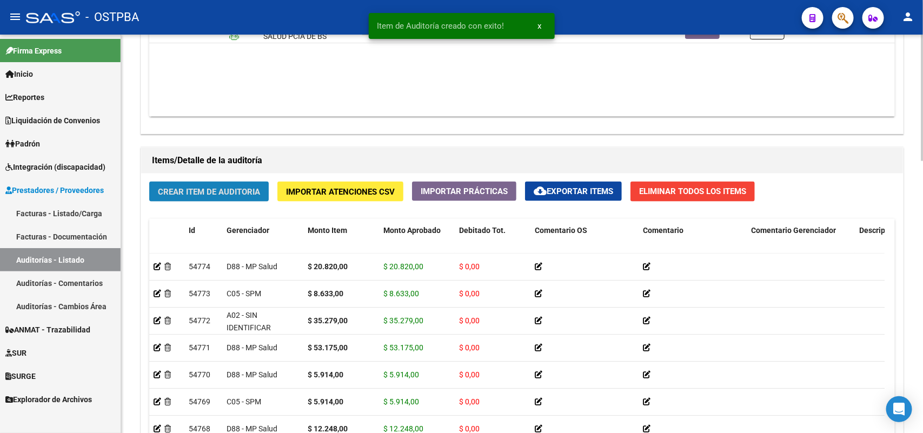
click at [238, 187] on span "Crear Item de Auditoria" at bounding box center [209, 192] width 102 height 10
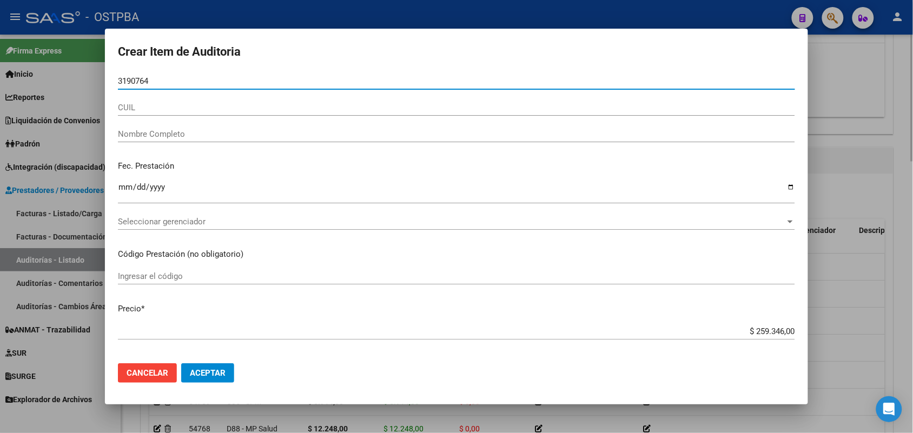
type input "31907648"
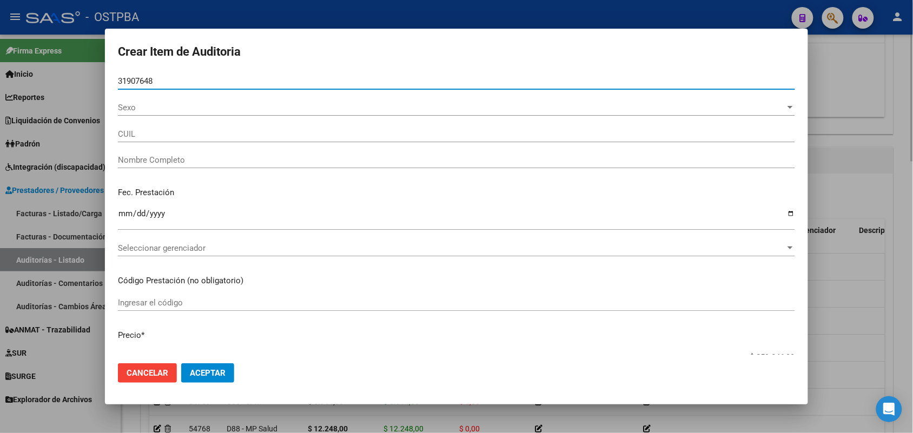
type input "23319076484"
type input "JUNCOS [PERSON_NAME]"
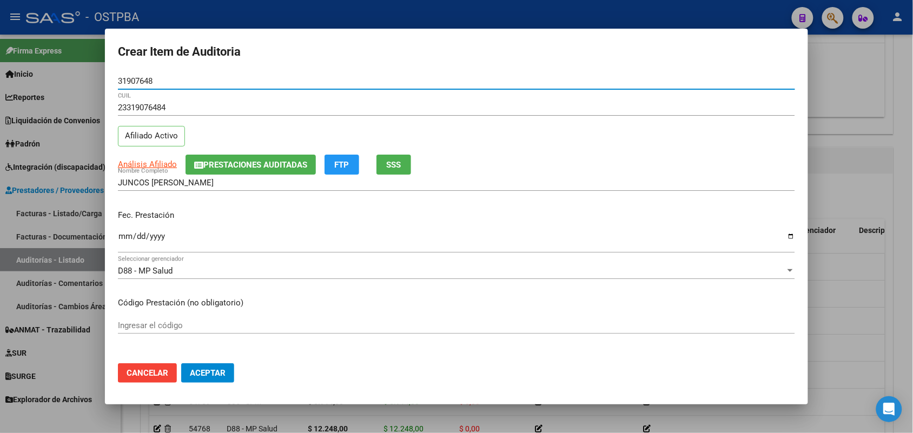
type input "31907648"
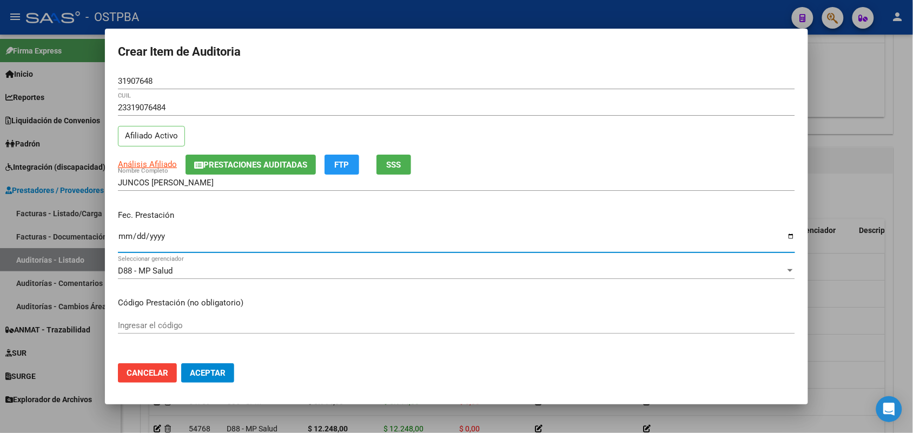
click at [125, 241] on input "Ingresar la fecha" at bounding box center [456, 240] width 677 height 17
type input "[DATE]"
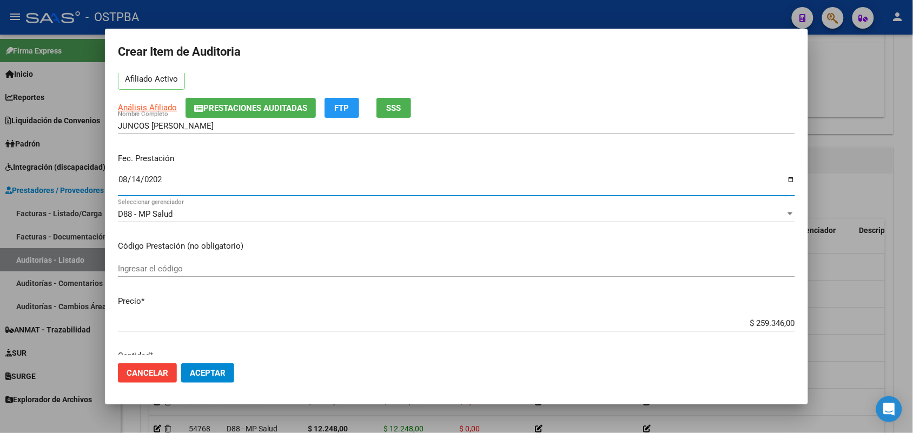
scroll to position [135, 0]
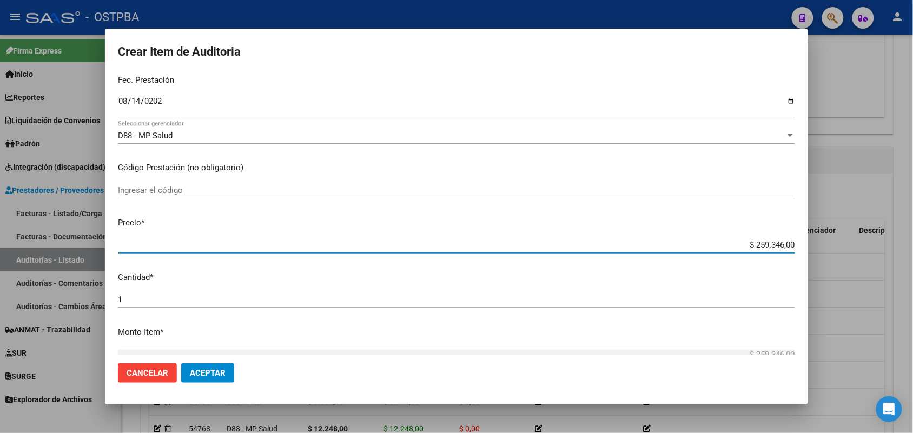
drag, startPoint x: 727, startPoint y: 246, endPoint x: 822, endPoint y: 246, distance: 94.6
click at [822, 246] on div "Crear Item de Auditoria 31907648 Nro Documento 23319076484 CUIL Afiliado Activo…" at bounding box center [456, 216] width 913 height 433
type input "$ 0,02"
type input "$ 0,26"
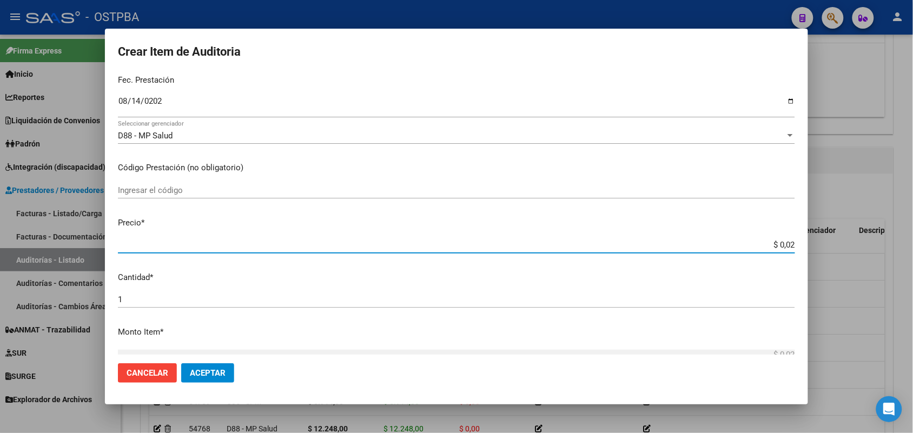
type input "$ 0,26"
type input "$ 2,61"
type input "$ 26,18"
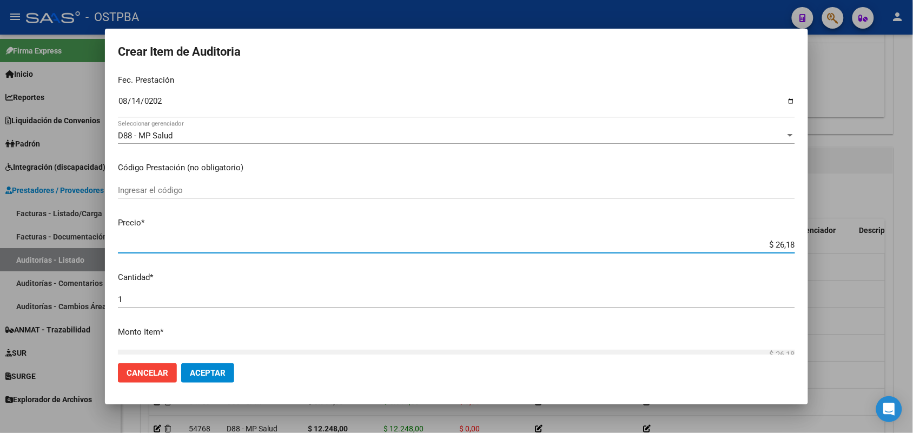
type input "$ 261,89"
type input "$ 2.618,90"
type input "$ 26.189,00"
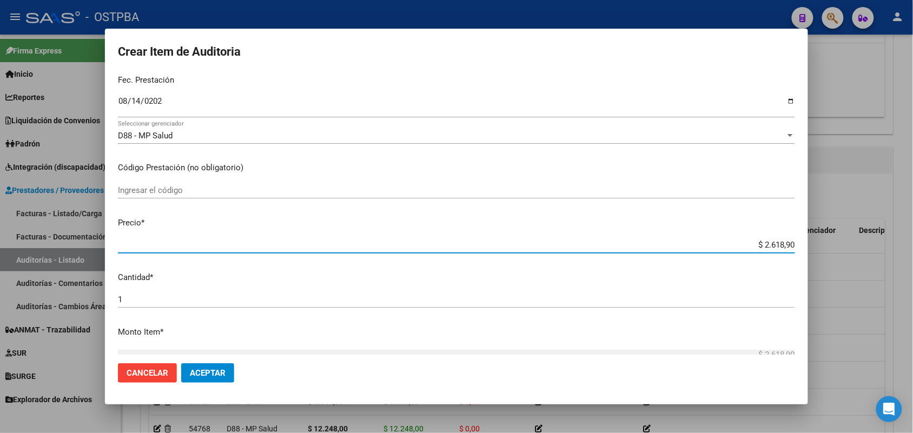
type input "$ 26.189,00"
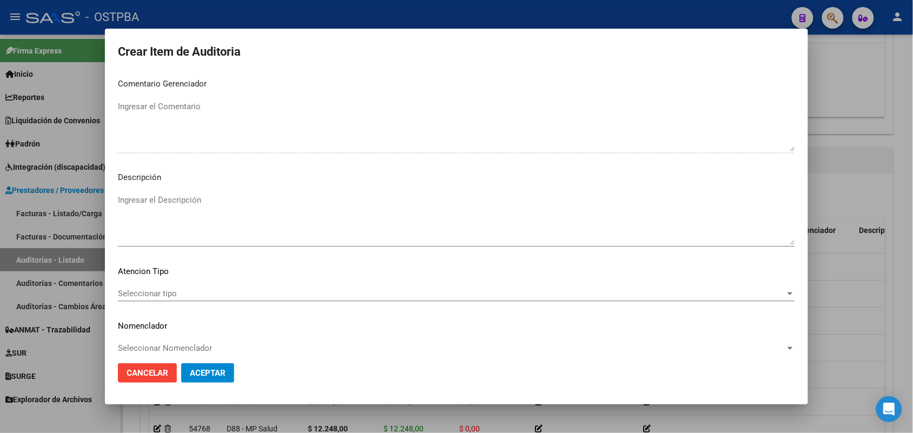
scroll to position [691, 0]
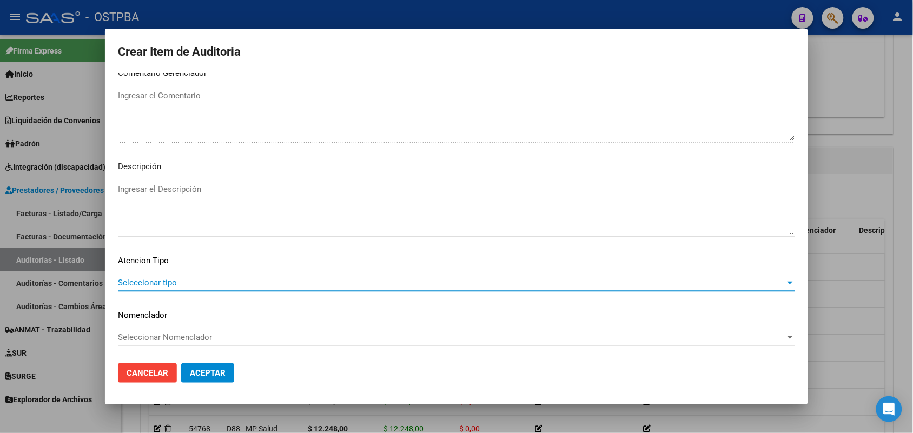
click at [168, 281] on span "Seleccionar tipo" at bounding box center [451, 283] width 667 height 10
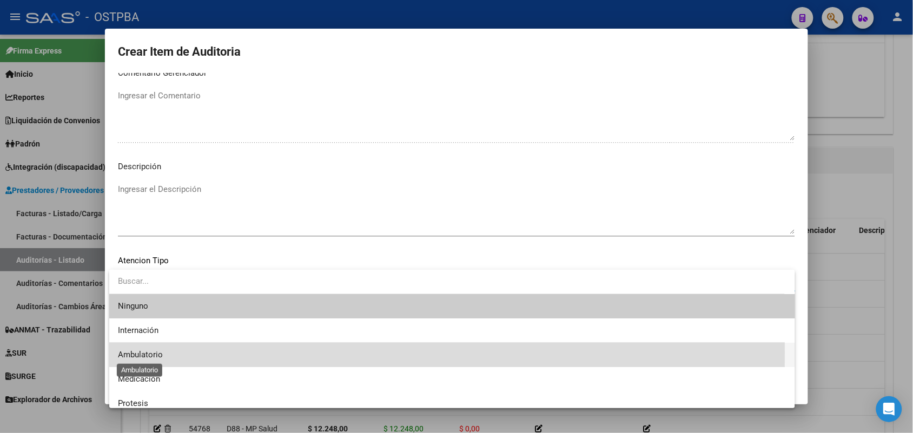
click at [152, 352] on span "Ambulatorio" at bounding box center [140, 355] width 45 height 10
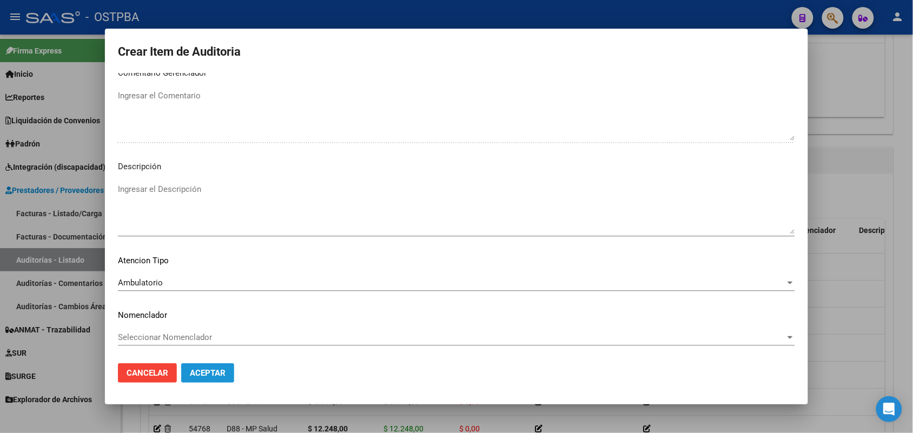
click at [212, 368] on span "Aceptar" at bounding box center [208, 373] width 36 height 10
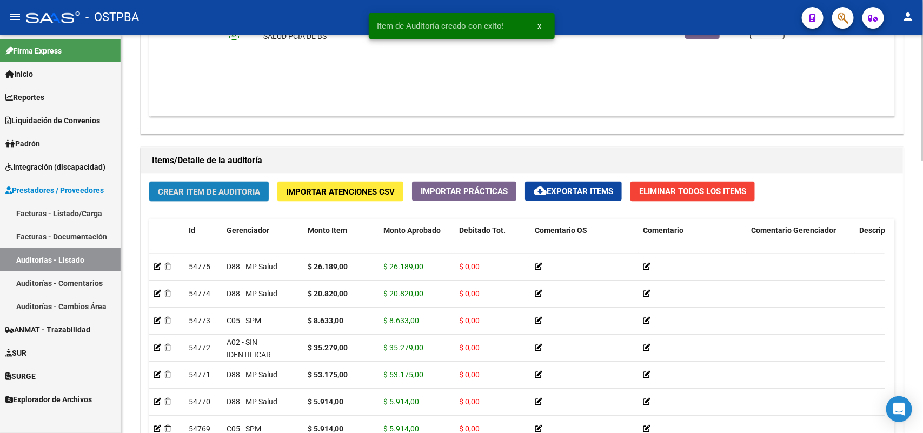
click at [249, 191] on span "Crear Item de Auditoria" at bounding box center [209, 192] width 102 height 10
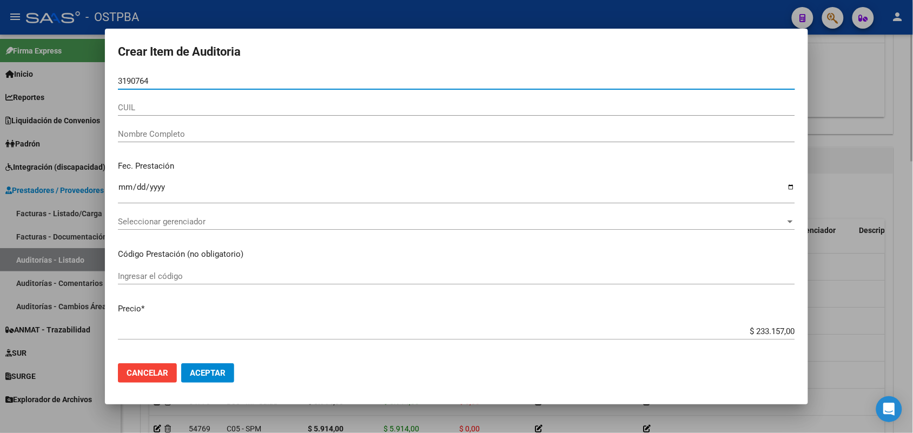
type input "31907648"
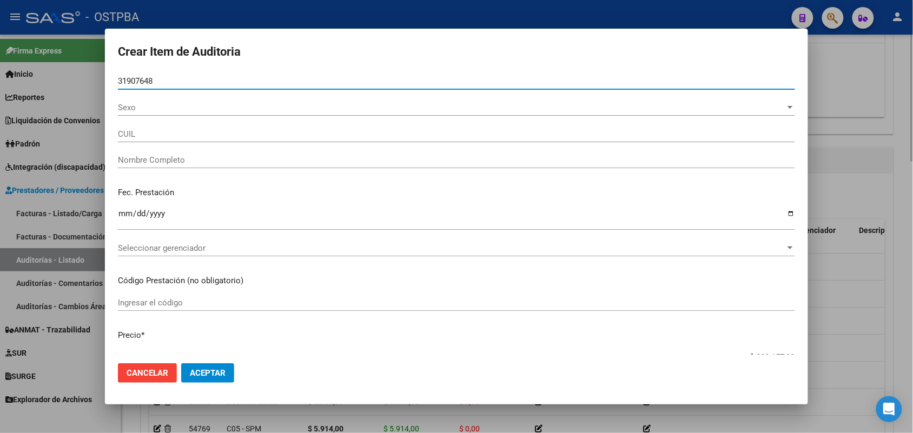
type input "23319076484"
type input "JUNCOS [PERSON_NAME]"
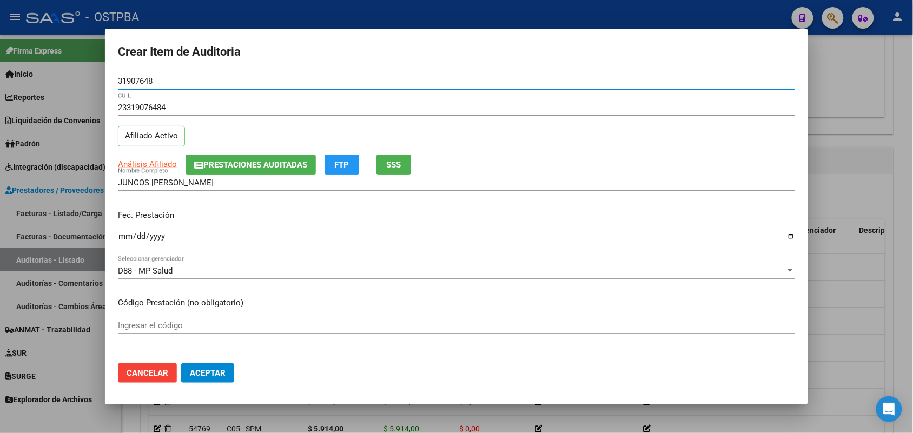
type input "31907648"
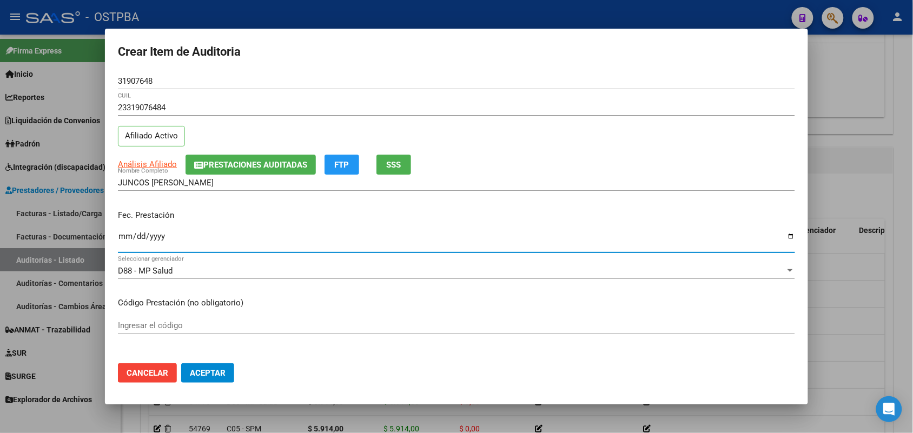
click at [123, 241] on input "Ingresar la fecha" at bounding box center [456, 240] width 677 height 17
type input "[DATE]"
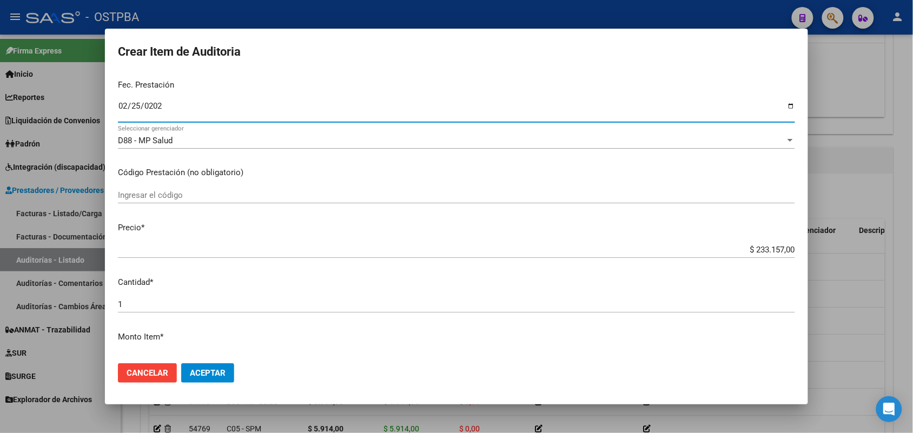
scroll to position [203, 0]
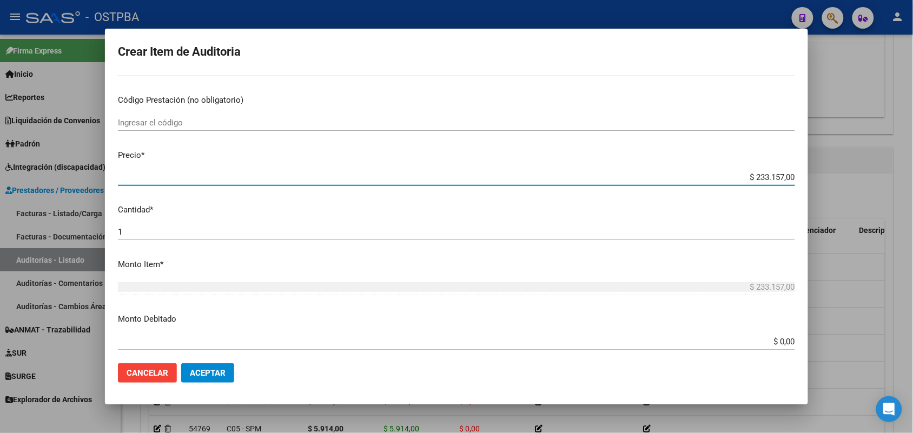
drag, startPoint x: 738, startPoint y: 176, endPoint x: 842, endPoint y: 179, distance: 103.3
click at [842, 179] on div "Crear Item de Auditoria 31907648 Nro Documento 23319076484 CUIL Afiliado Activo…" at bounding box center [456, 216] width 913 height 433
type input "$ 0,01"
type input "$ 0,13"
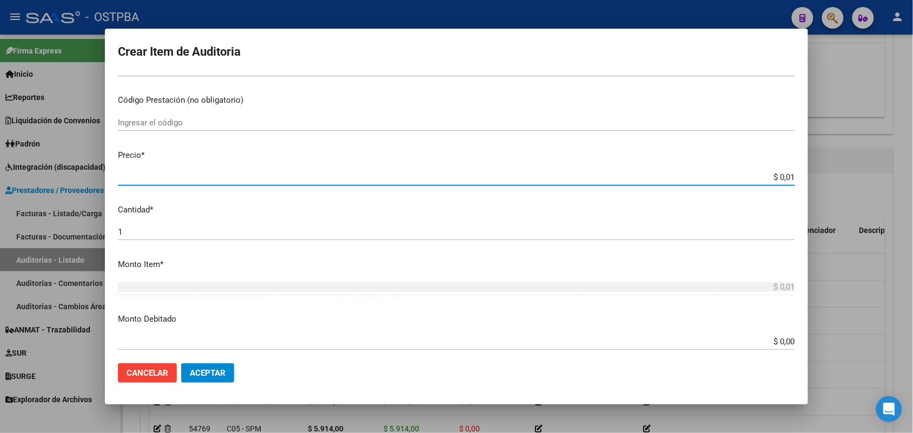
type input "$ 0,13"
type input "$ 1,37"
type input "$ 13,79"
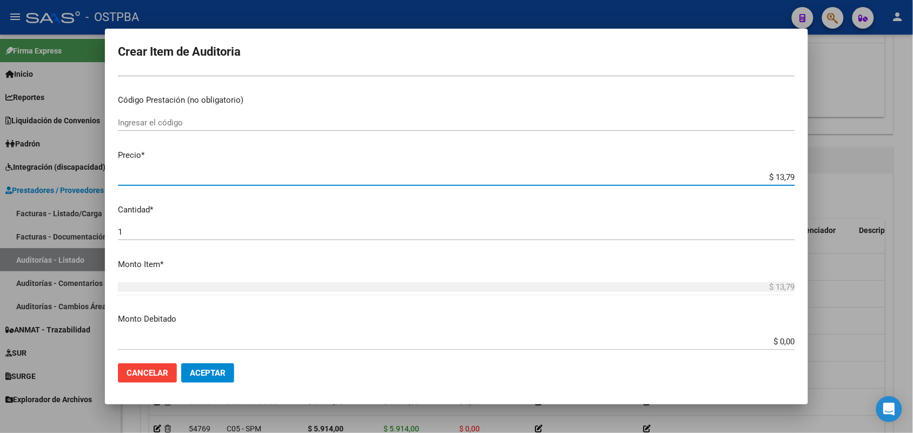
type input "$ 137,94"
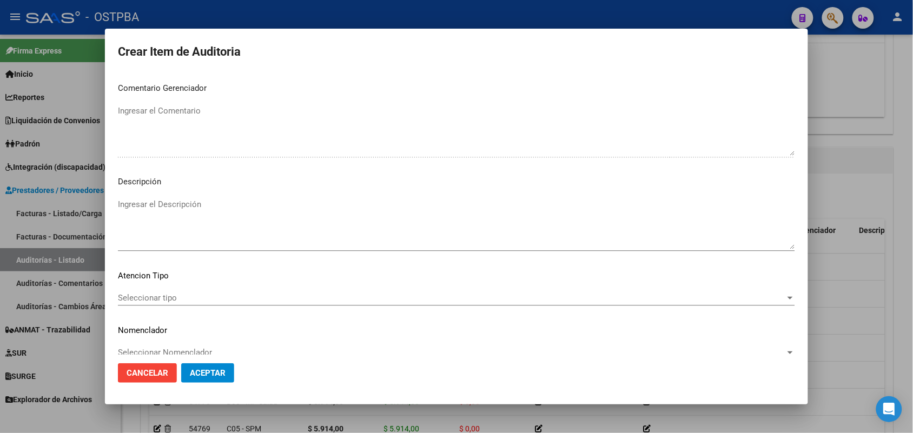
click at [163, 299] on span "Seleccionar tipo" at bounding box center [451, 298] width 667 height 10
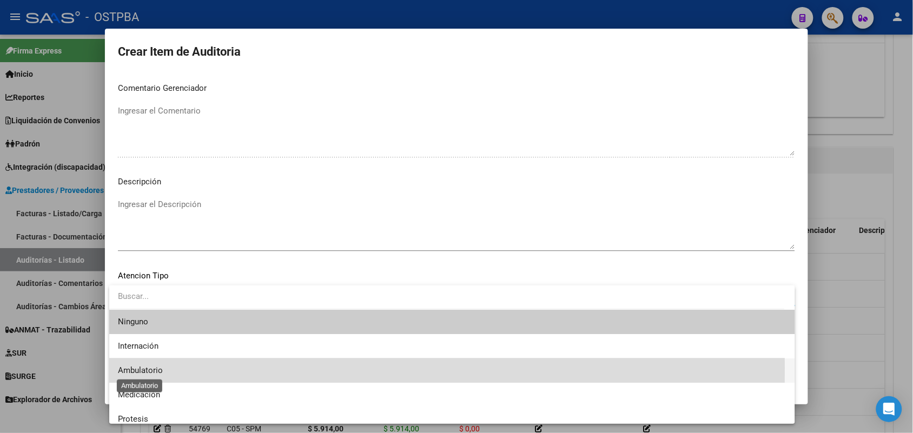
click at [147, 368] on span "Ambulatorio" at bounding box center [140, 370] width 45 height 10
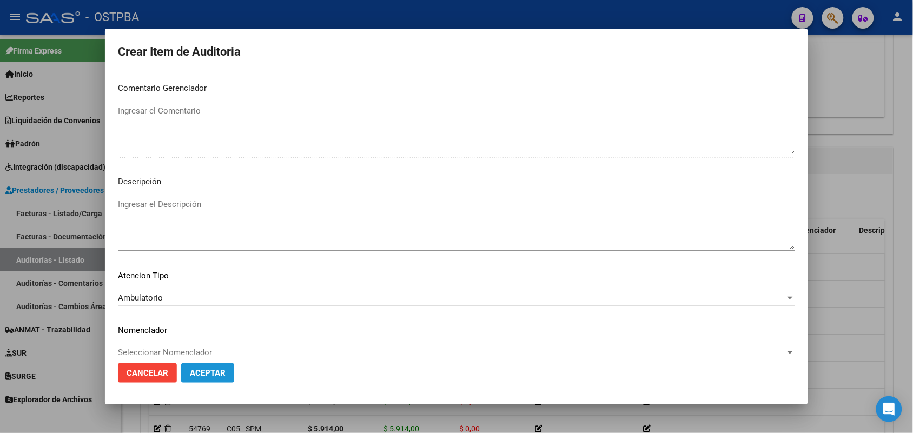
click at [194, 373] on span "Aceptar" at bounding box center [208, 373] width 36 height 10
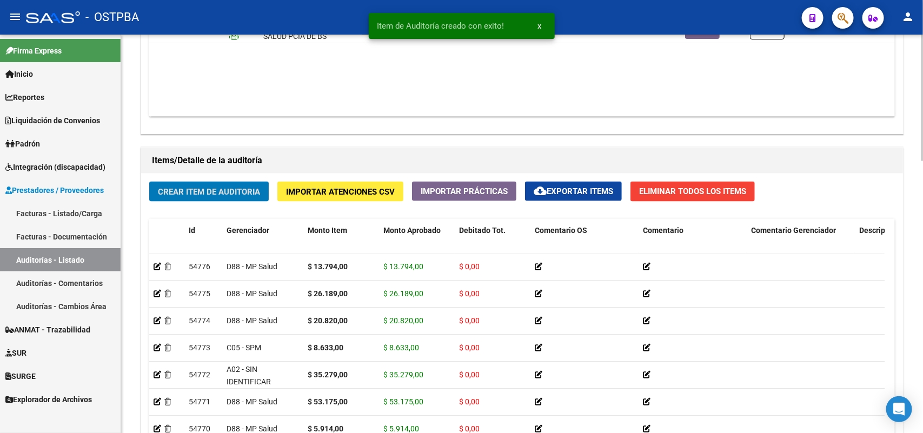
click at [204, 187] on span "Crear Item de Auditoria" at bounding box center [209, 192] width 102 height 10
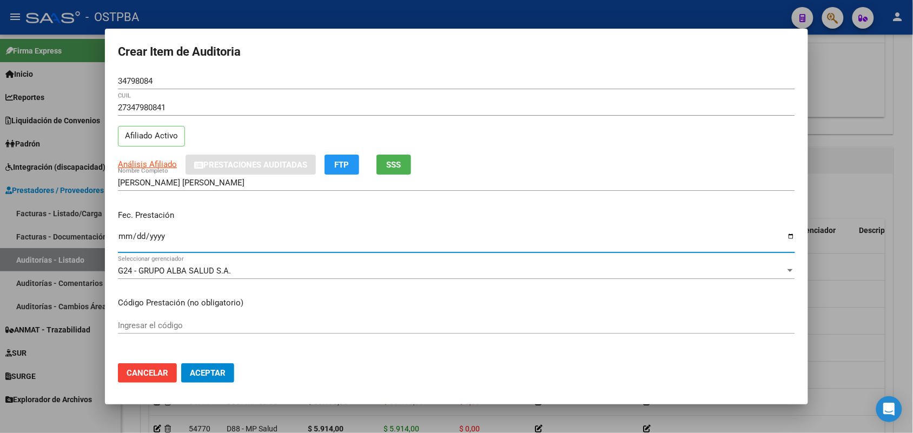
click at [119, 244] on input "Ingresar la fecha" at bounding box center [456, 240] width 677 height 17
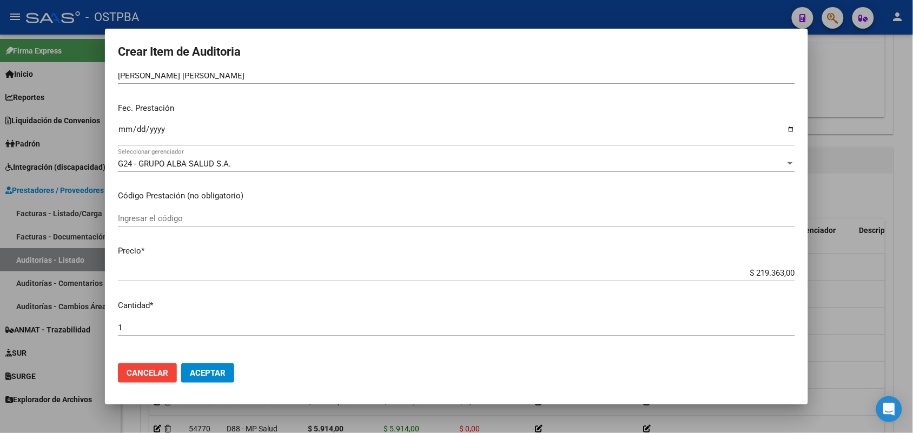
scroll to position [135, 0]
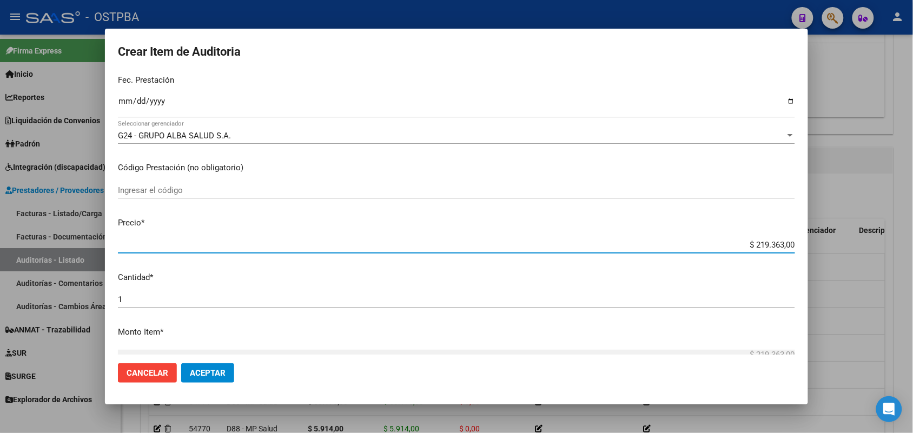
drag, startPoint x: 734, startPoint y: 247, endPoint x: 817, endPoint y: 246, distance: 83.3
click at [817, 246] on div "Crear Item de Auditoria 34798084 Nro Documento 27347980841 CUIL Afiliado Activo…" at bounding box center [456, 216] width 913 height 433
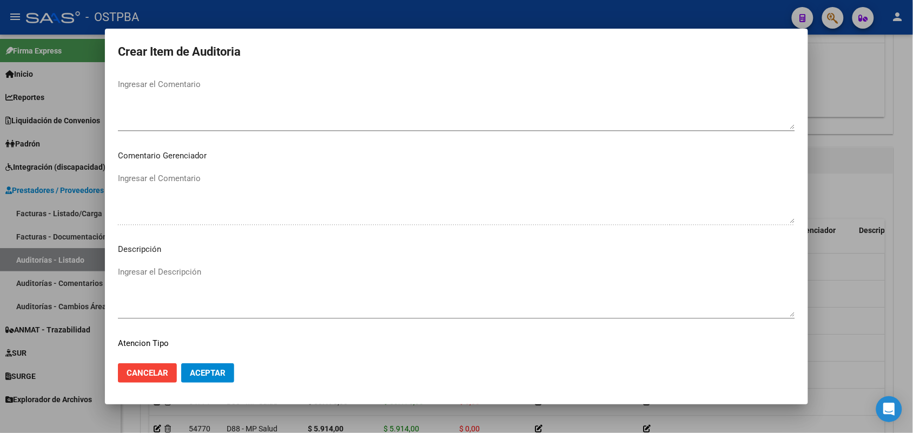
scroll to position [691, 0]
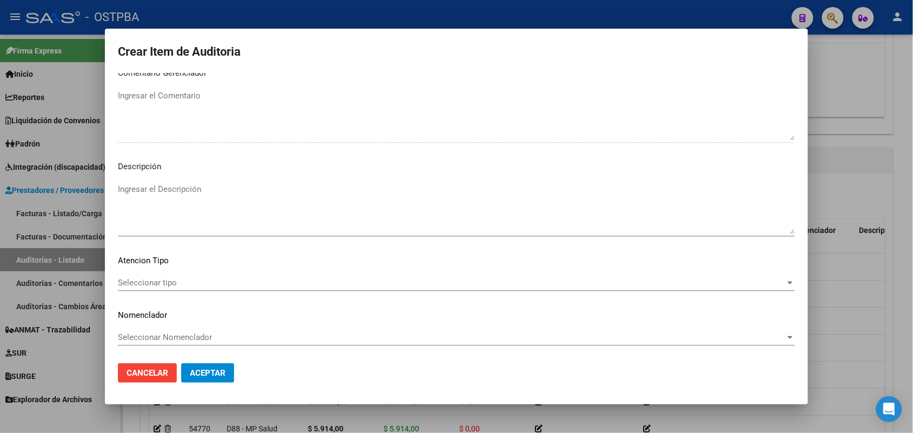
click at [163, 281] on span "Seleccionar tipo" at bounding box center [451, 283] width 667 height 10
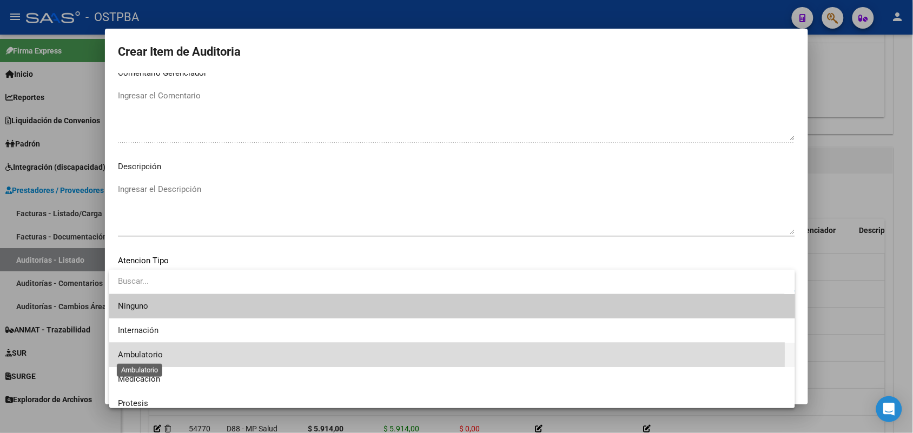
click at [152, 352] on span "Ambulatorio" at bounding box center [140, 355] width 45 height 10
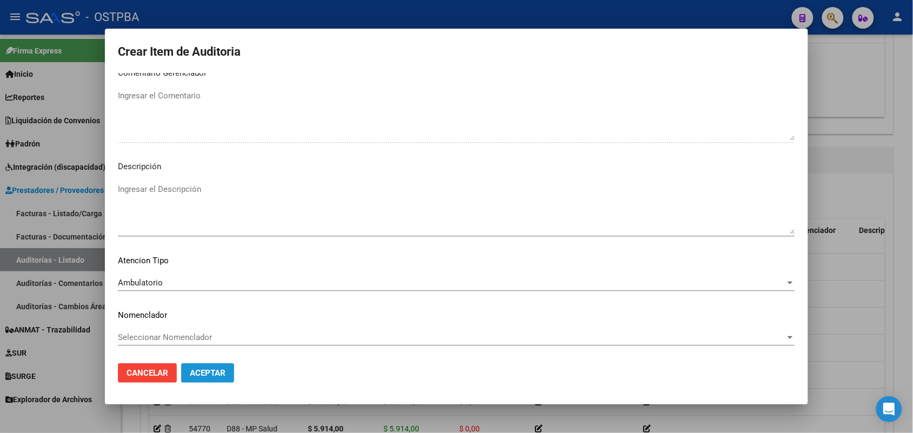
click at [209, 369] on span "Aceptar" at bounding box center [208, 373] width 36 height 10
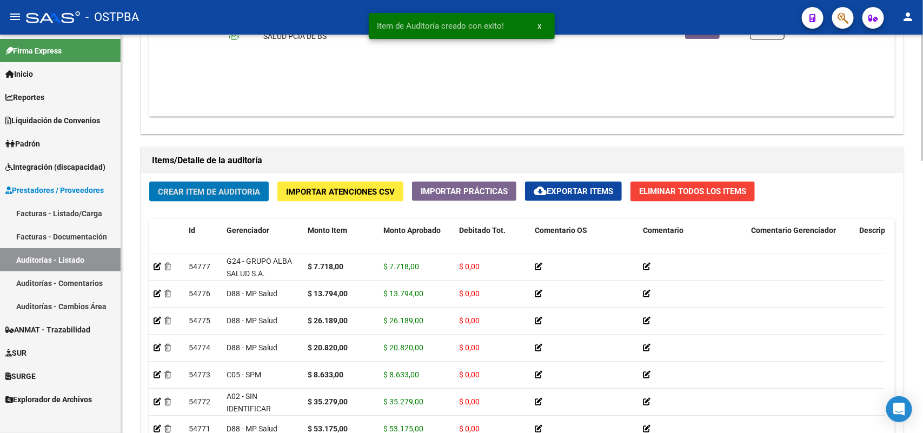
click at [210, 187] on span "Crear Item de Auditoria" at bounding box center [209, 192] width 102 height 10
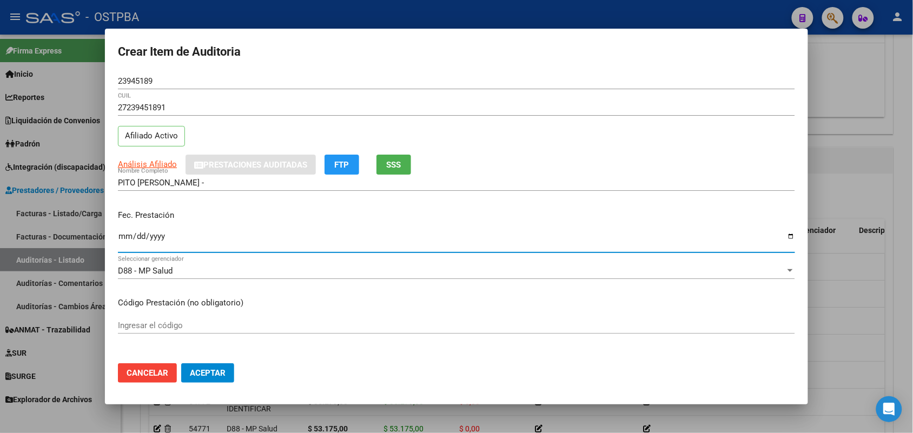
click at [128, 242] on input "Ingresar la fecha" at bounding box center [456, 240] width 677 height 17
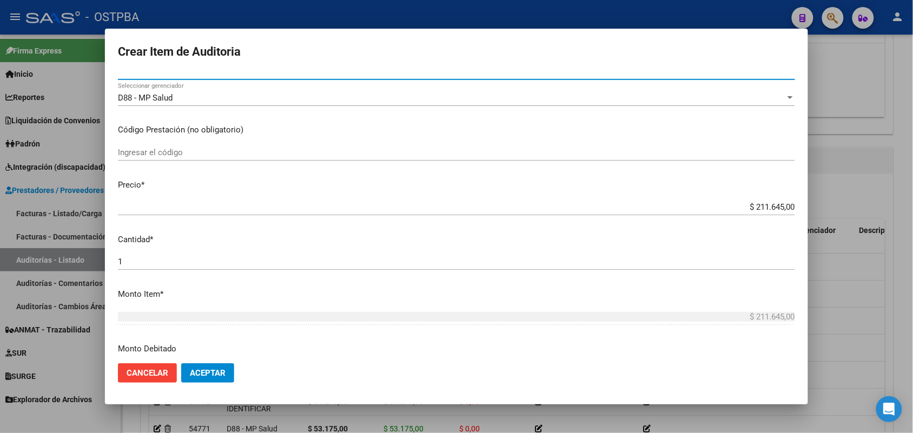
scroll to position [203, 0]
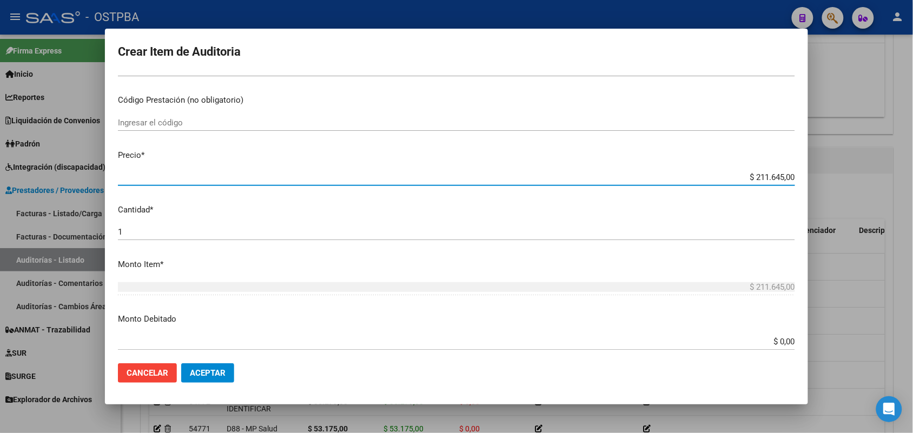
drag, startPoint x: 740, startPoint y: 176, endPoint x: 842, endPoint y: 179, distance: 102.8
click at [842, 179] on div "Crear Item de Auditoria 23945189 Nro Documento 27239451891 CUIL Afiliado Activo…" at bounding box center [456, 216] width 913 height 433
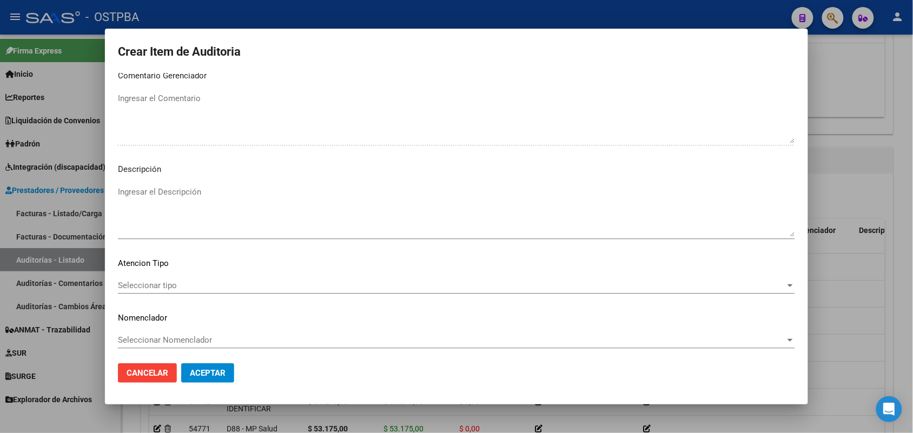
scroll to position [691, 0]
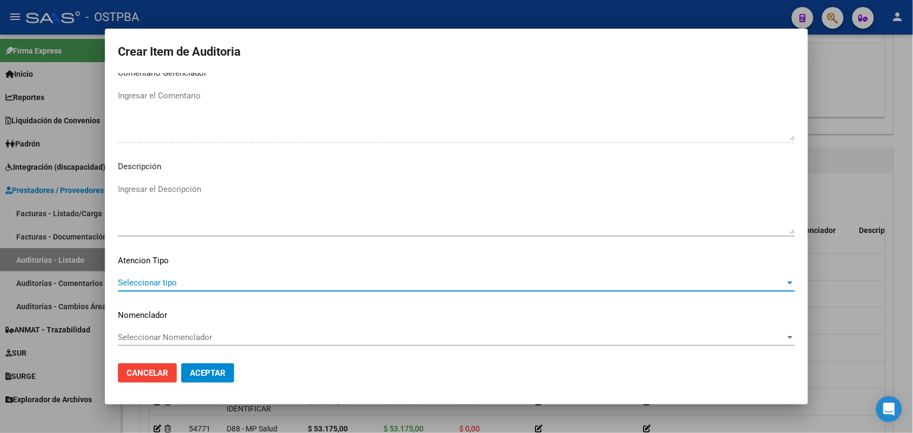
click at [138, 280] on span "Seleccionar tipo" at bounding box center [451, 283] width 667 height 10
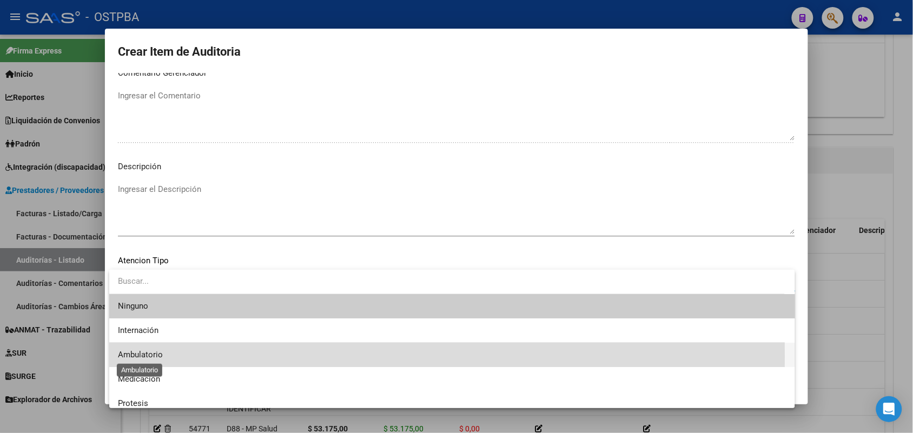
click at [154, 357] on span "Ambulatorio" at bounding box center [140, 355] width 45 height 10
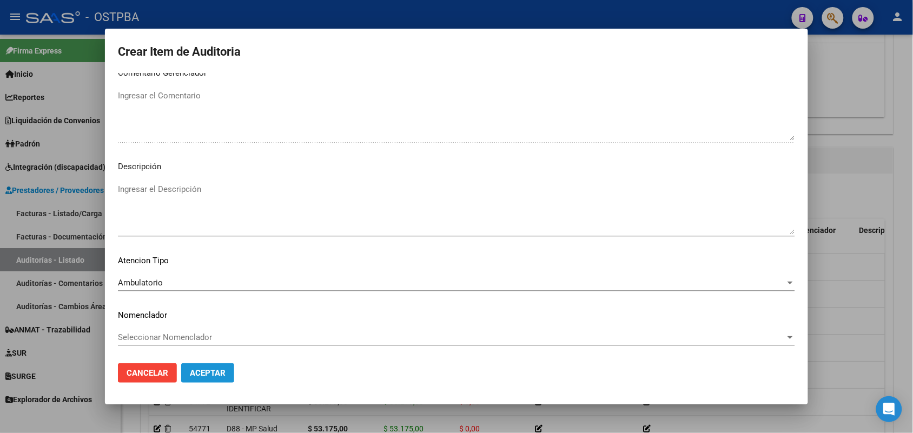
click at [210, 368] on span "Aceptar" at bounding box center [208, 373] width 36 height 10
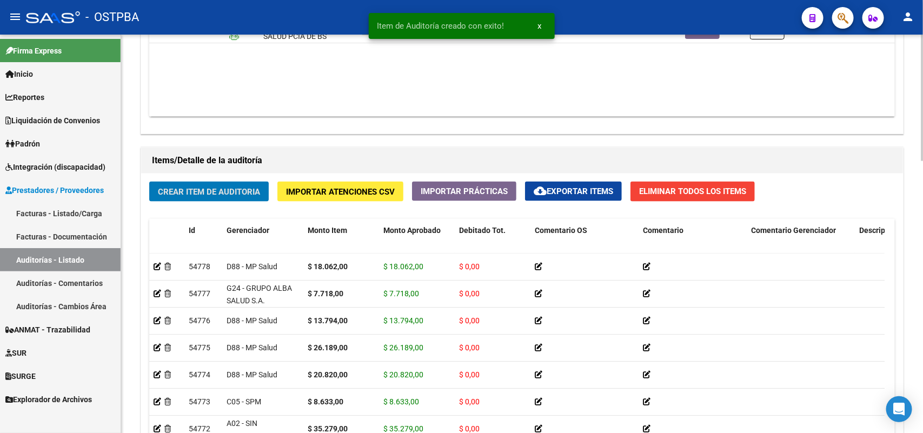
click at [220, 195] on span "Crear Item de Auditoria" at bounding box center [209, 192] width 102 height 10
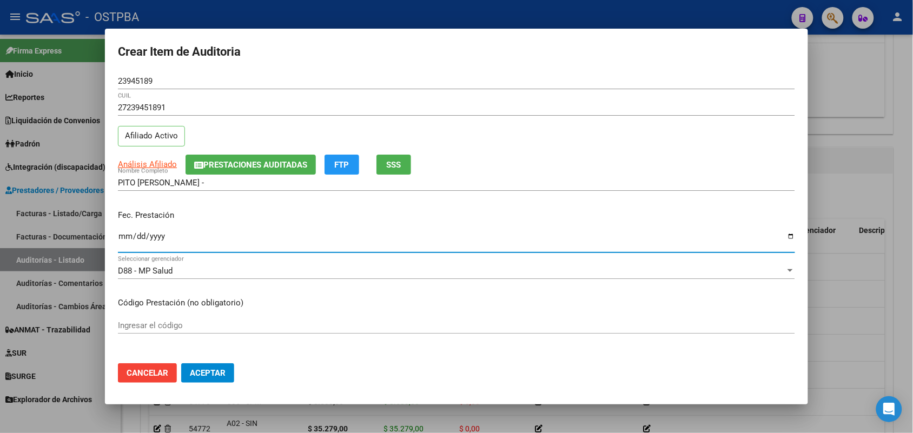
click at [125, 243] on input "Ingresar la fecha" at bounding box center [456, 240] width 677 height 17
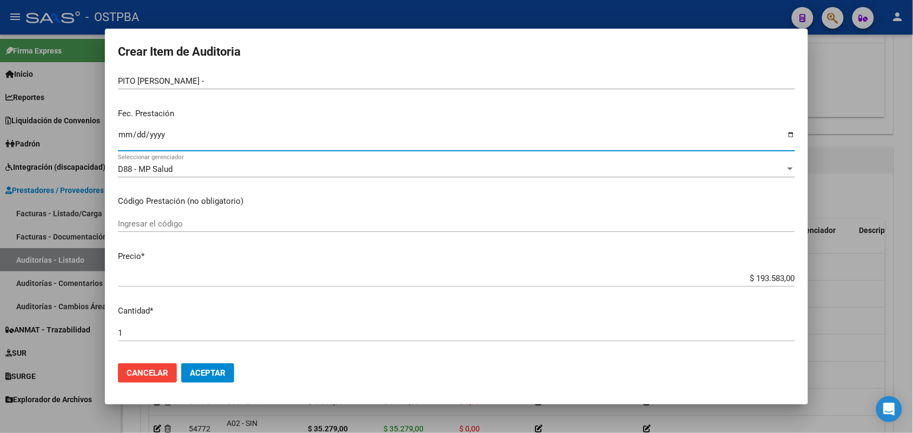
scroll to position [135, 0]
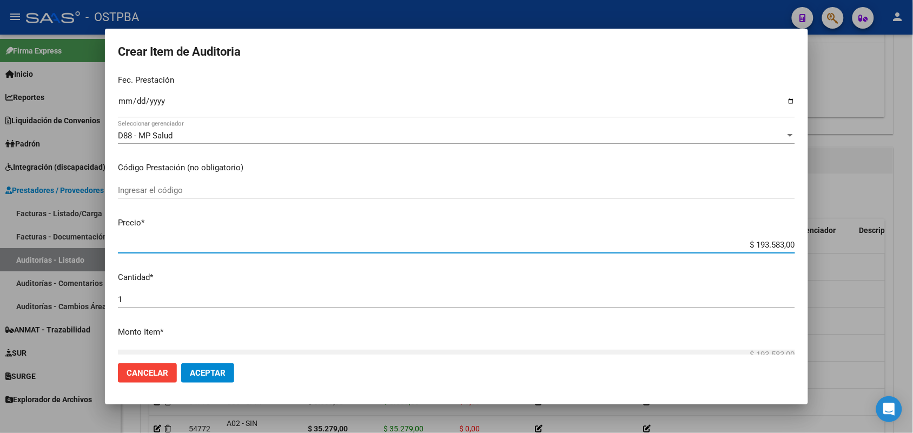
drag, startPoint x: 733, startPoint y: 243, endPoint x: 846, endPoint y: 242, distance: 113.0
click at [846, 241] on div "Crear Item de Auditoria 23945189 Nro Documento 27239451891 CUIL Afiliado Activo…" at bounding box center [456, 216] width 913 height 433
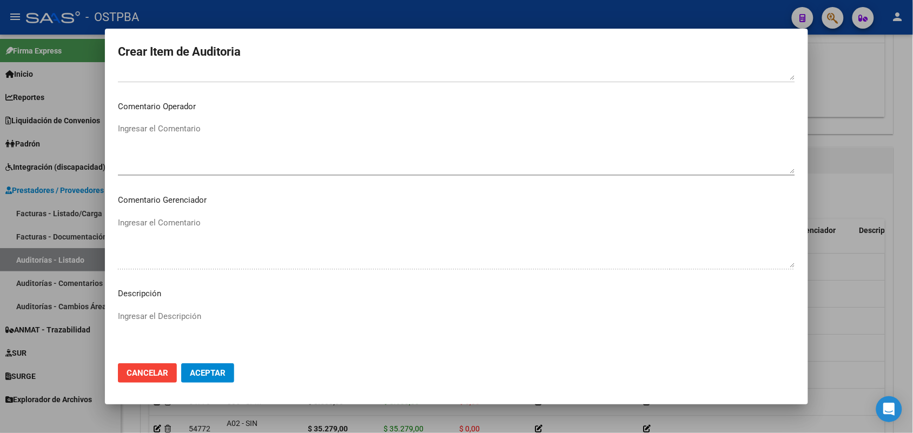
scroll to position [691, 0]
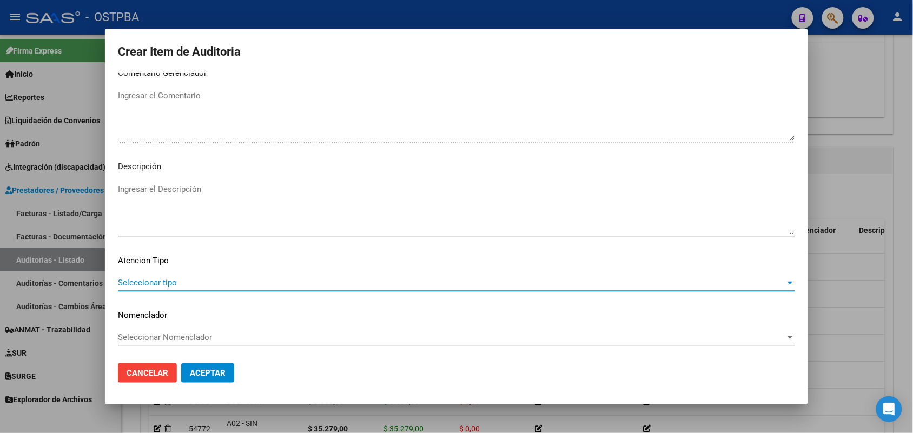
click at [147, 278] on span "Seleccionar tipo" at bounding box center [451, 283] width 667 height 10
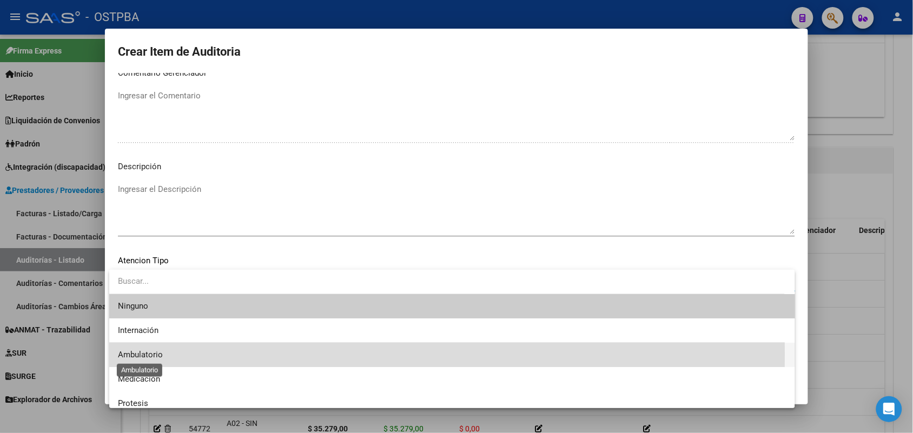
click at [154, 354] on span "Ambulatorio" at bounding box center [140, 355] width 45 height 10
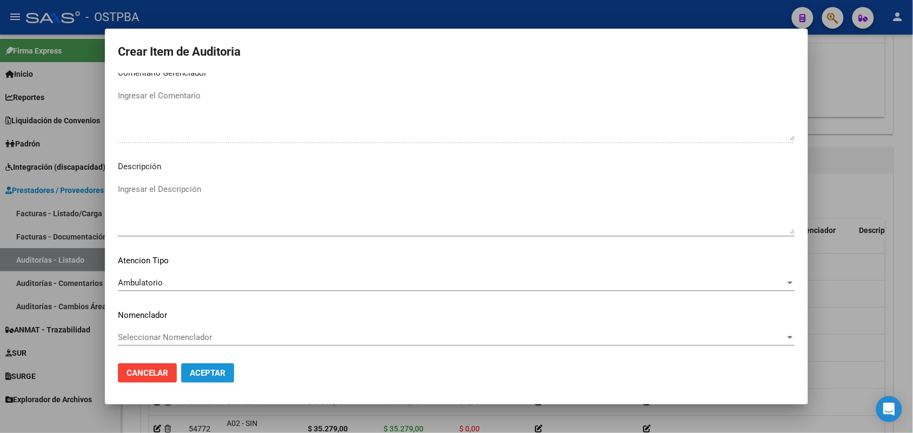
click at [217, 376] on span "Aceptar" at bounding box center [208, 373] width 36 height 10
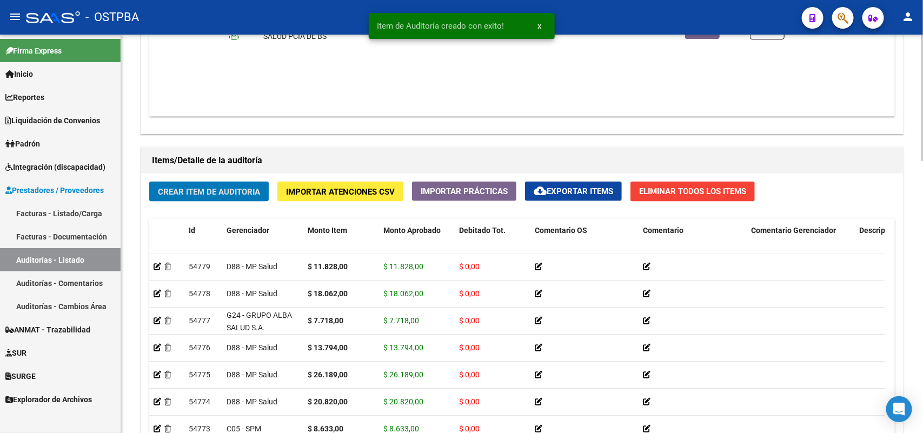
click at [235, 187] on span "Crear Item de Auditoria" at bounding box center [209, 192] width 102 height 10
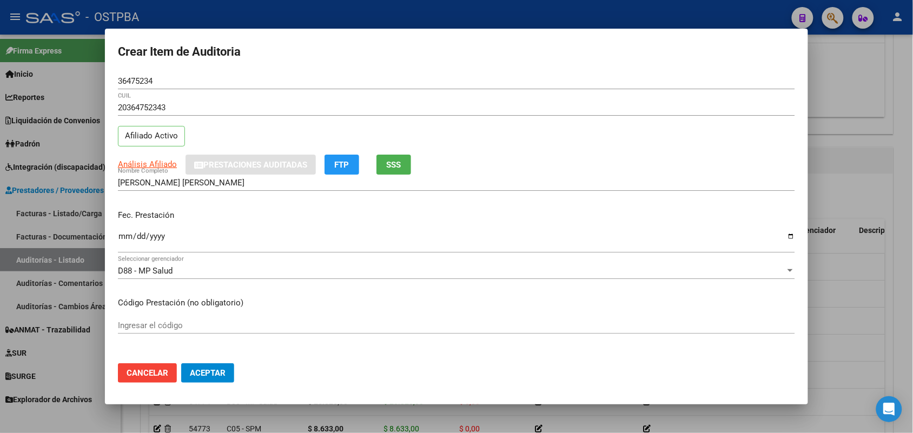
click at [115, 241] on mat-dialog-content "36475234 Nro Documento 20364752343 CUIL Afiliado Activo Análisis Afiliado Prest…" at bounding box center [456, 214] width 703 height 282
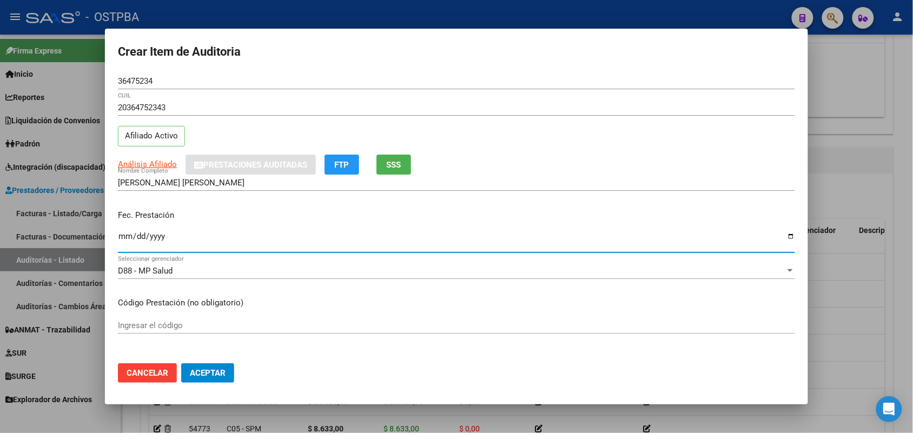
click at [128, 241] on input "Ingresar la fecha" at bounding box center [456, 240] width 677 height 17
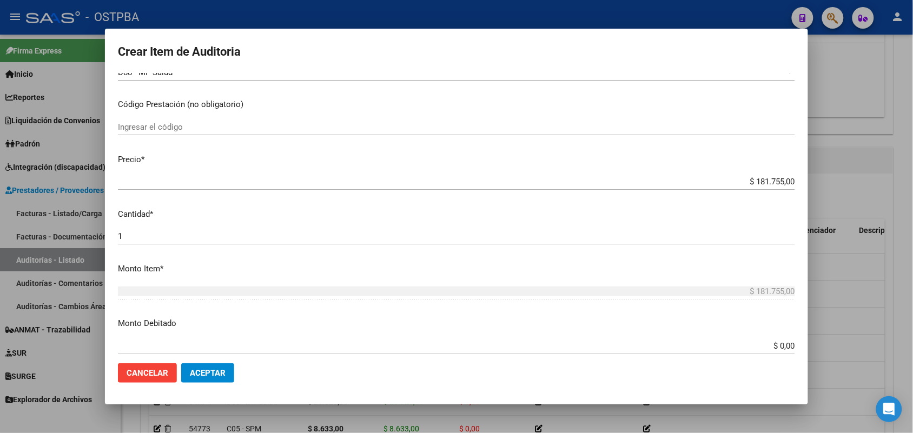
scroll to position [203, 0]
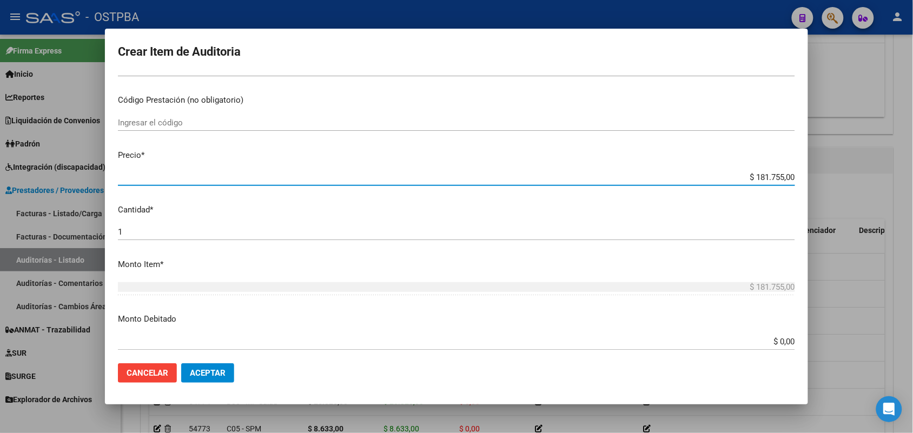
drag, startPoint x: 734, startPoint y: 178, endPoint x: 826, endPoint y: 184, distance: 91.6
click at [826, 184] on div "Crear Item de Auditoria 36475234 Nro Documento 20364752343 CUIL Afiliado Activo…" at bounding box center [456, 216] width 913 height 433
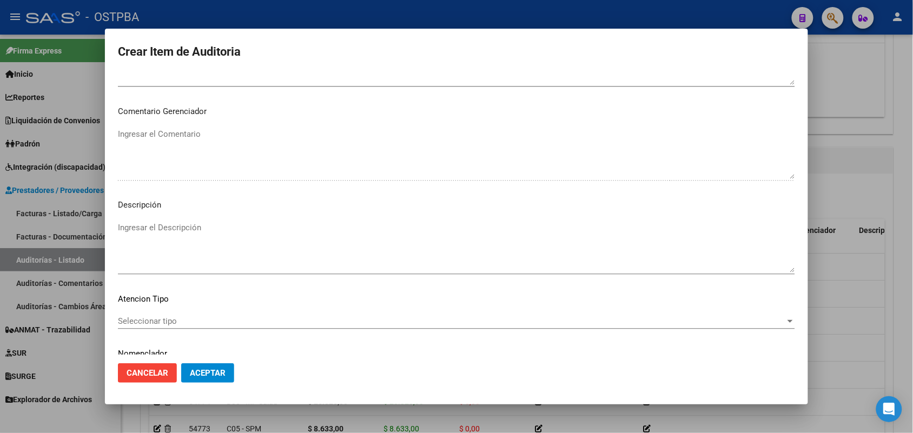
scroll to position [691, 0]
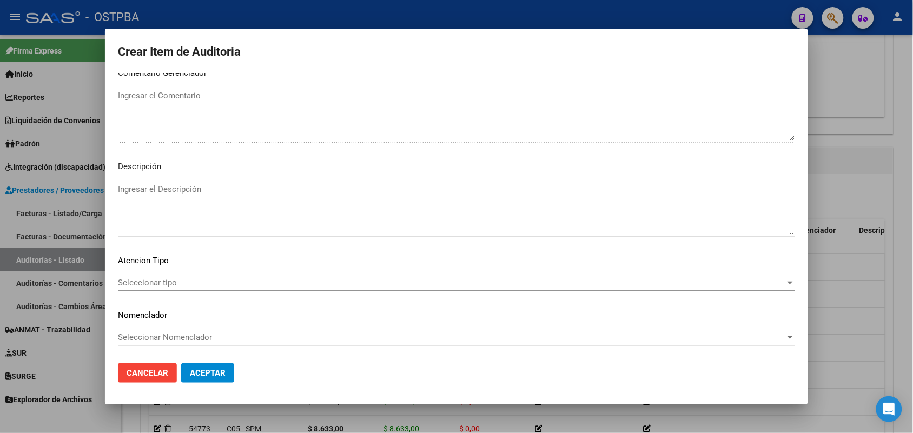
click at [155, 275] on div "Seleccionar tipo Seleccionar tipo" at bounding box center [456, 283] width 677 height 16
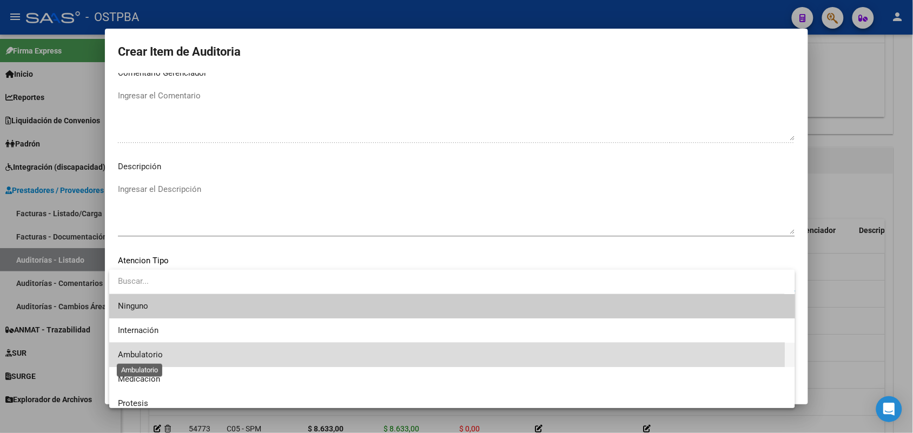
click at [157, 350] on span "Ambulatorio" at bounding box center [140, 355] width 45 height 10
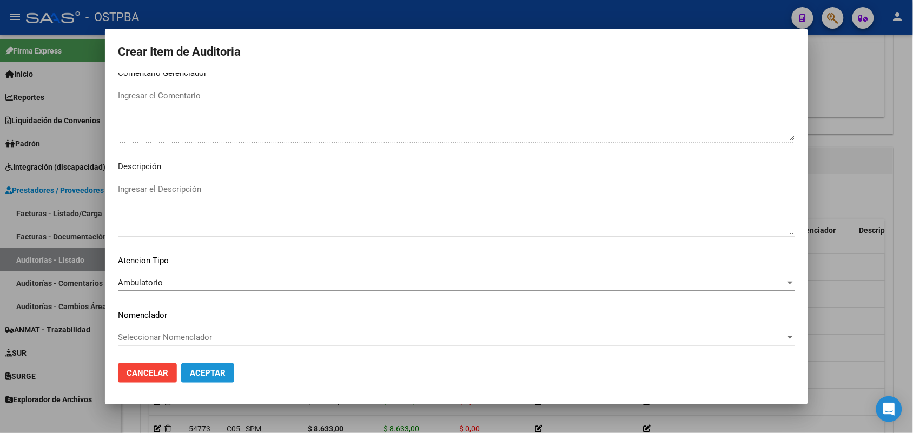
click at [214, 371] on span "Aceptar" at bounding box center [208, 373] width 36 height 10
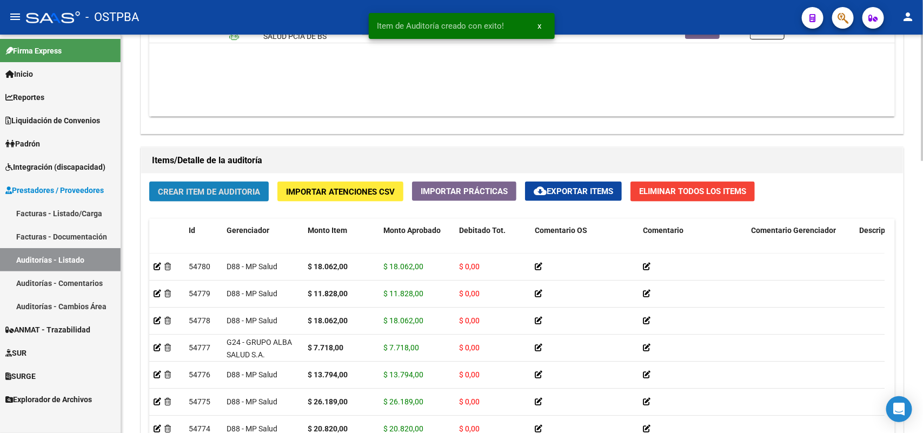
click at [195, 184] on button "Crear Item de Auditoria" at bounding box center [208, 192] width 119 height 20
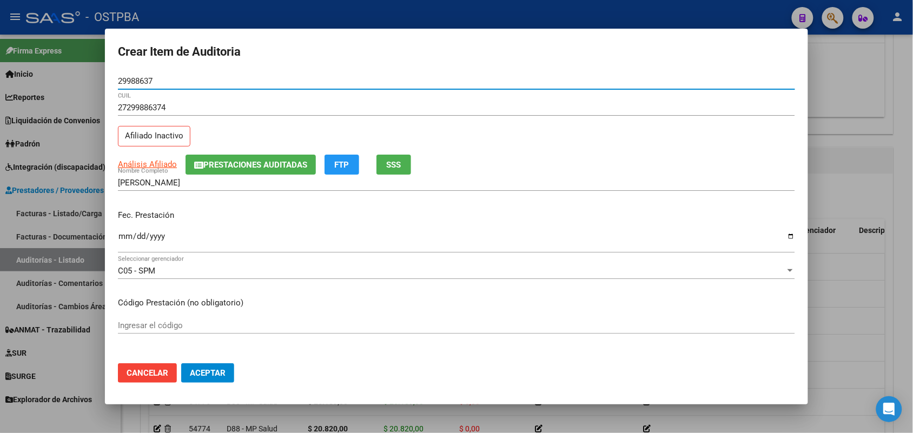
click at [123, 244] on input "Ingresar la fecha" at bounding box center [456, 240] width 677 height 17
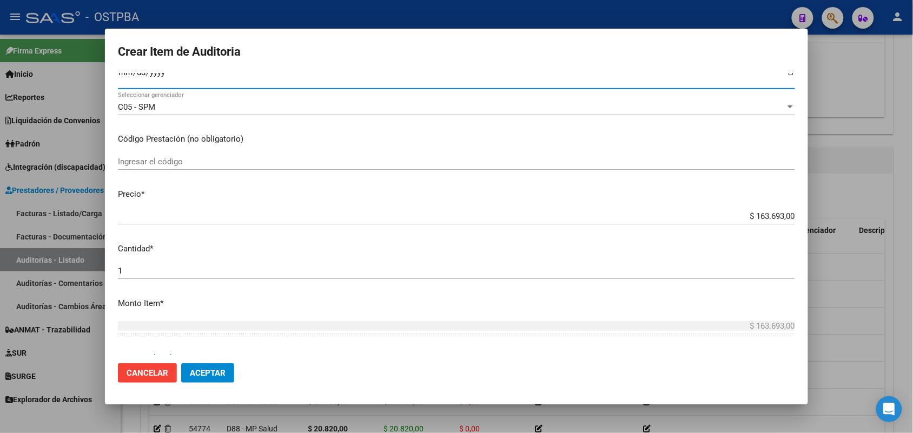
scroll to position [203, 0]
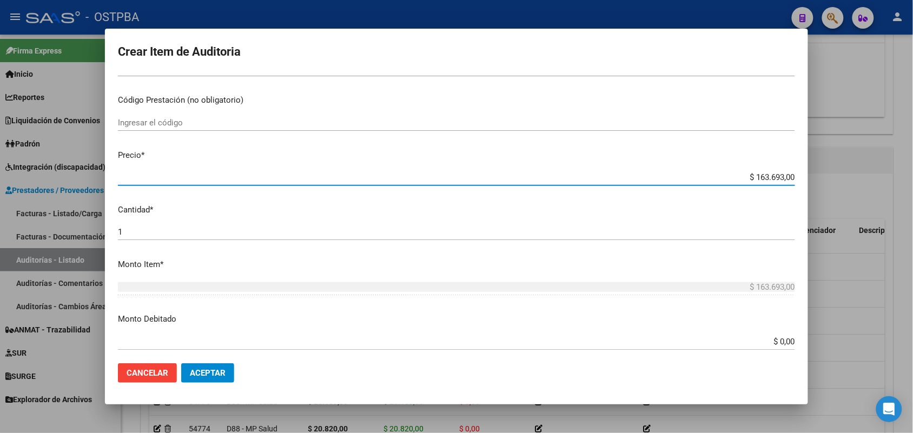
drag, startPoint x: 737, startPoint y: 177, endPoint x: 823, endPoint y: 179, distance: 86.5
click at [823, 179] on div "Crear Item de Auditoria 29988637 Nro Documento 27299886374 CUIL Afiliado Inacti…" at bounding box center [456, 216] width 913 height 433
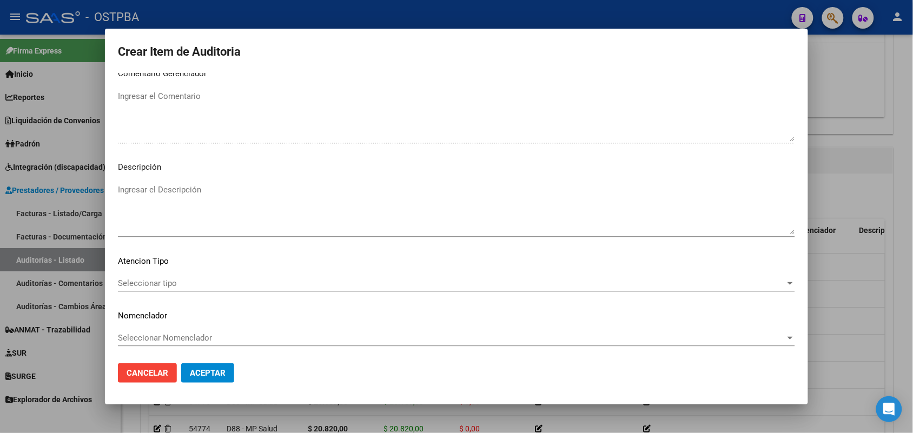
scroll to position [691, 0]
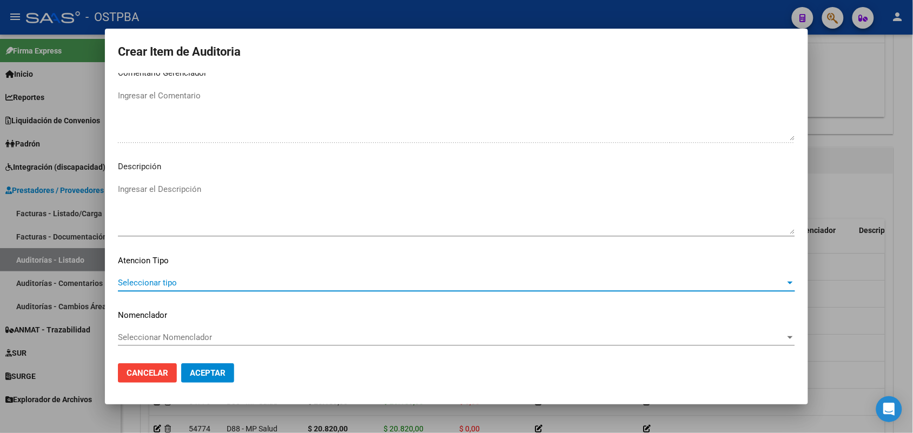
click at [147, 284] on span "Seleccionar tipo" at bounding box center [451, 283] width 667 height 10
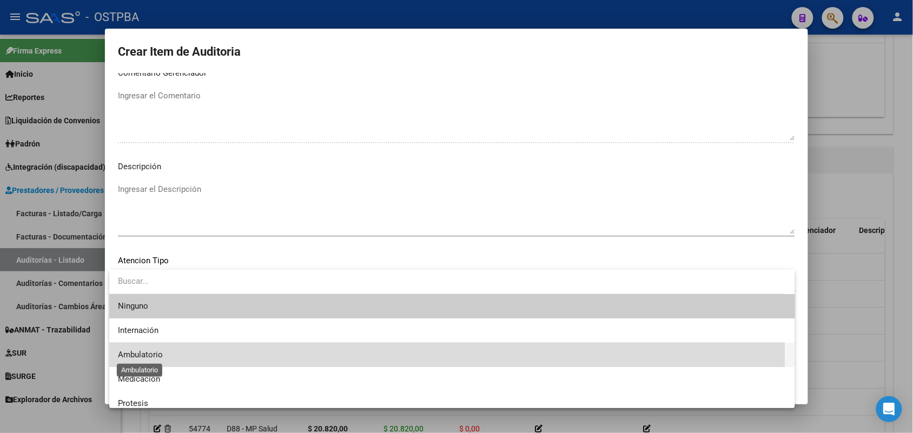
click at [150, 351] on span "Ambulatorio" at bounding box center [140, 355] width 45 height 10
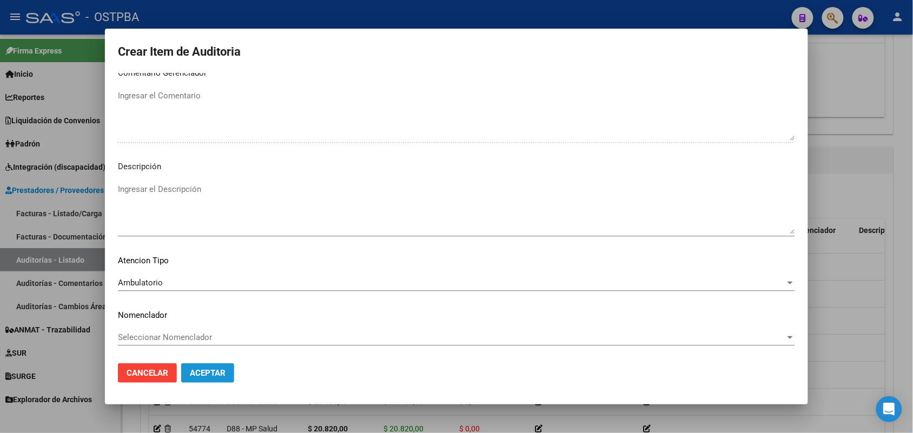
click at [207, 371] on span "Aceptar" at bounding box center [208, 373] width 36 height 10
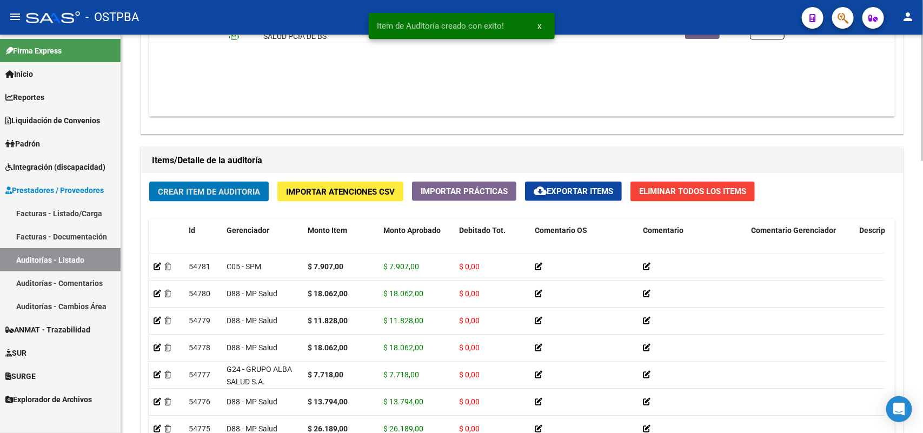
click at [209, 189] on span "Crear Item de Auditoria" at bounding box center [209, 192] width 102 height 10
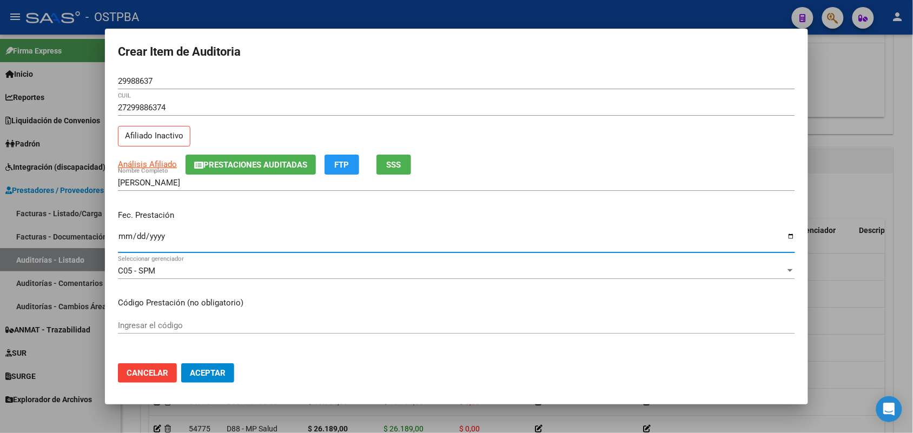
click at [123, 242] on input "Ingresar la fecha" at bounding box center [456, 240] width 677 height 17
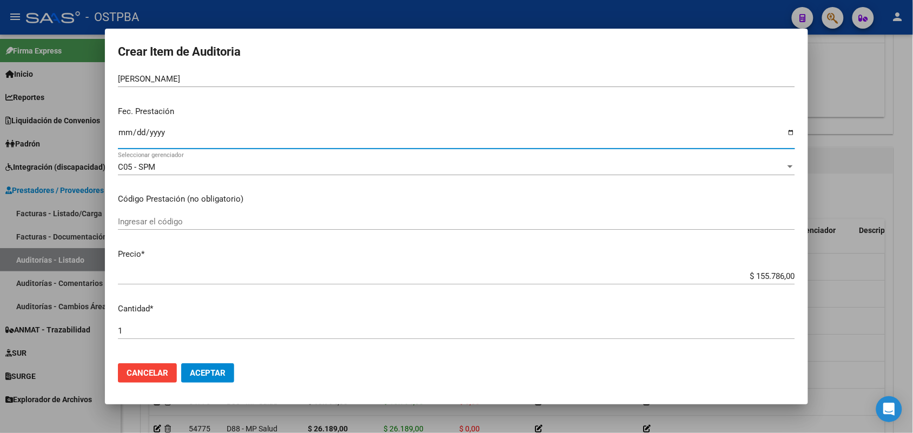
scroll to position [135, 0]
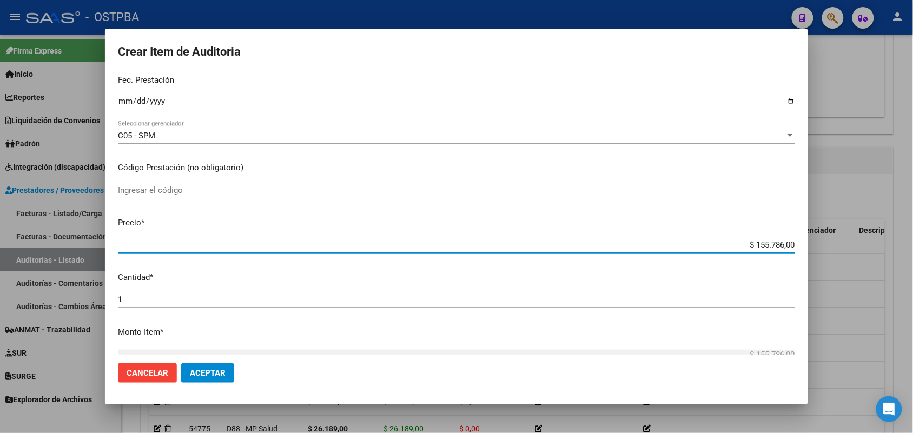
drag, startPoint x: 718, startPoint y: 244, endPoint x: 807, endPoint y: 253, distance: 89.7
click at [808, 252] on div "Crear Item de Auditoria 29988637 Nro Documento 27299886374 CUIL Afiliado Inacti…" at bounding box center [456, 216] width 913 height 433
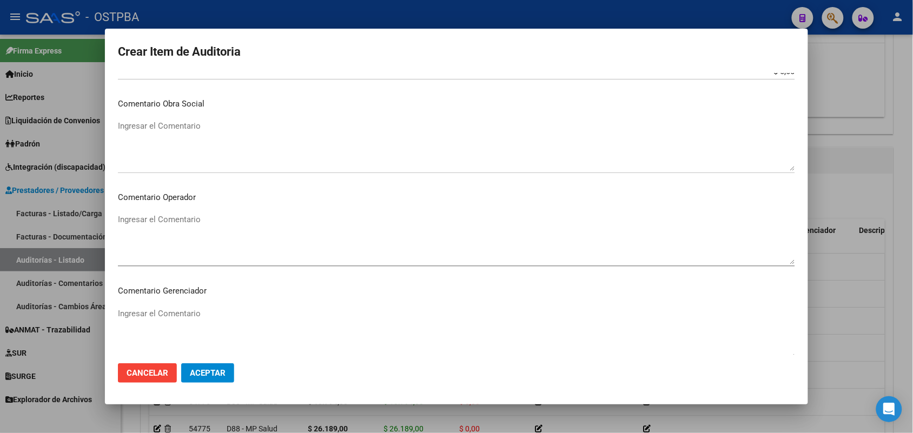
scroll to position [691, 0]
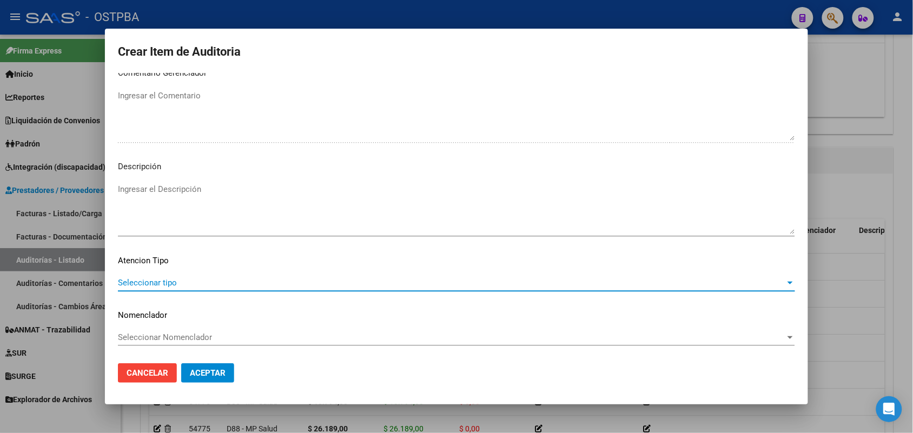
click at [155, 281] on span "Seleccionar tipo" at bounding box center [451, 283] width 667 height 10
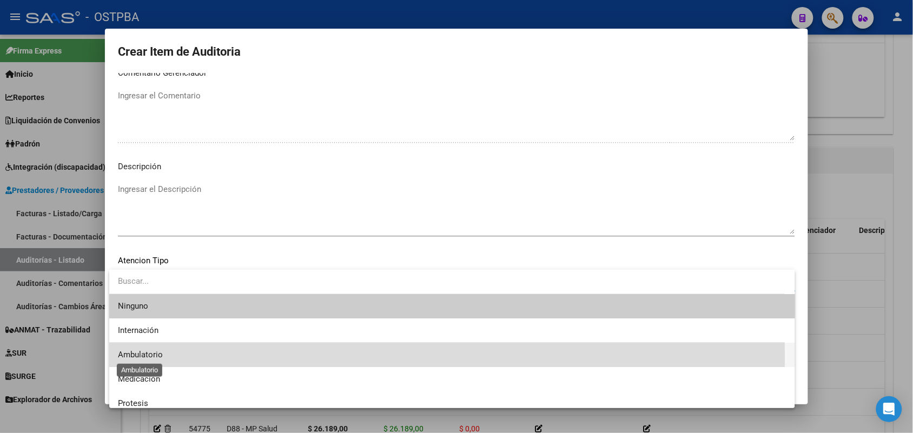
click at [155, 357] on span "Ambulatorio" at bounding box center [140, 355] width 45 height 10
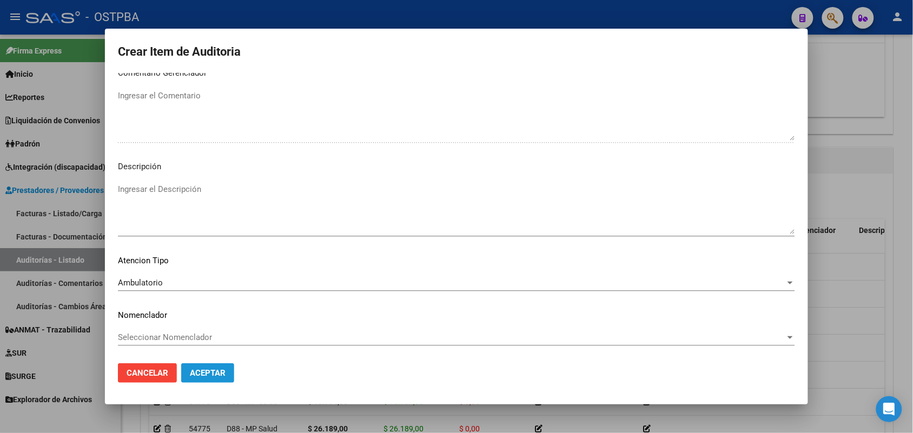
click at [206, 373] on span "Aceptar" at bounding box center [208, 373] width 36 height 10
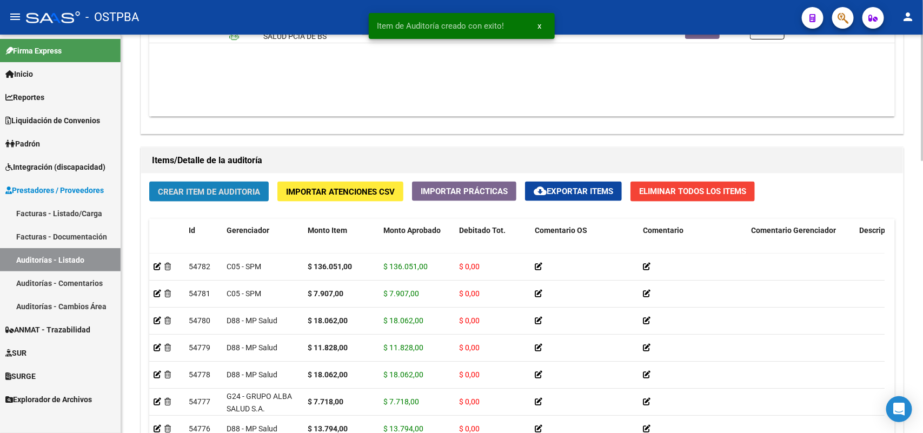
click at [247, 194] on span "Crear Item de Auditoria" at bounding box center [209, 192] width 102 height 10
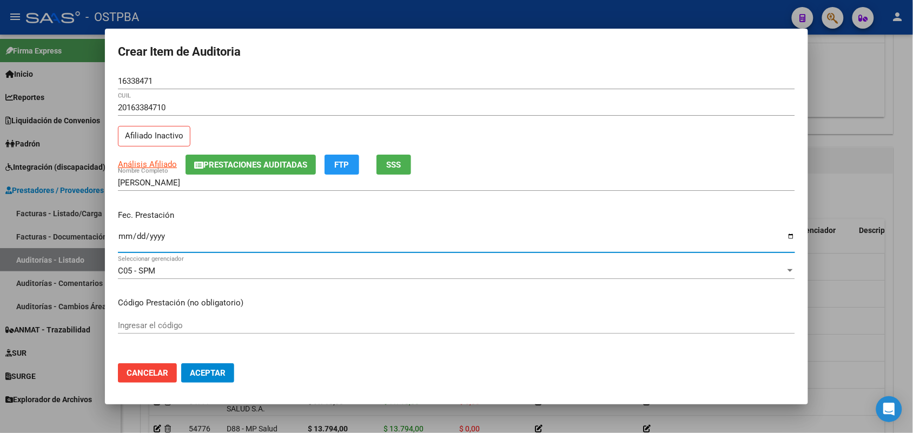
click at [128, 246] on input "Ingresar la fecha" at bounding box center [456, 240] width 677 height 17
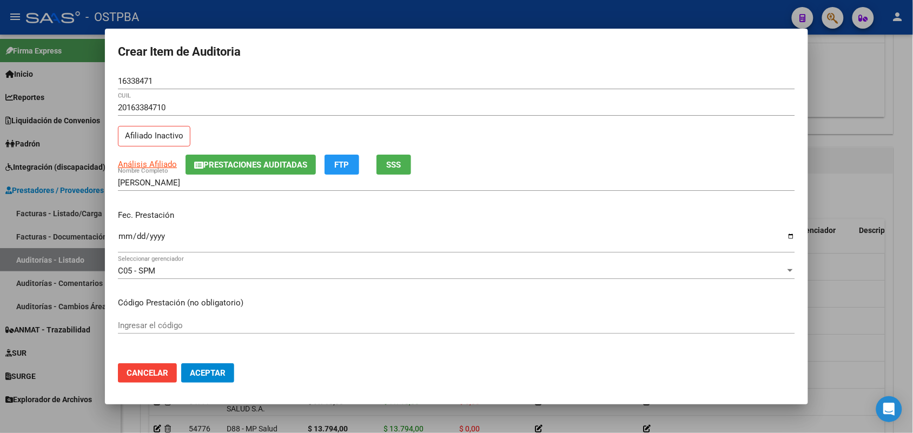
scroll to position [135, 0]
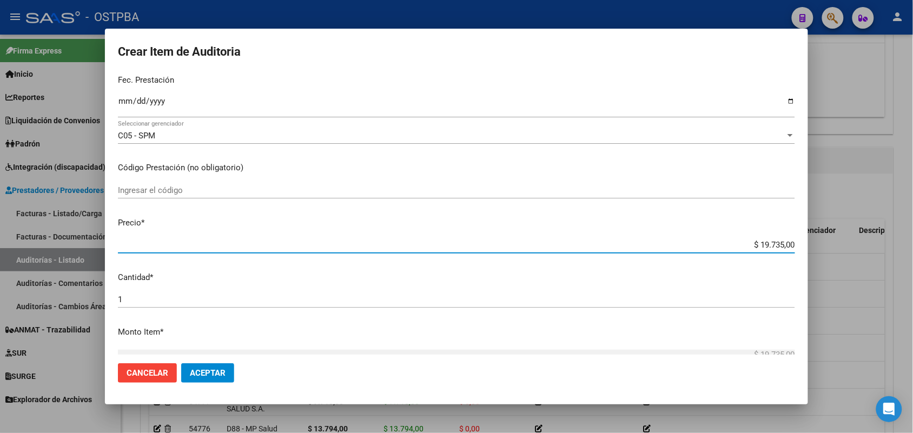
drag, startPoint x: 733, startPoint y: 241, endPoint x: 803, endPoint y: 241, distance: 70.3
click at [803, 241] on mat-dialog-content "16338471 Nro Documento 20163384710 CUIL Afiliado Inactivo Análisis Afiliado Pre…" at bounding box center [456, 214] width 703 height 282
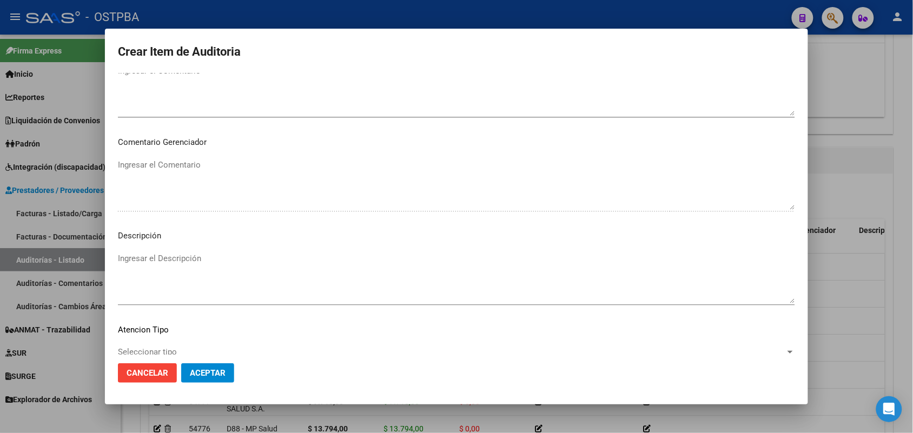
scroll to position [691, 0]
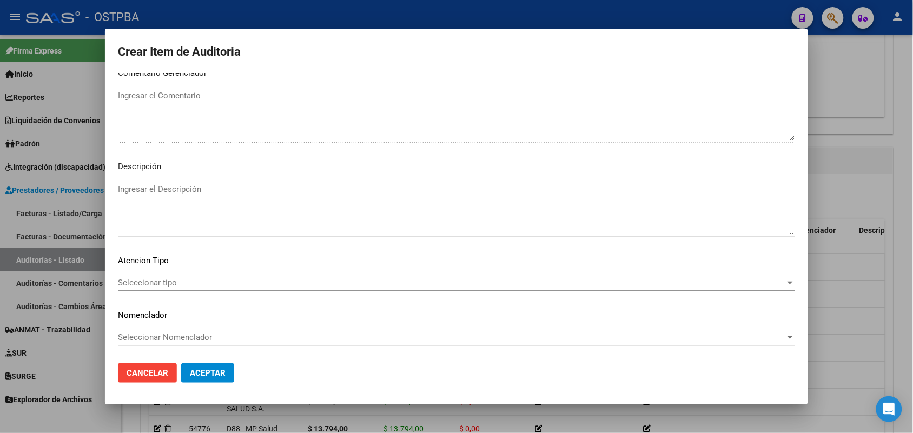
click at [169, 279] on span "Seleccionar tipo" at bounding box center [451, 283] width 667 height 10
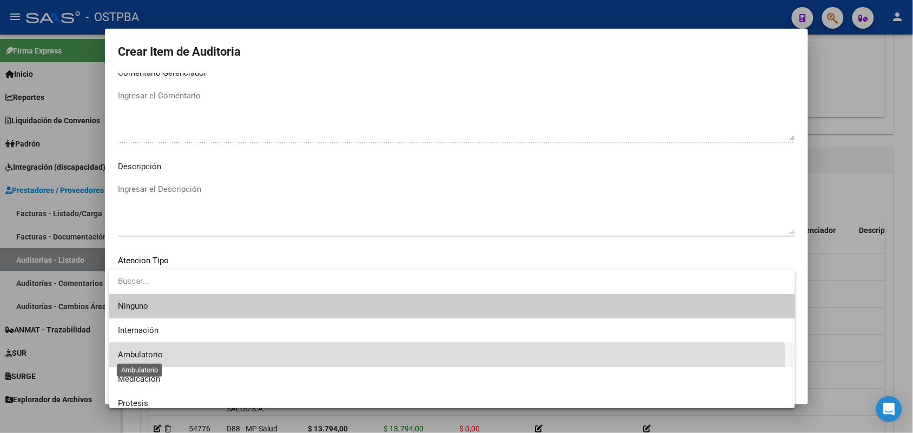
click at [153, 357] on span "Ambulatorio" at bounding box center [140, 355] width 45 height 10
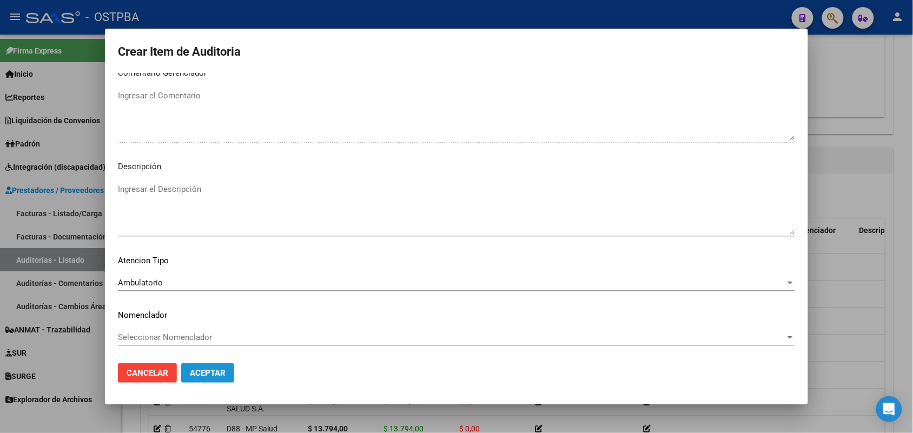
click at [206, 376] on span "Aceptar" at bounding box center [208, 373] width 36 height 10
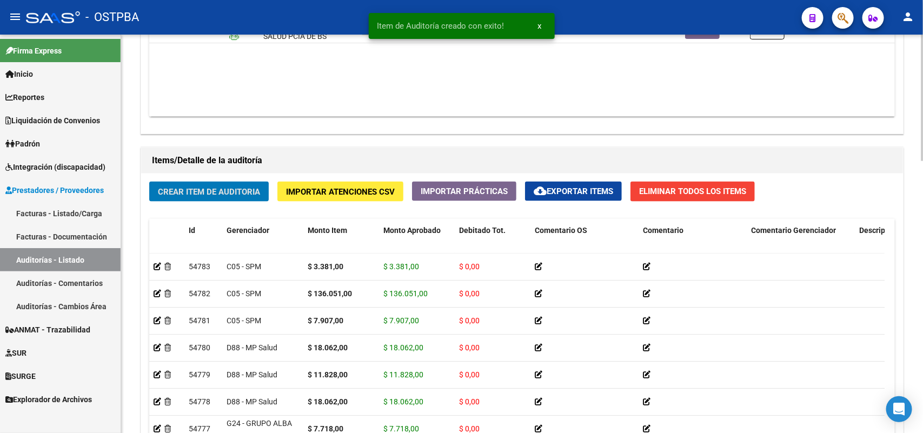
click at [238, 190] on span "Crear Item de Auditoria" at bounding box center [209, 192] width 102 height 10
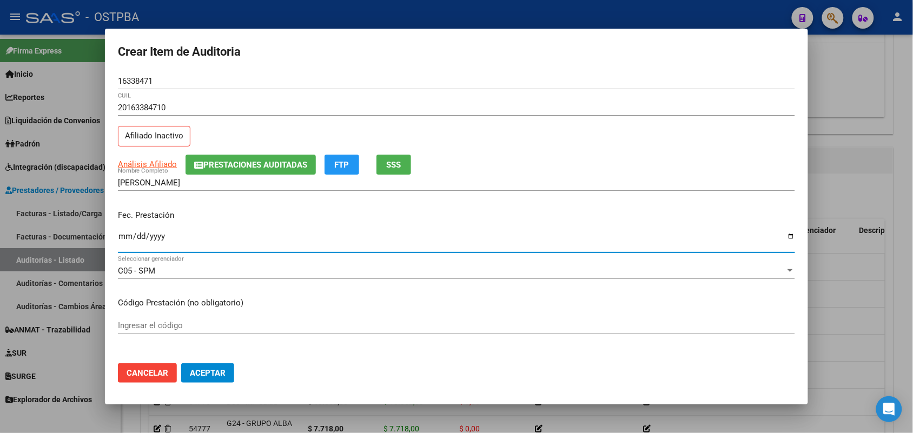
click at [121, 241] on input "Ingresar la fecha" at bounding box center [456, 240] width 677 height 17
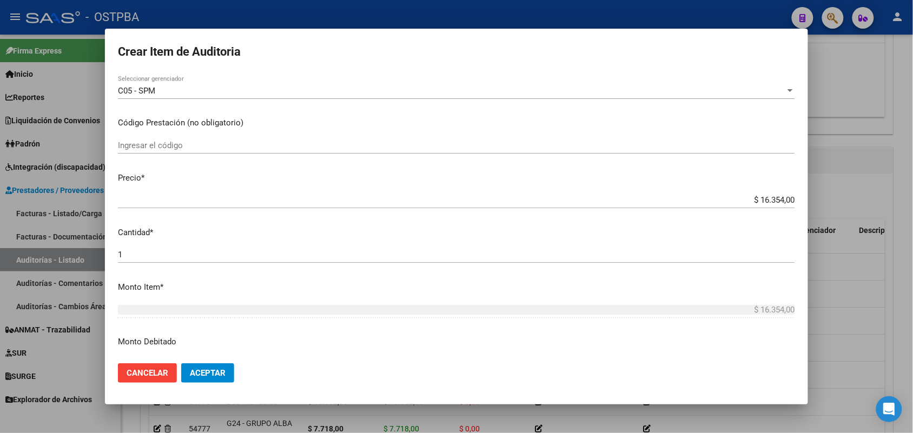
scroll to position [203, 0]
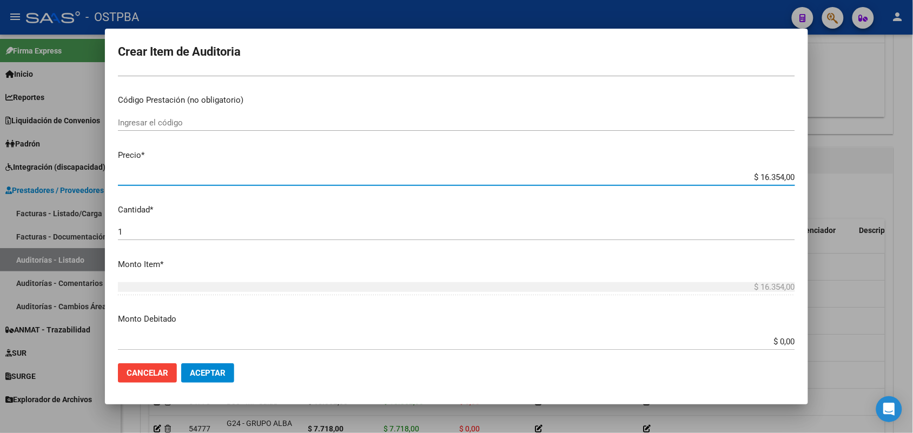
drag, startPoint x: 731, startPoint y: 177, endPoint x: 841, endPoint y: 173, distance: 110.4
click at [841, 173] on div "Crear Item de Auditoria 16338471 Nro Documento 20163384710 CUIL Afiliado Inacti…" at bounding box center [456, 216] width 913 height 433
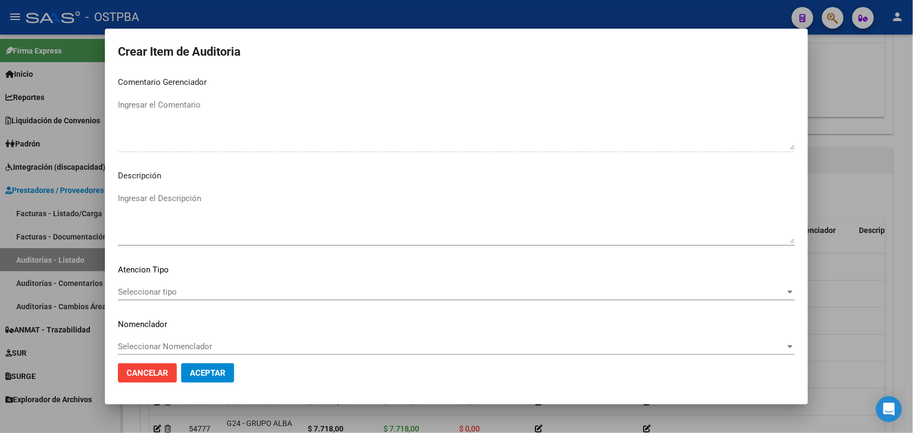
scroll to position [691, 0]
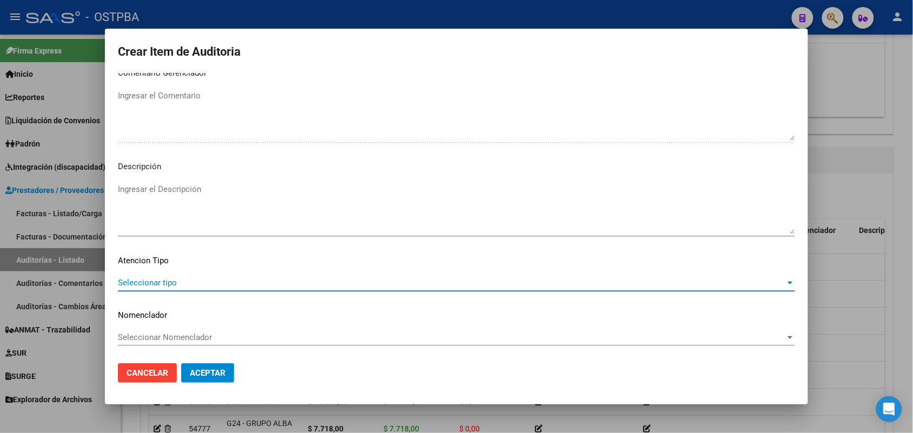
click at [169, 282] on span "Seleccionar tipo" at bounding box center [451, 283] width 667 height 10
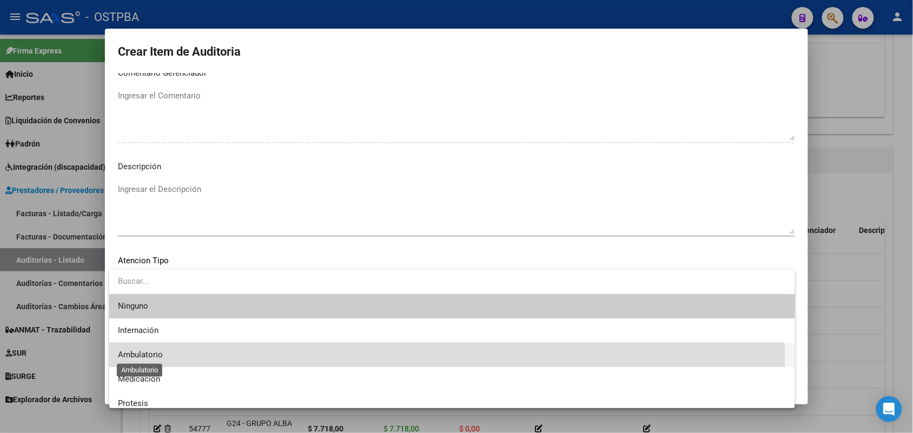
click at [157, 355] on span "Ambulatorio" at bounding box center [140, 355] width 45 height 10
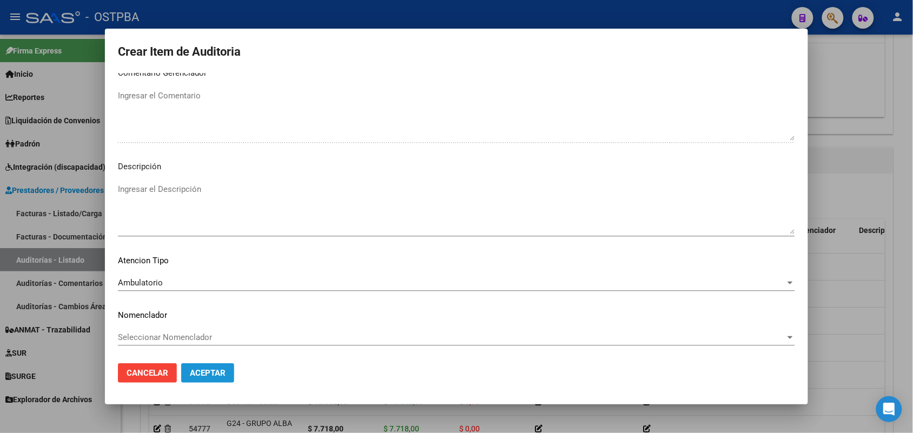
click at [204, 371] on span "Aceptar" at bounding box center [208, 373] width 36 height 10
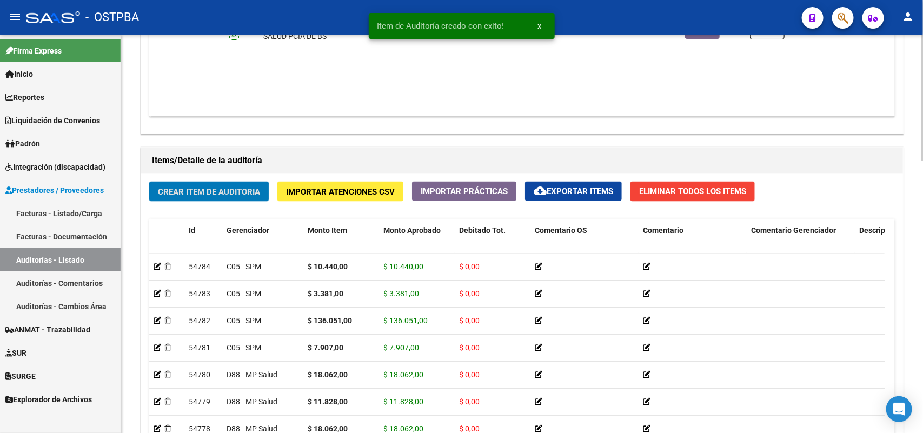
click at [224, 185] on button "Crear Item de Auditoria" at bounding box center [208, 192] width 119 height 20
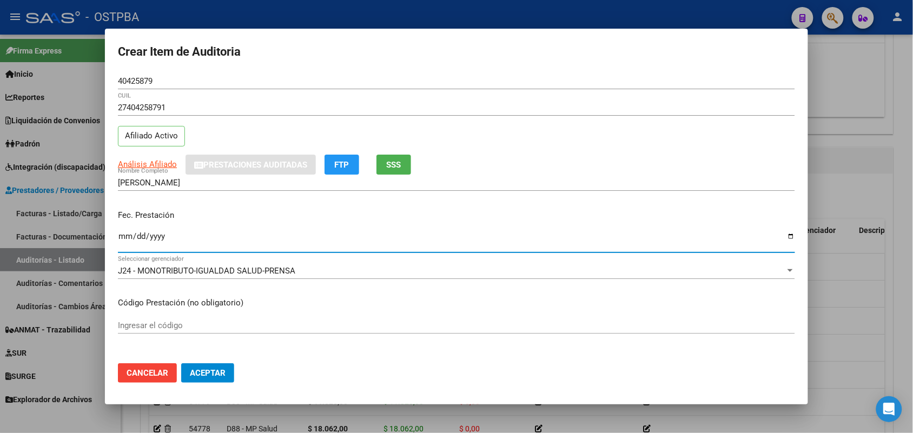
click at [121, 241] on input "Ingresar la fecha" at bounding box center [456, 240] width 677 height 17
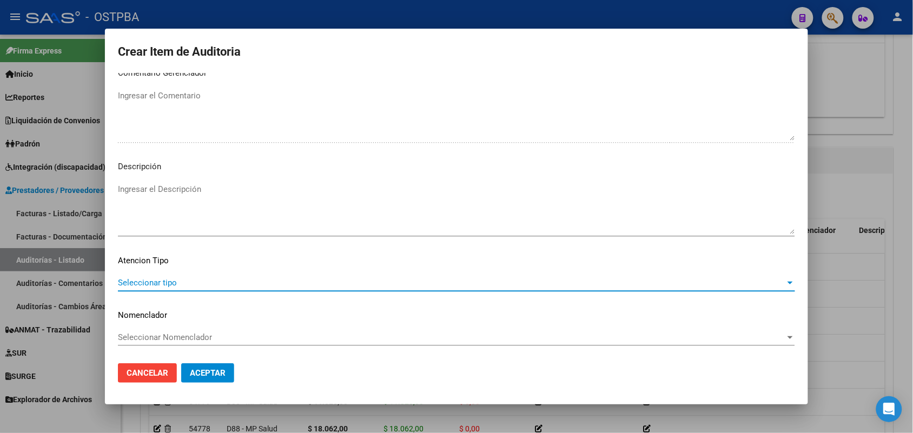
click at [139, 284] on span "Seleccionar tipo" at bounding box center [451, 283] width 667 height 10
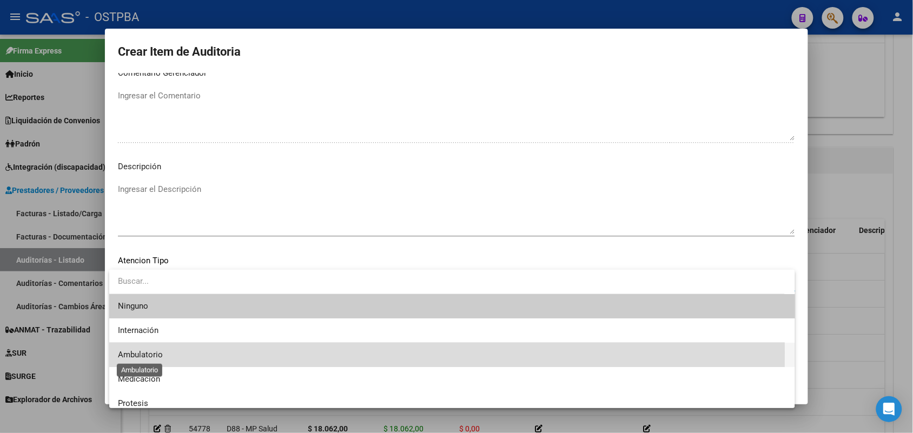
click at [151, 352] on span "Ambulatorio" at bounding box center [140, 355] width 45 height 10
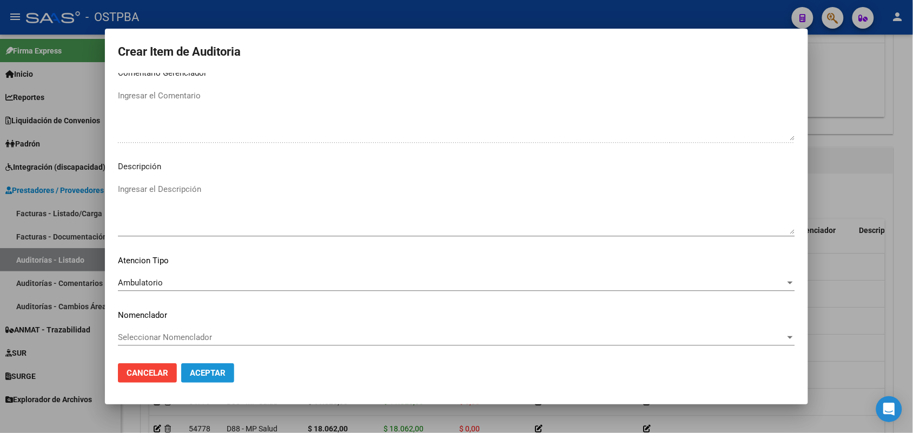
click at [206, 376] on span "Aceptar" at bounding box center [208, 373] width 36 height 10
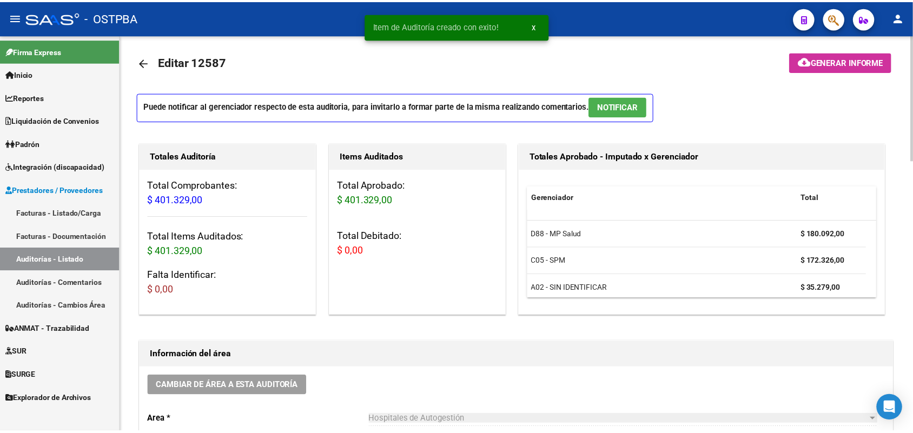
scroll to position [0, 0]
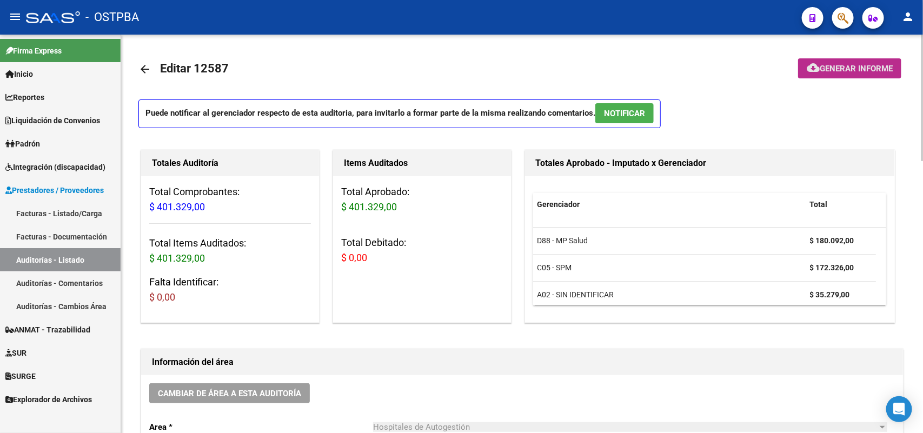
click at [829, 69] on span "Generar informe" at bounding box center [856, 69] width 73 height 10
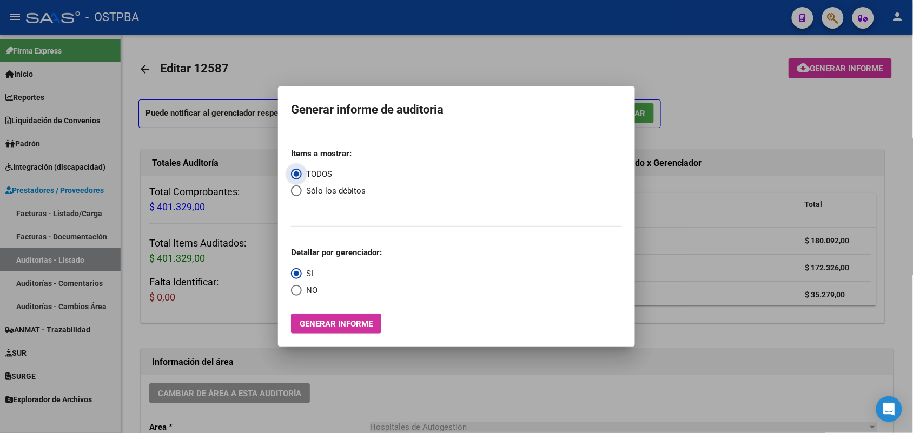
click at [366, 323] on span "Generar informe" at bounding box center [336, 324] width 73 height 10
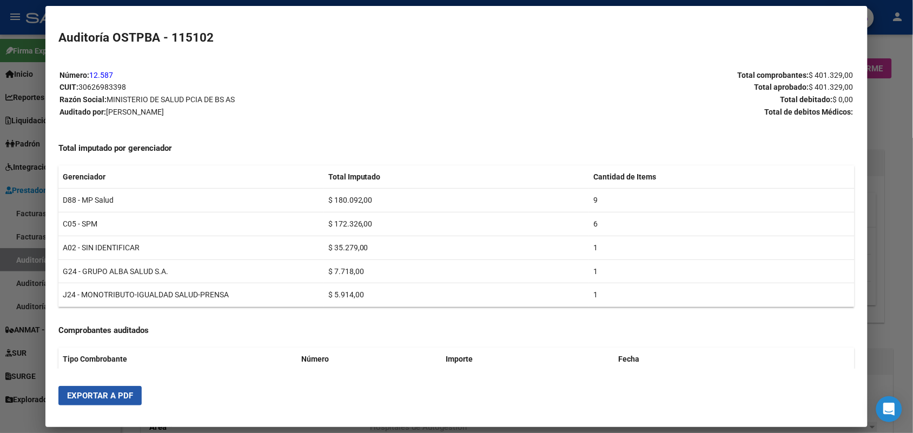
click at [93, 396] on span "Exportar a PDF" at bounding box center [100, 396] width 66 height 10
click at [887, 157] on div at bounding box center [456, 216] width 913 height 433
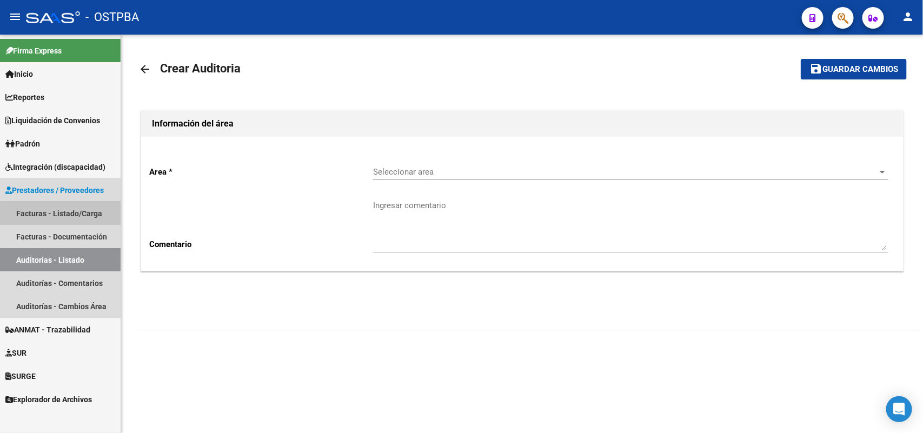
click at [77, 215] on link "Facturas - Listado/Carga" at bounding box center [60, 213] width 121 height 23
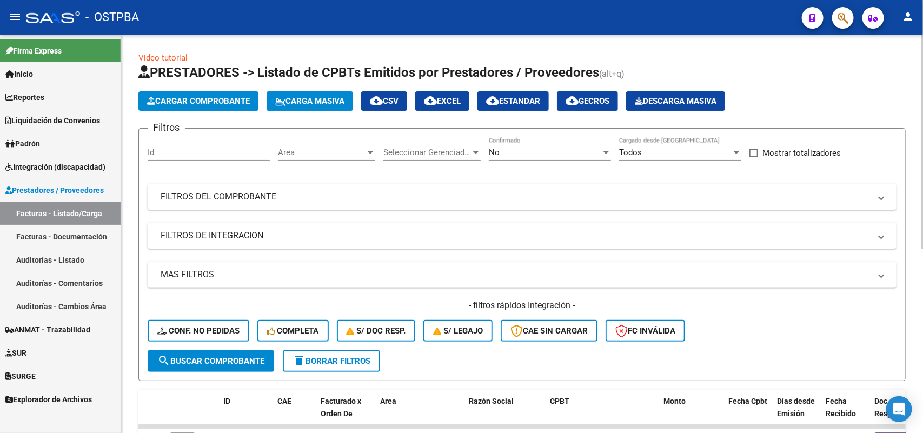
click at [209, 97] on span "Cargar Comprobante" at bounding box center [198, 101] width 103 height 10
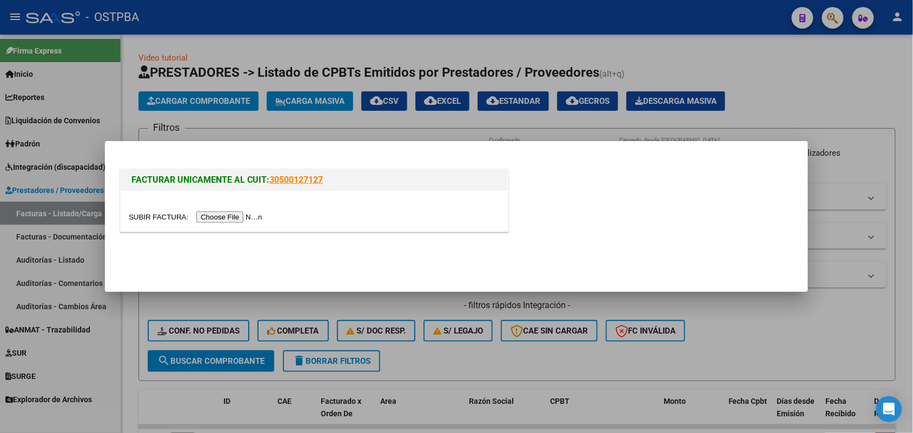
click at [215, 216] on input "file" at bounding box center [197, 216] width 137 height 11
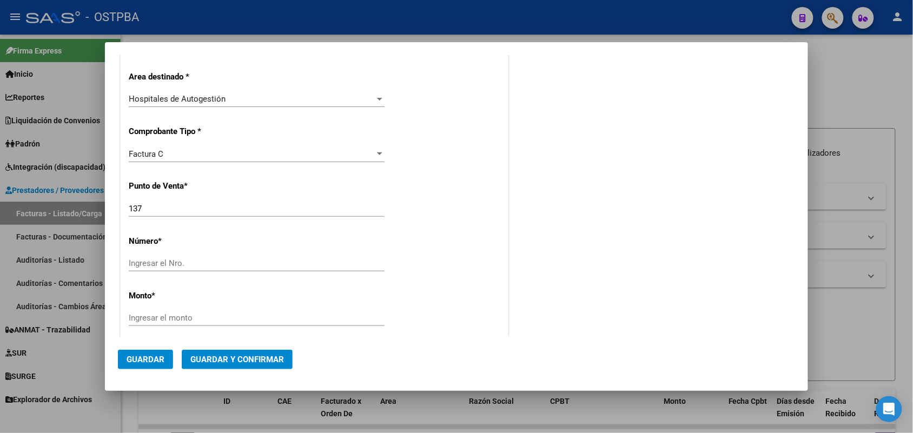
scroll to position [270, 0]
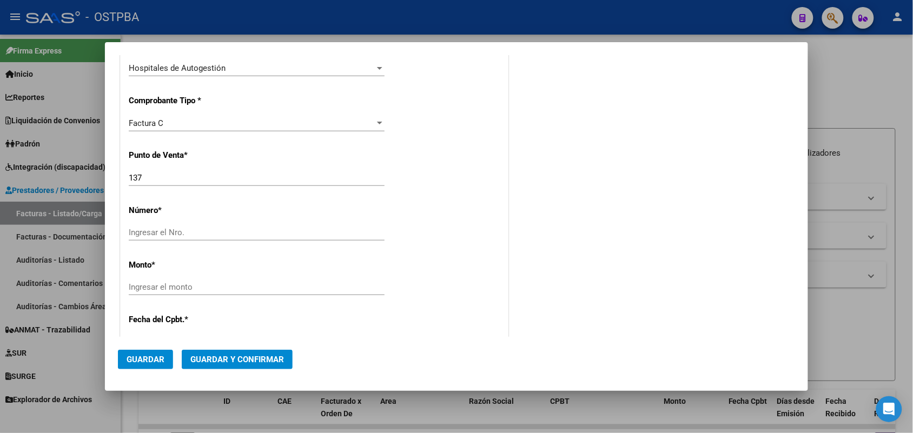
click at [132, 227] on div "Ingresar el Nro." at bounding box center [257, 232] width 256 height 16
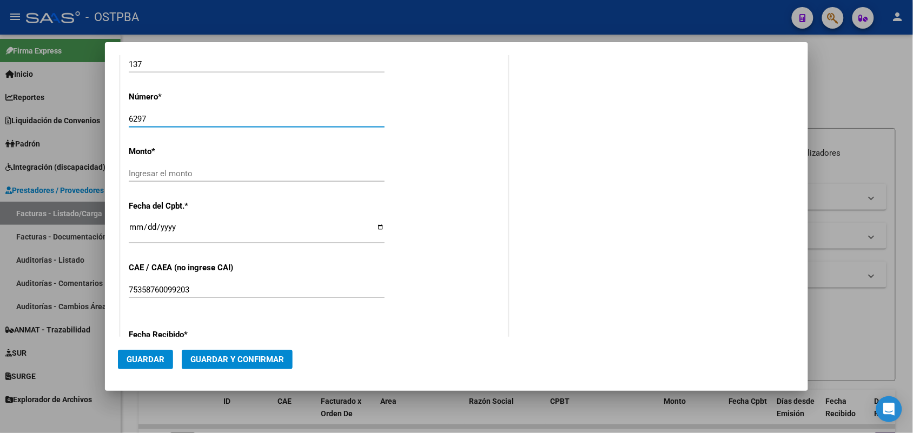
scroll to position [405, 0]
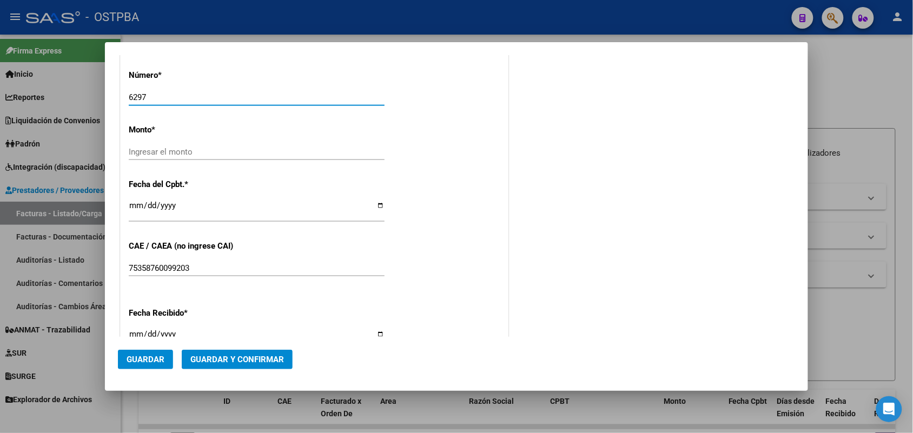
type input "6297"
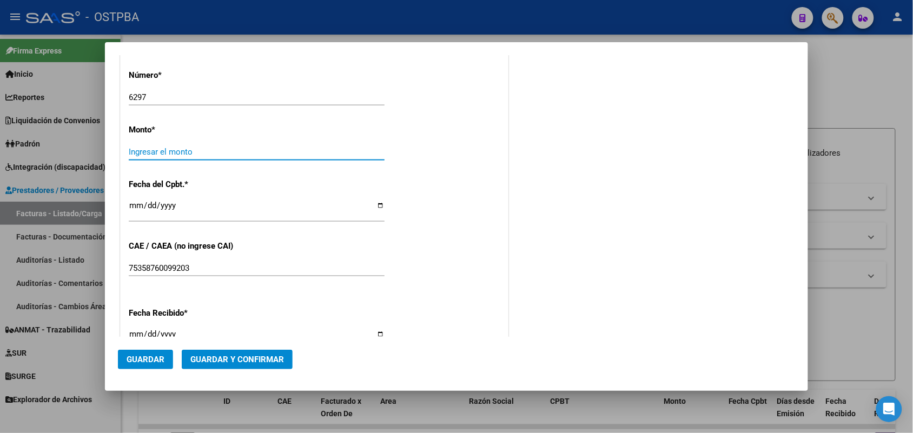
click at [160, 147] on input "Ingresar el monto" at bounding box center [257, 152] width 256 height 10
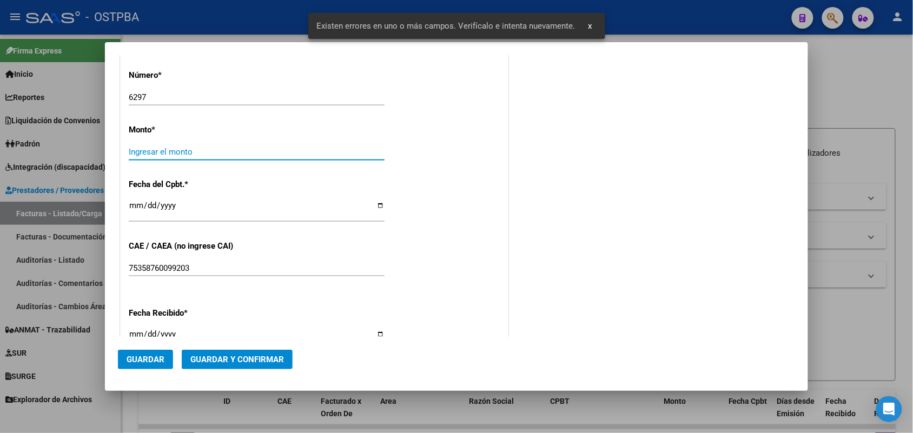
scroll to position [357, 0]
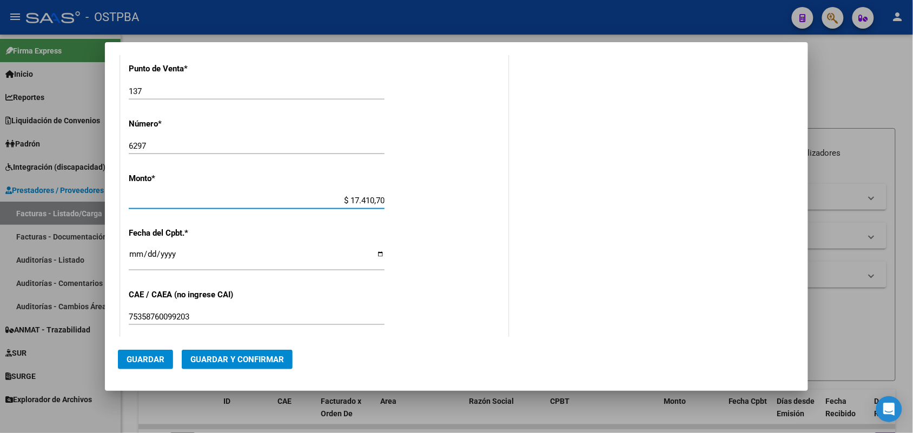
type input "$ 174.107,00"
click at [136, 258] on input "Ingresar la fecha" at bounding box center [257, 258] width 256 height 17
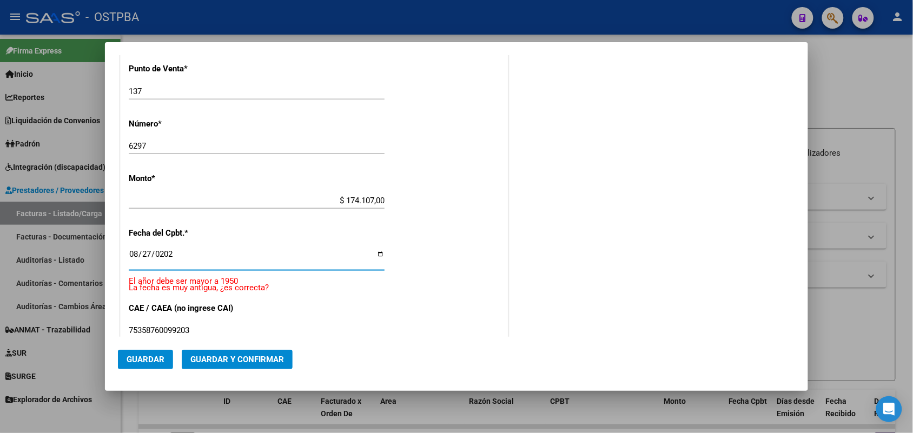
type input "[DATE]"
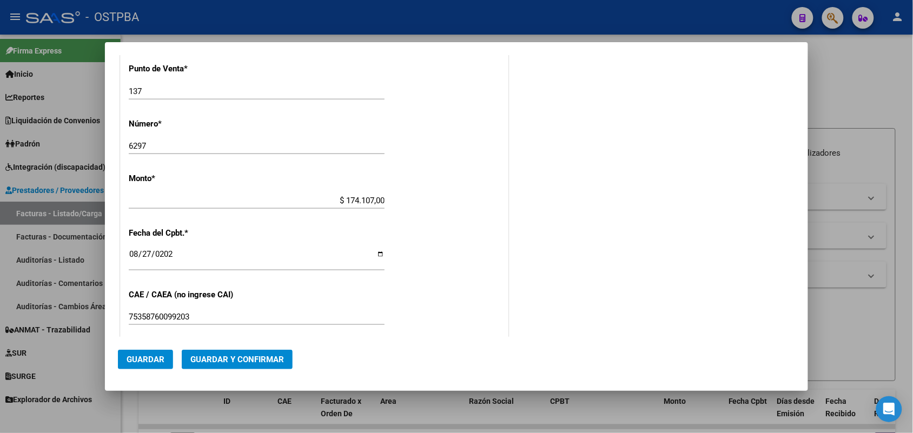
click at [257, 312] on div "CUIT * 30-62698339-8 Ingresar CUIT ANALISIS PRESTADOR MINISTERIO DE SALUD PCIA …" at bounding box center [314, 217] width 387 height 767
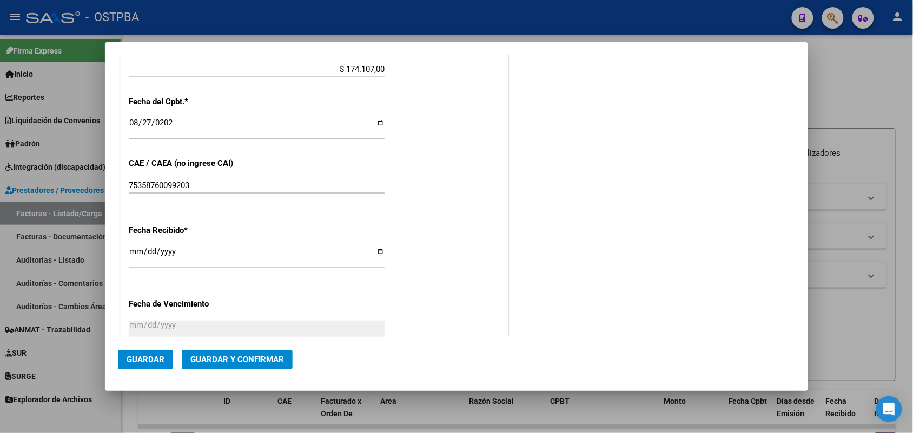
scroll to position [492, 0]
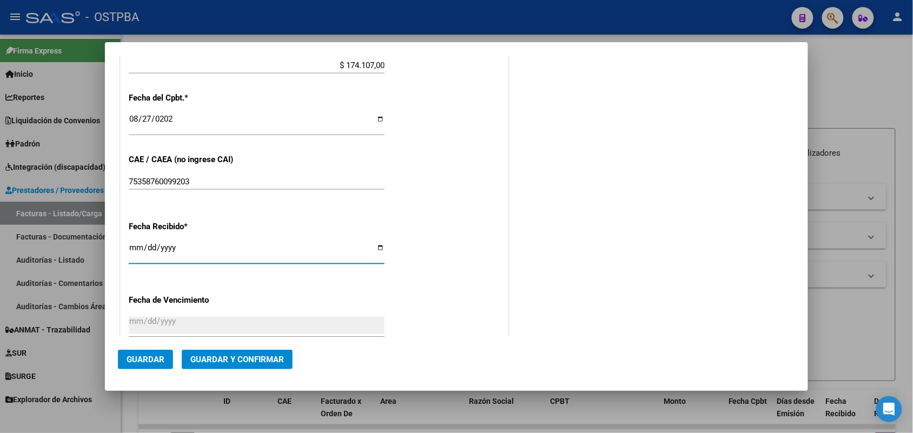
click at [136, 248] on input "[DATE]" at bounding box center [257, 251] width 256 height 17
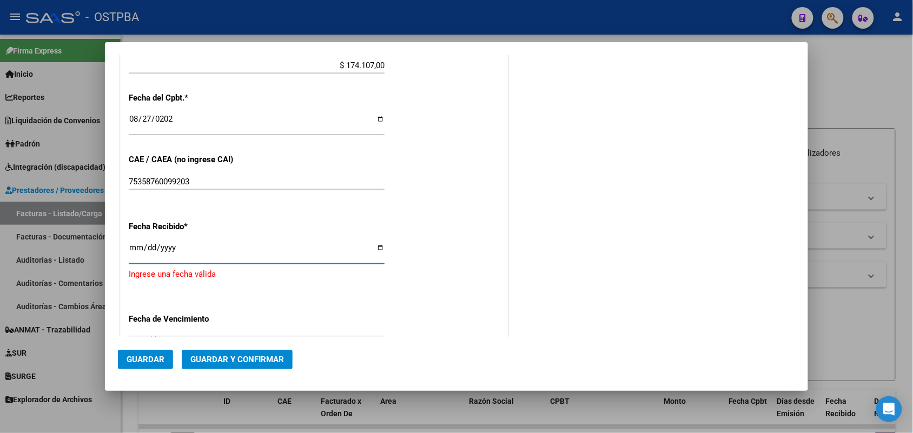
type input "[DATE]"
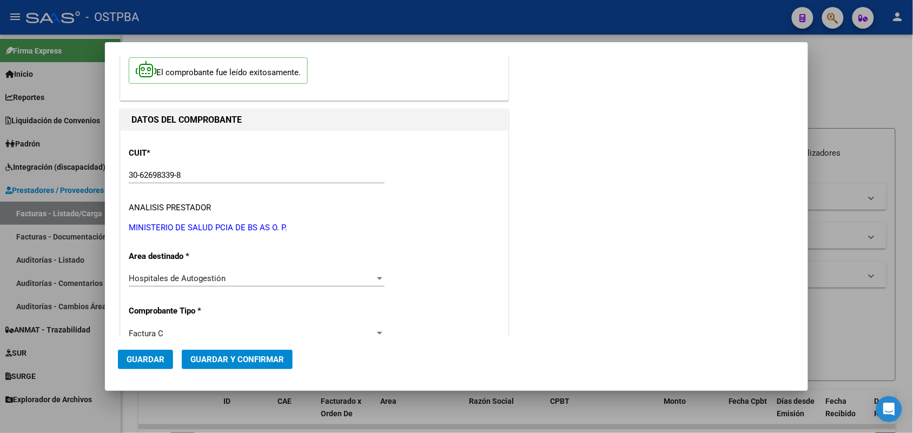
scroll to position [0, 0]
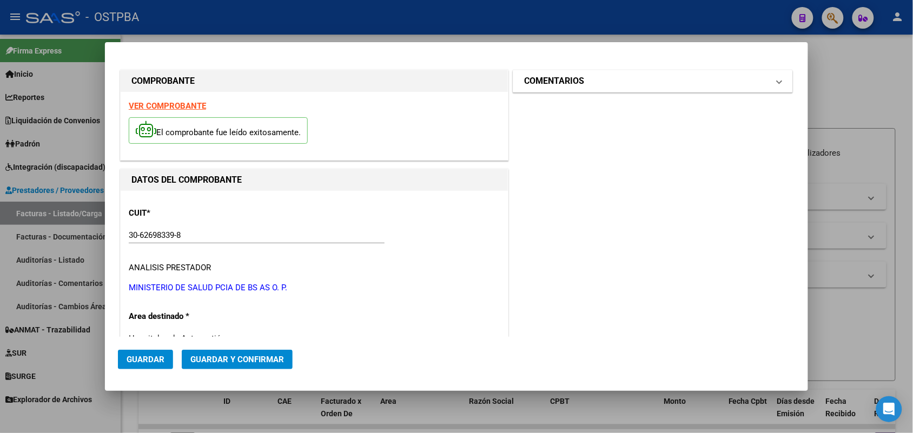
drag, startPoint x: 769, startPoint y: 79, endPoint x: 764, endPoint y: 83, distance: 6.2
click at [777, 79] on span at bounding box center [779, 81] width 4 height 13
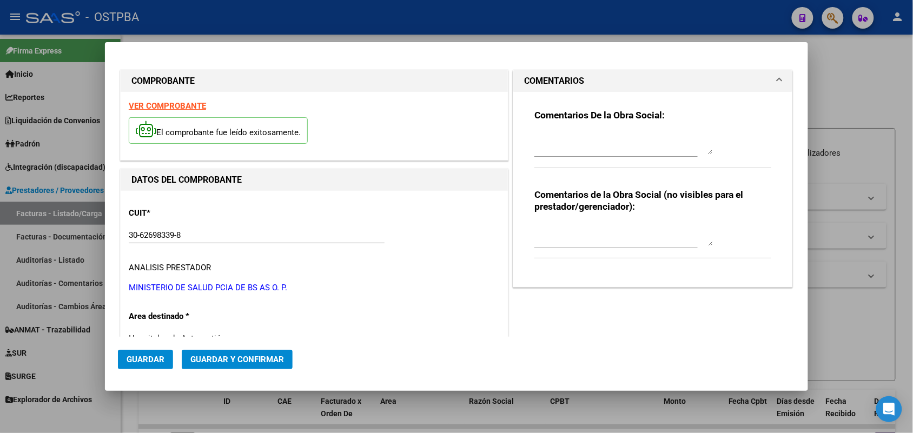
click at [542, 150] on textarea at bounding box center [623, 144] width 178 height 22
type textarea "HR 126754"
click at [150, 357] on span "Guardar" at bounding box center [146, 360] width 38 height 10
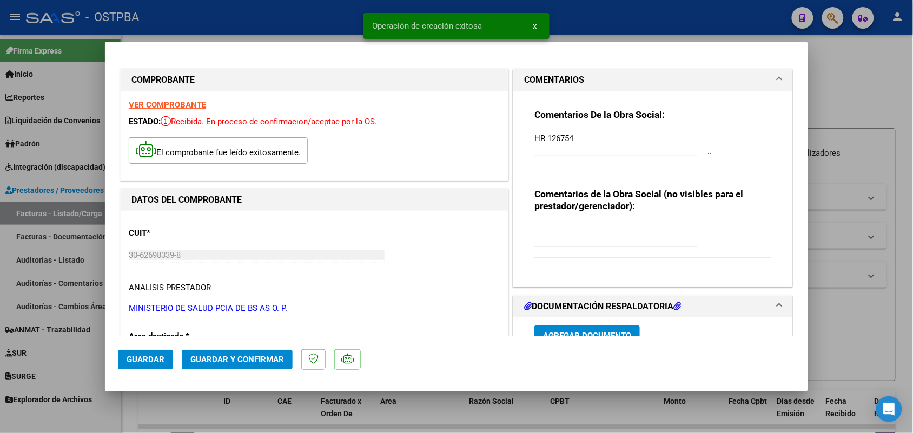
type input "[DATE]"
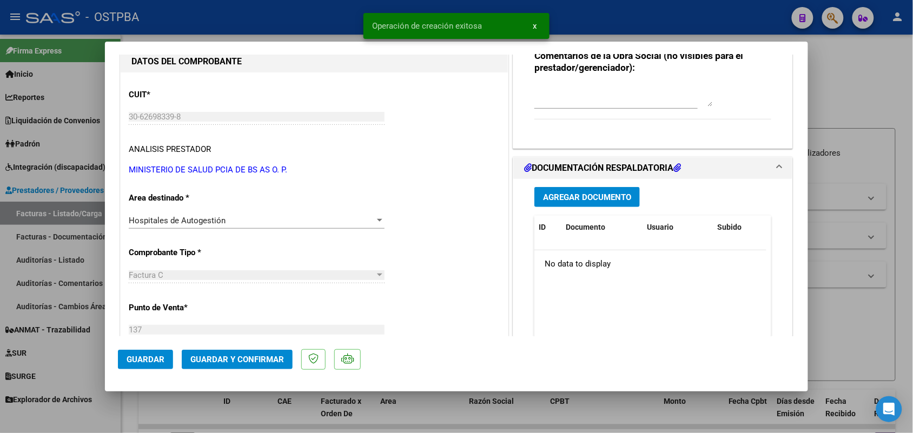
scroll to position [203, 0]
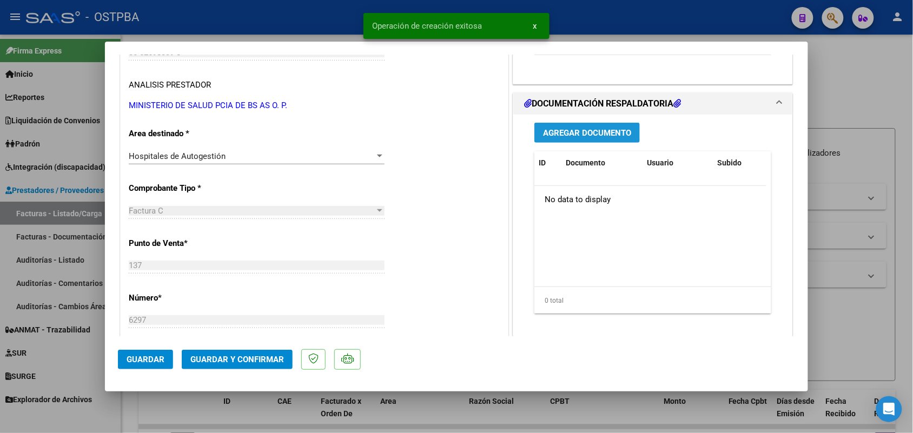
click at [593, 133] on span "Agregar Documento" at bounding box center [587, 133] width 88 height 10
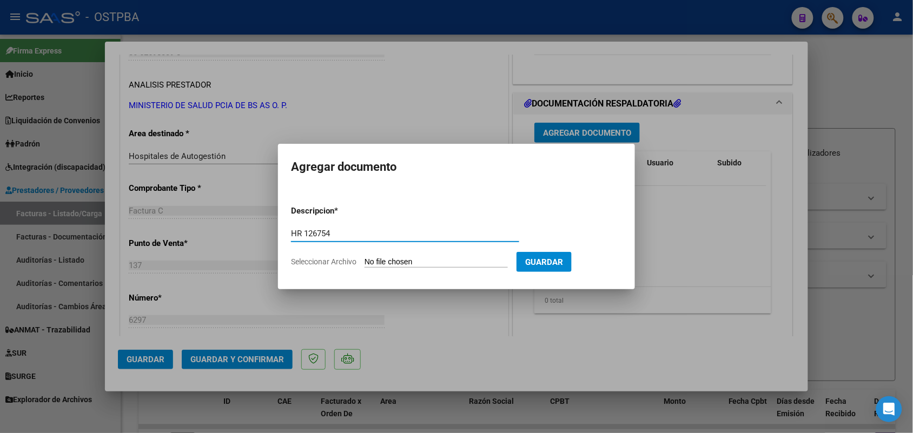
type input "HR 126754"
click at [368, 262] on input "Seleccionar Archivo" at bounding box center [435, 262] width 143 height 10
type input "C:\fakepath\HR 126754.pdf"
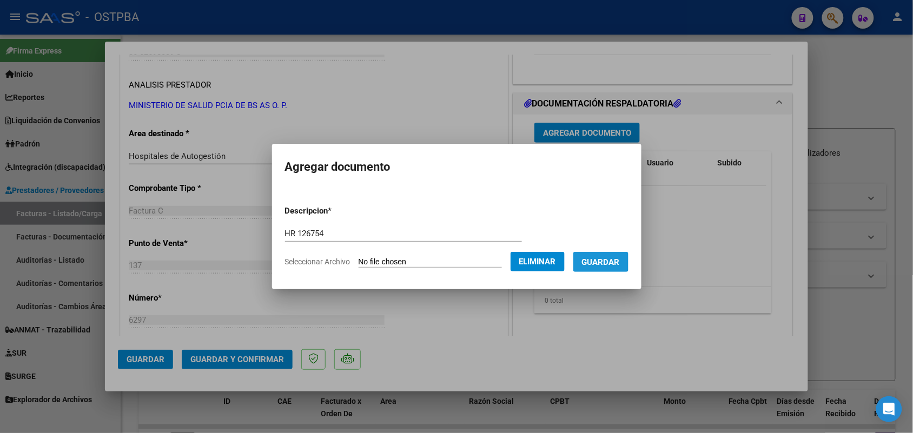
click at [610, 261] on span "Guardar" at bounding box center [601, 262] width 38 height 10
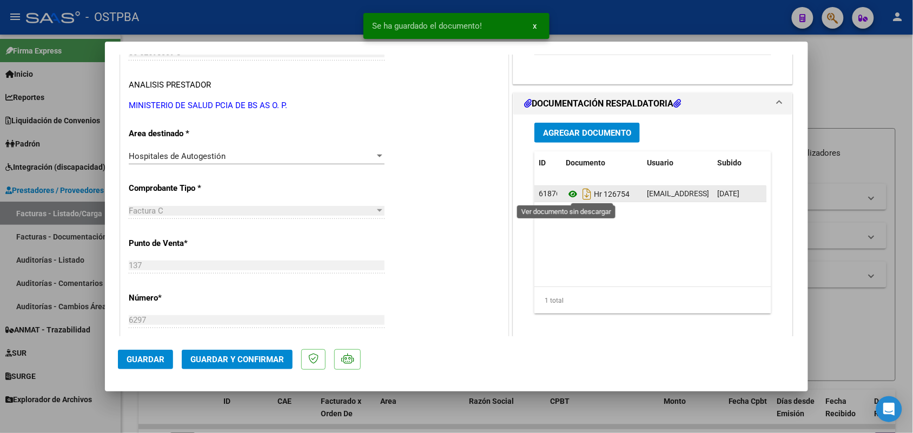
click at [567, 195] on icon at bounding box center [572, 194] width 14 height 13
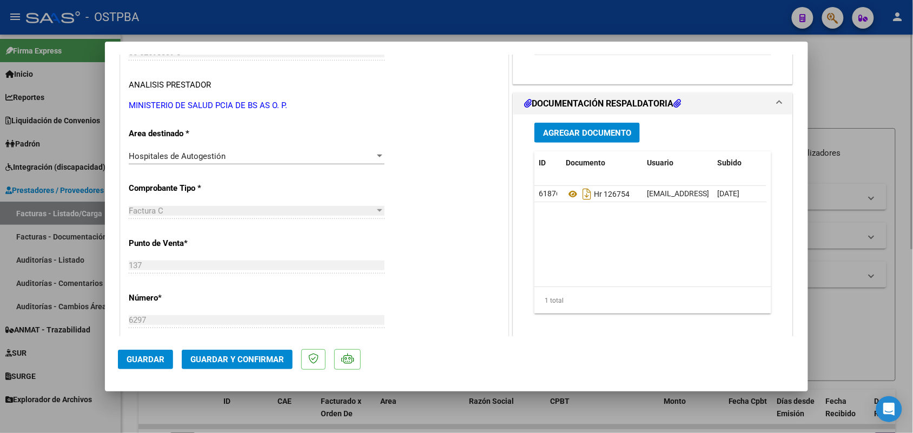
click at [867, 254] on div at bounding box center [456, 216] width 913 height 433
type input "$ 0,00"
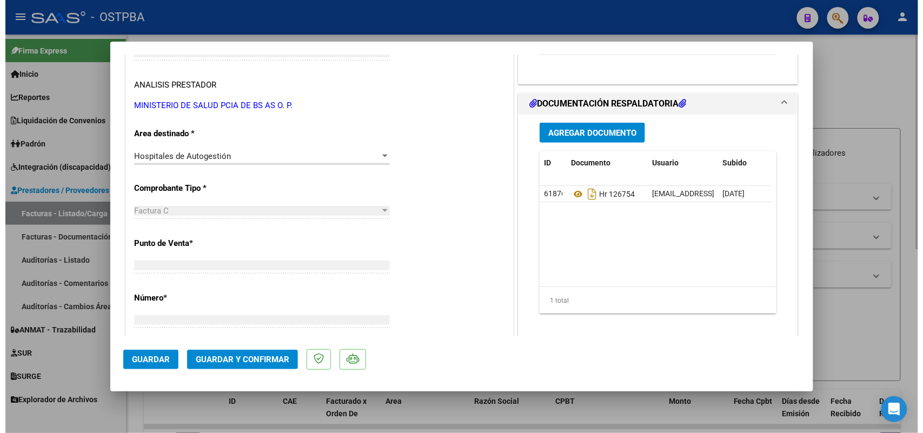
scroll to position [169, 0]
